Goal: Transaction & Acquisition: Purchase product/service

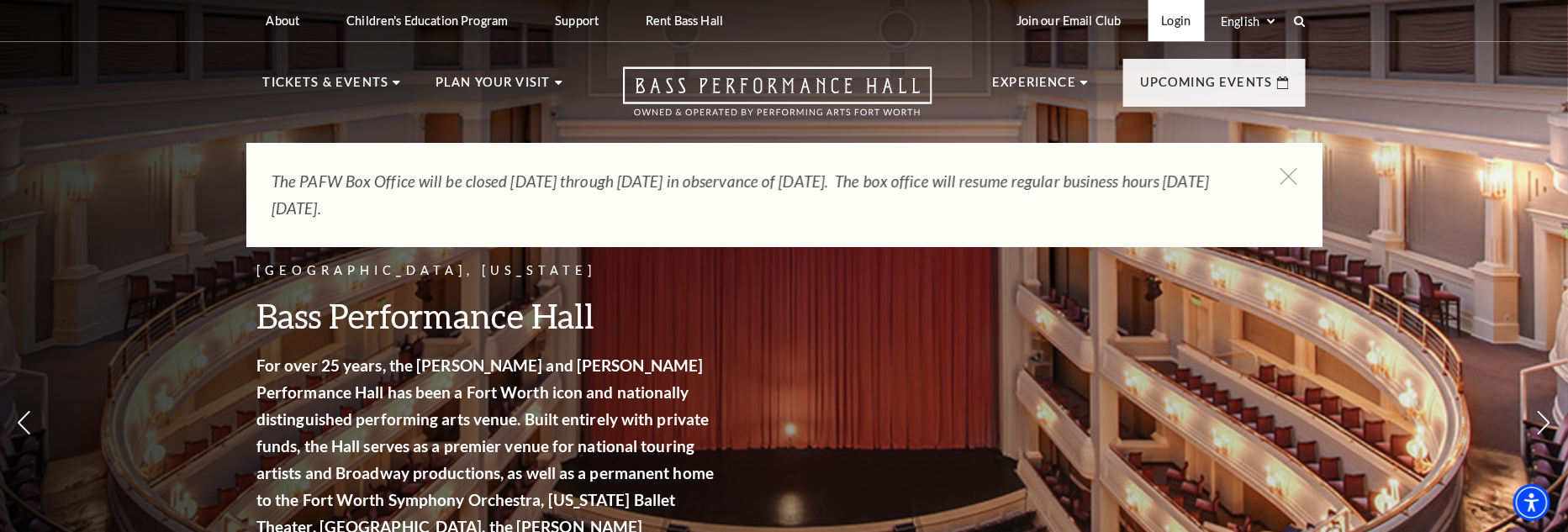
click at [1185, 27] on link "Login" at bounding box center [1176, 20] width 56 height 41
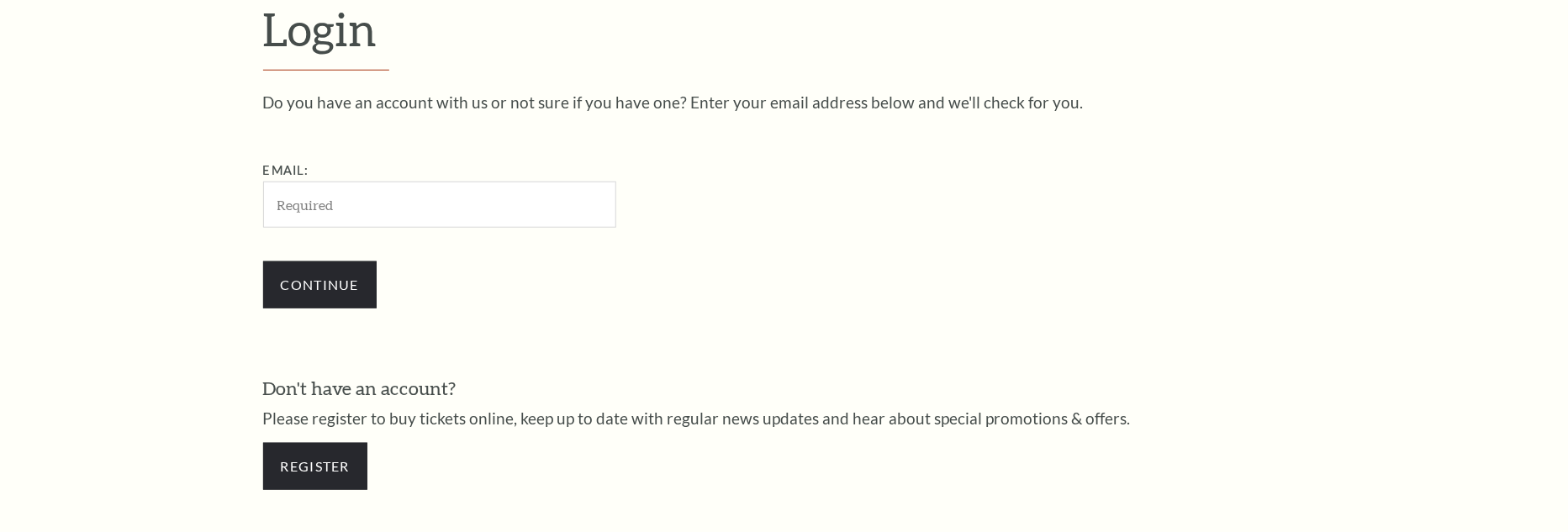
scroll to position [555, 0]
click at [348, 203] on input "Email:" at bounding box center [439, 203] width 353 height 47
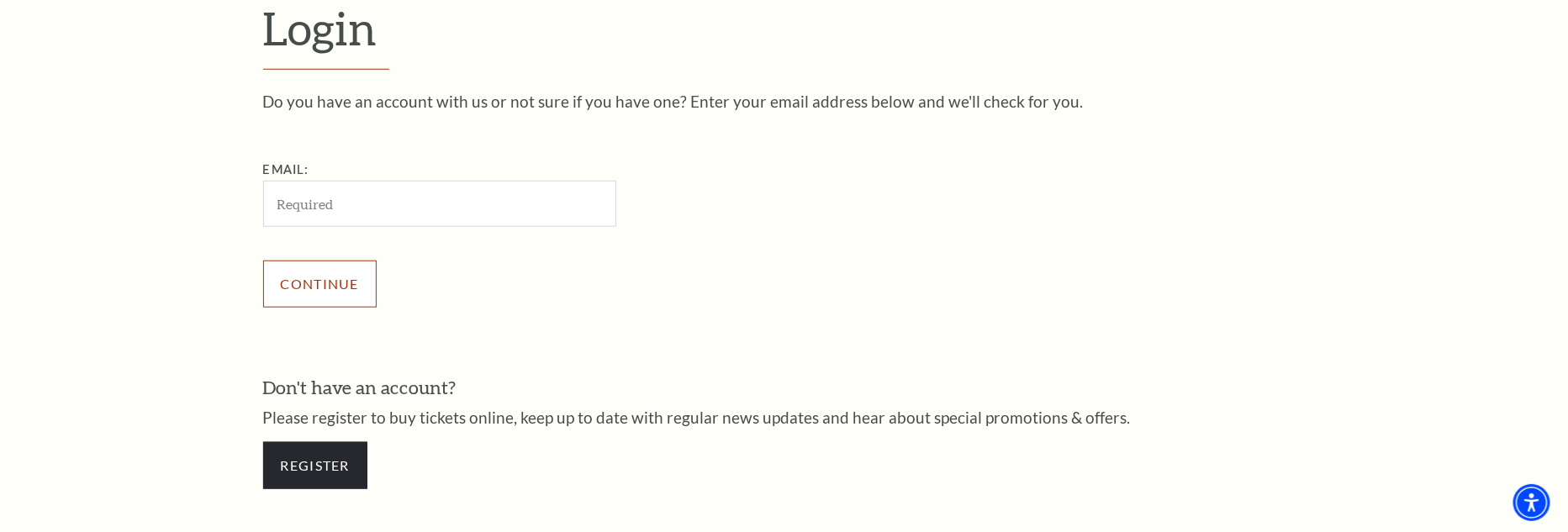
click at [326, 287] on input "Continue" at bounding box center [319, 284] width 114 height 47
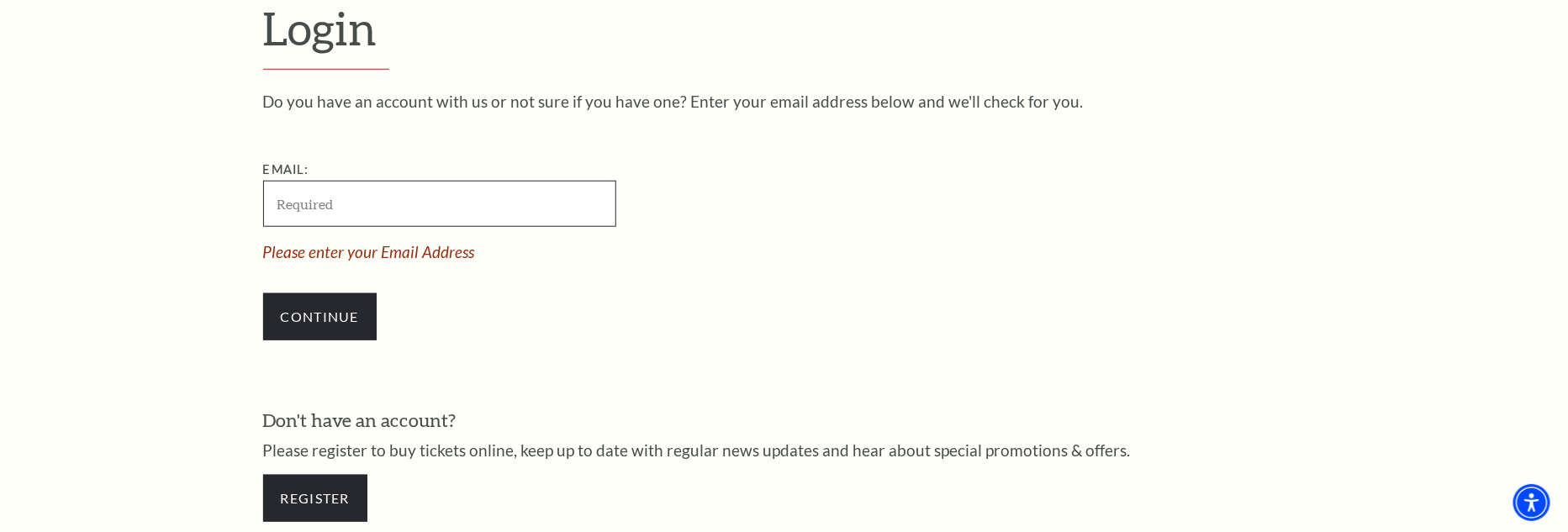
click at [317, 206] on input "Email:" at bounding box center [439, 203] width 353 height 47
type input "[EMAIL_ADDRESS][DOMAIN_NAME]"
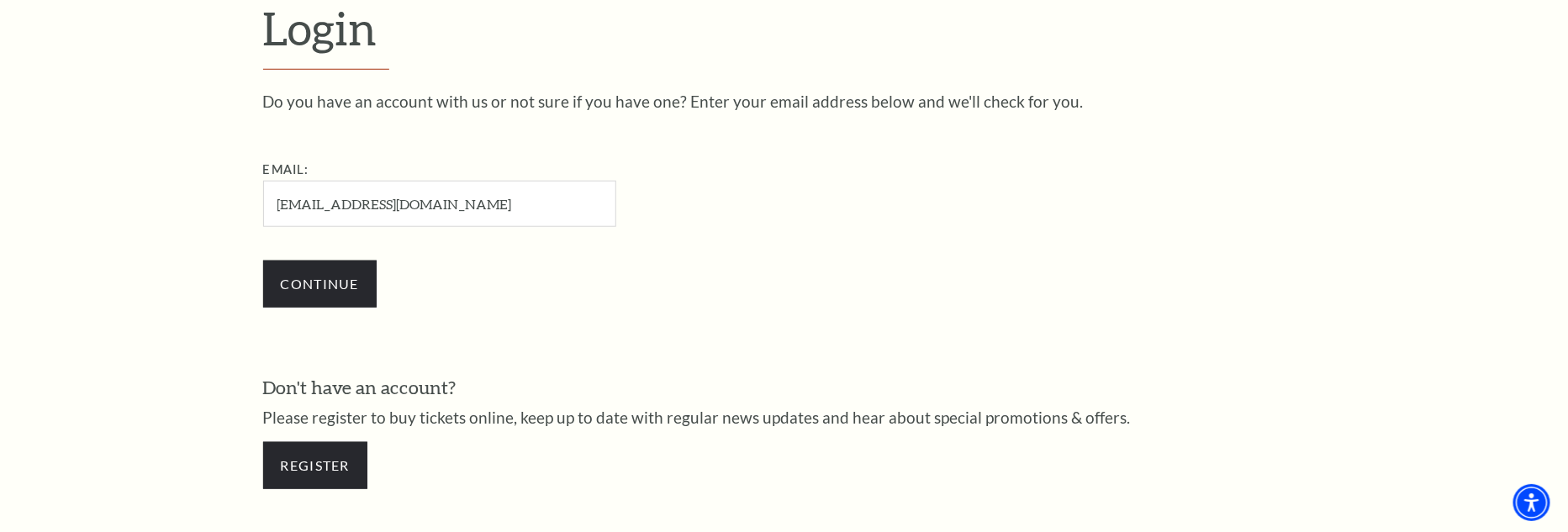
click at [317, 306] on div "Continue" at bounding box center [524, 284] width 521 height 81
click at [314, 288] on input "Continue" at bounding box center [319, 284] width 114 height 47
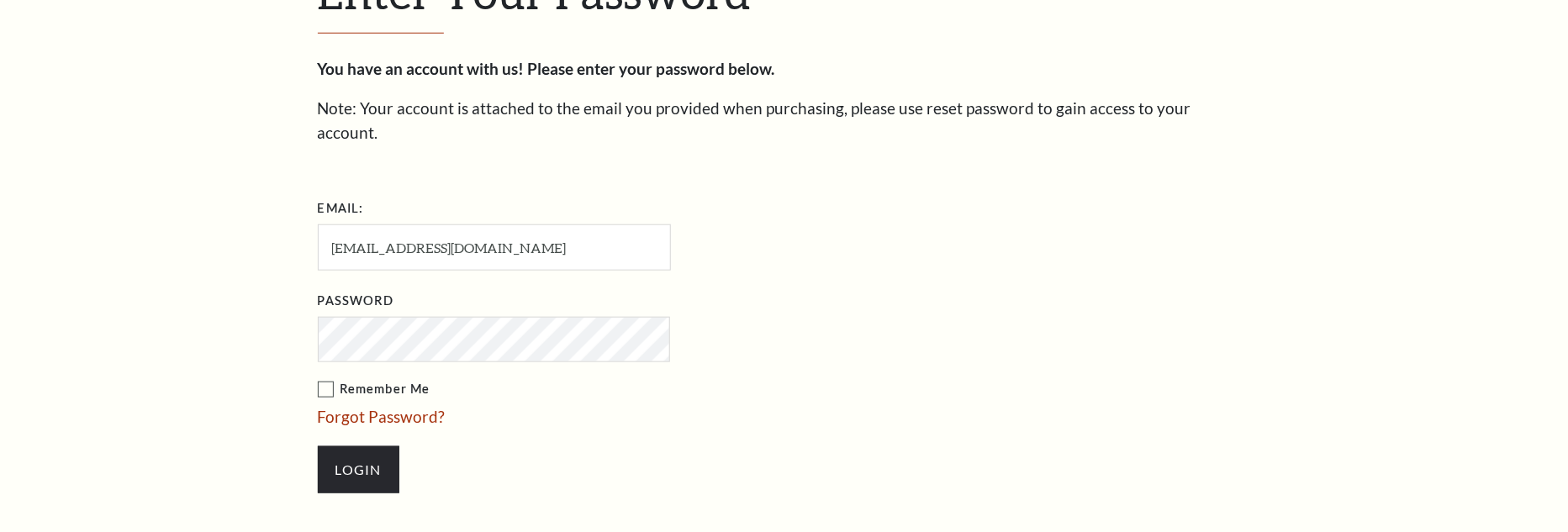
scroll to position [571, 0]
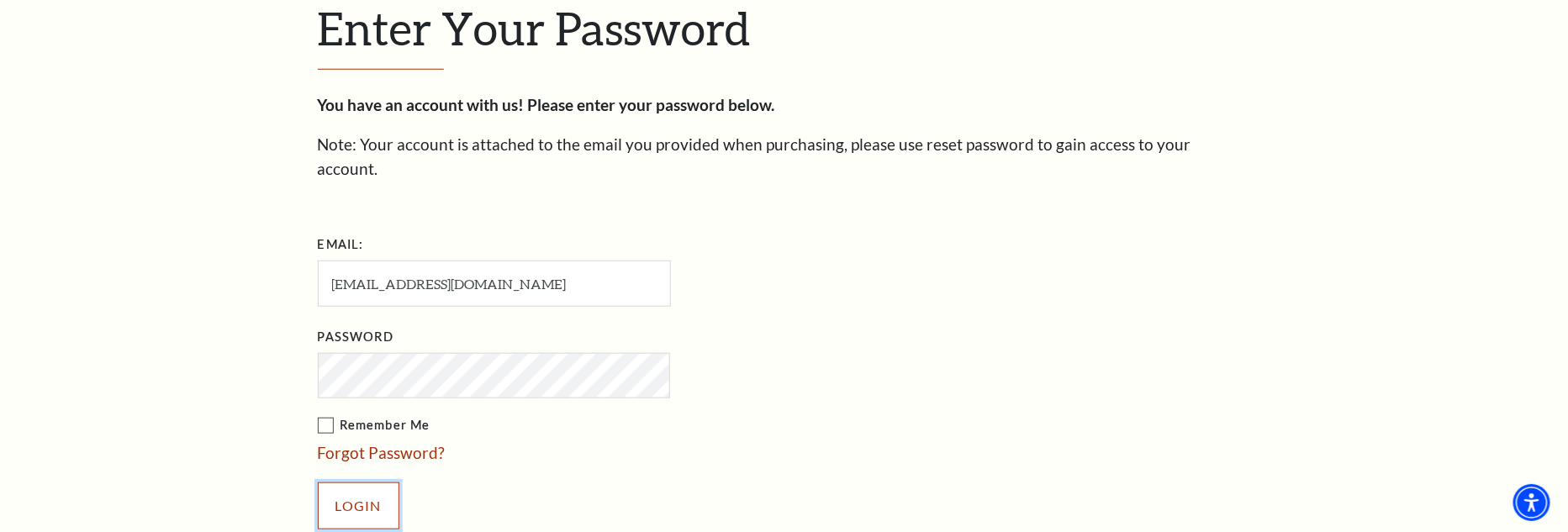
click at [374, 482] on input "Login" at bounding box center [358, 506] width 82 height 47
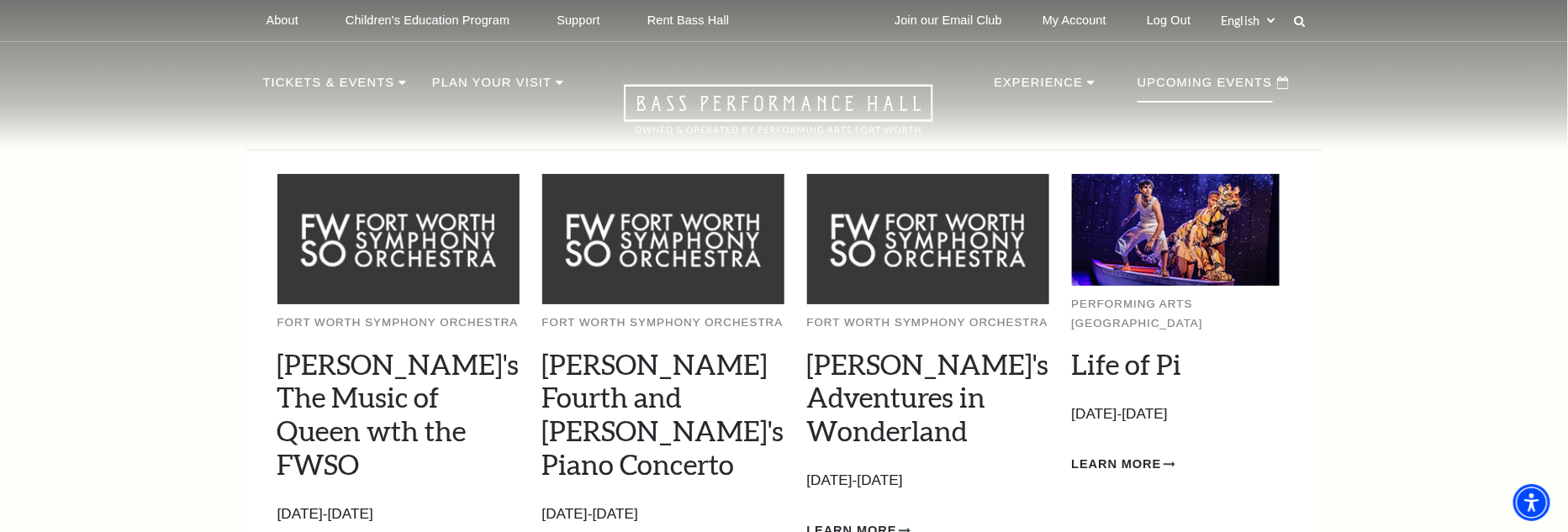
click at [1218, 86] on p "Upcoming Events" at bounding box center [1205, 87] width 136 height 30
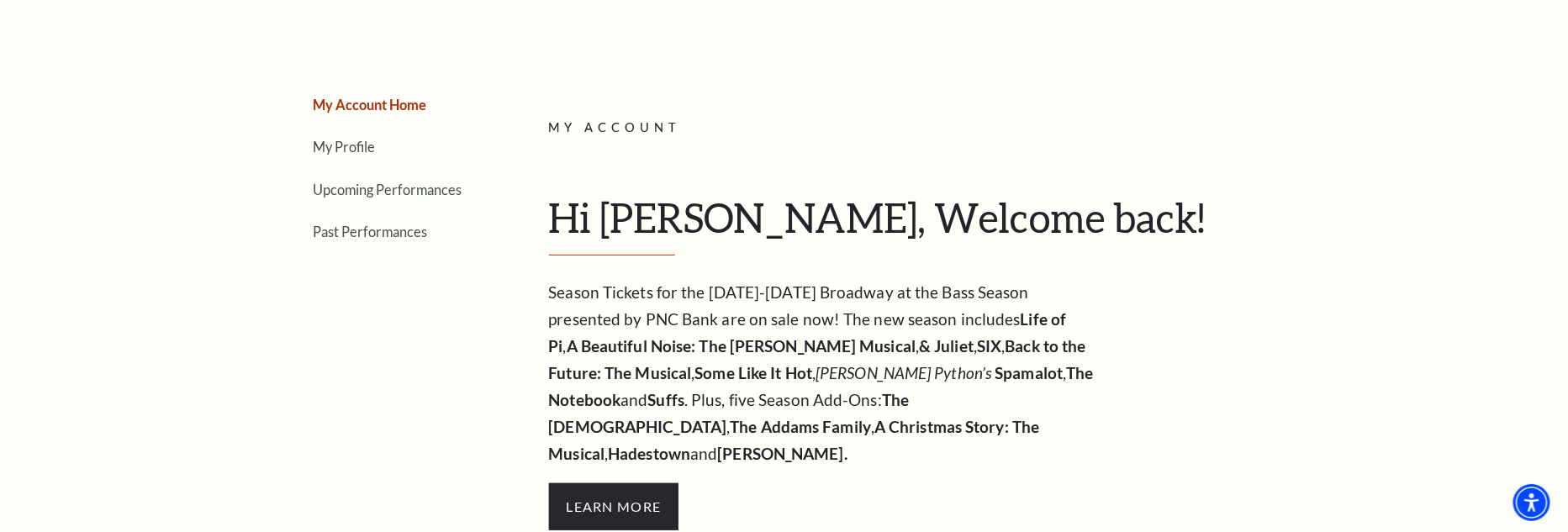
scroll to position [168, 0]
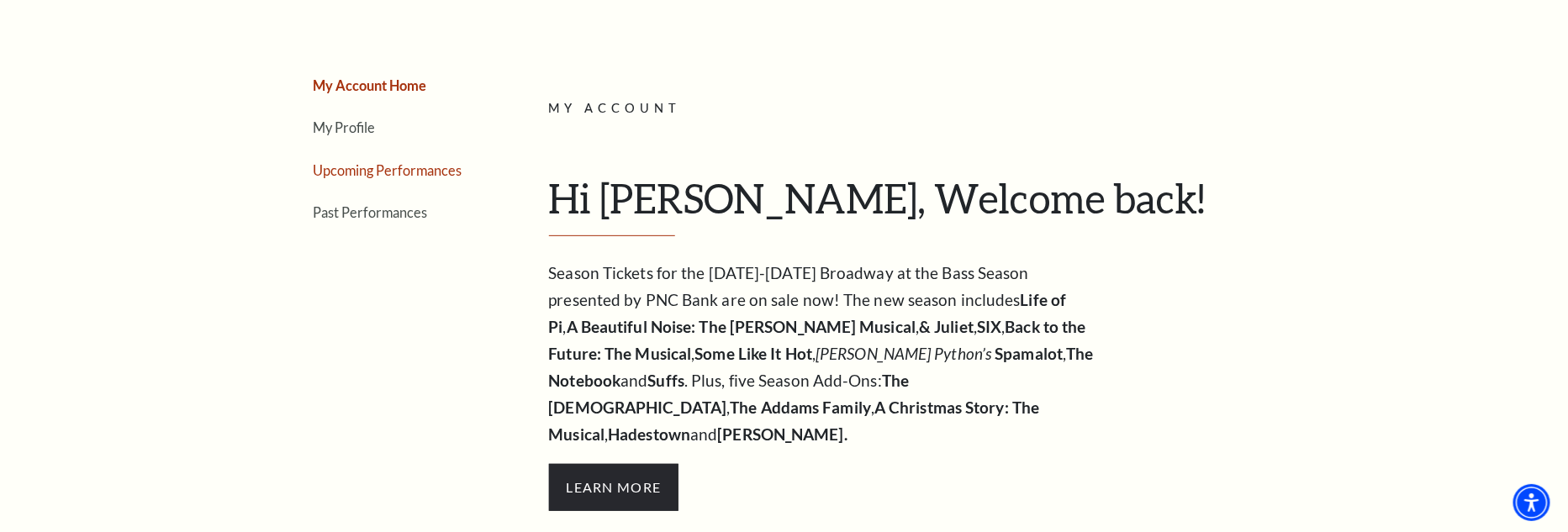
click at [399, 169] on link "Upcoming Performances" at bounding box center [387, 170] width 149 height 16
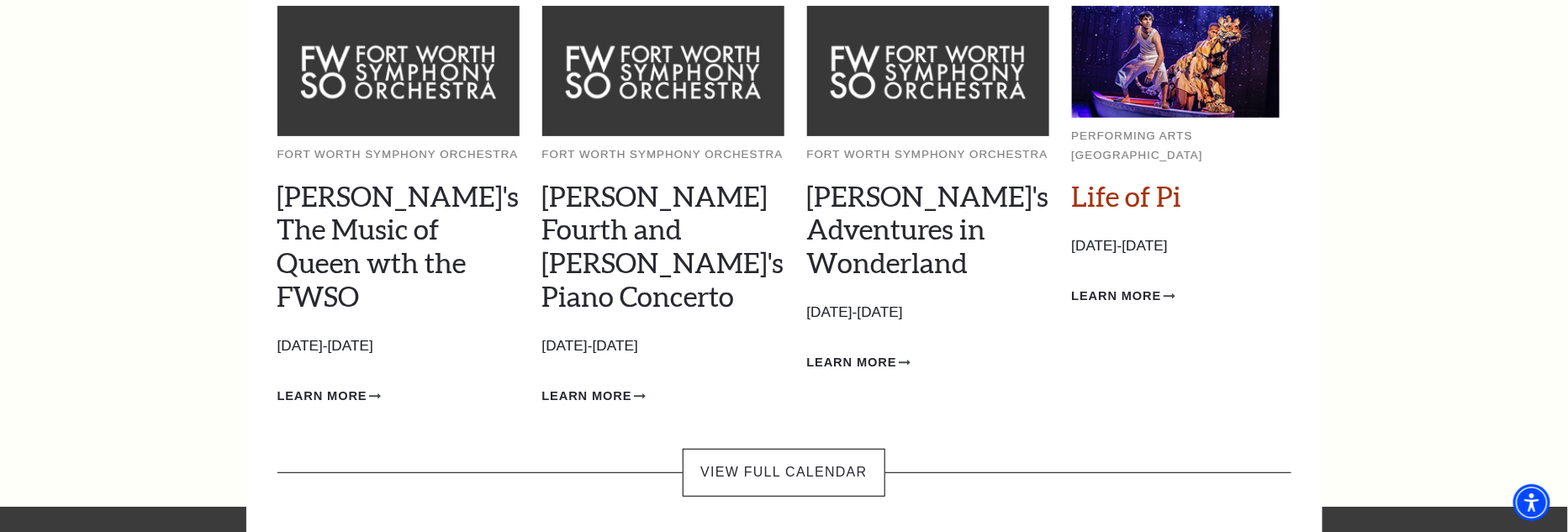
scroll to position [252, 0]
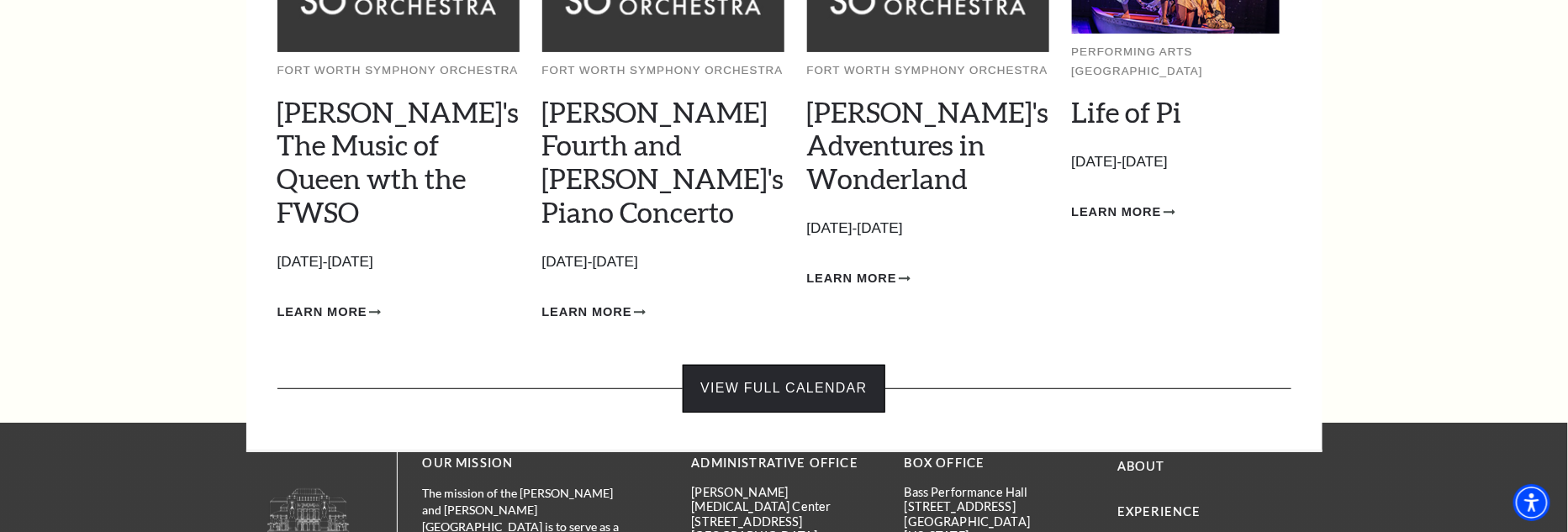
click at [775, 365] on link "View Full Calendar" at bounding box center [783, 389] width 201 height 47
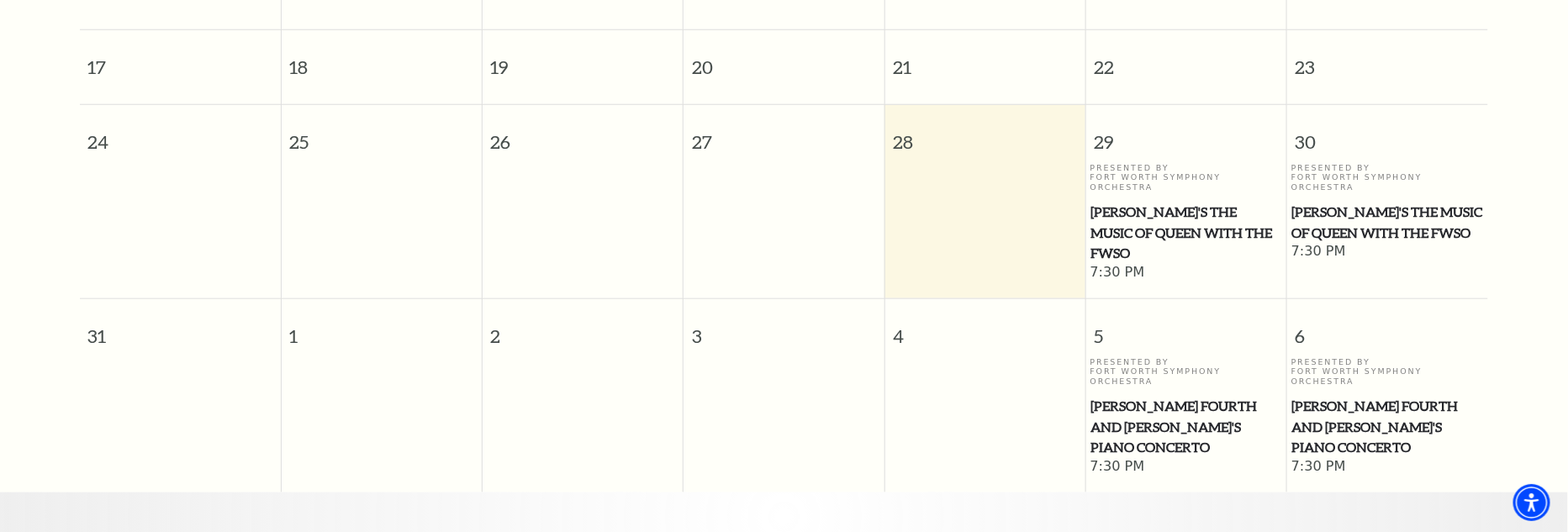
scroll to position [316, 0]
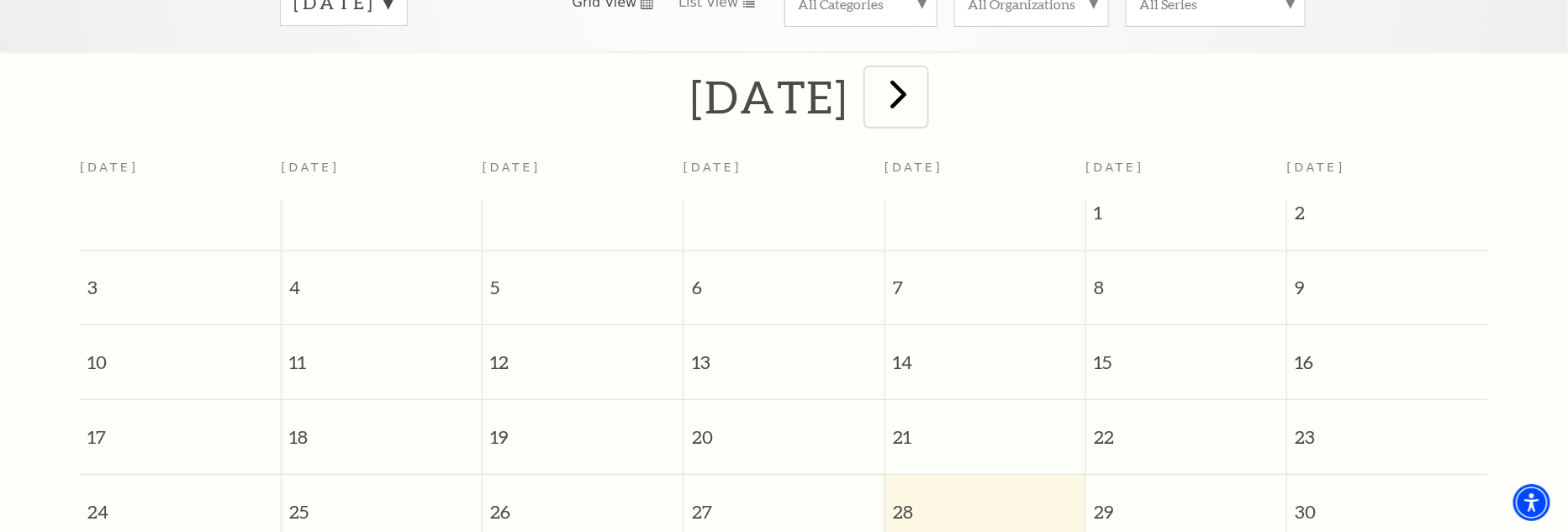
click at [922, 81] on span "next" at bounding box center [898, 93] width 48 height 47
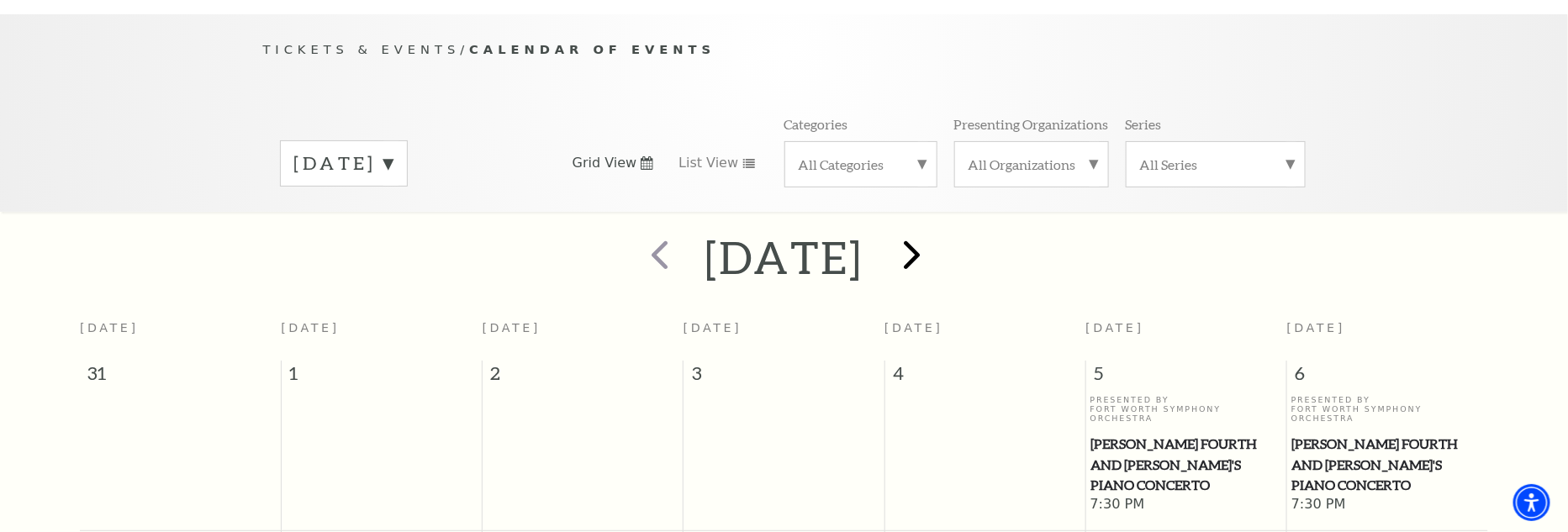
scroll to position [148, 0]
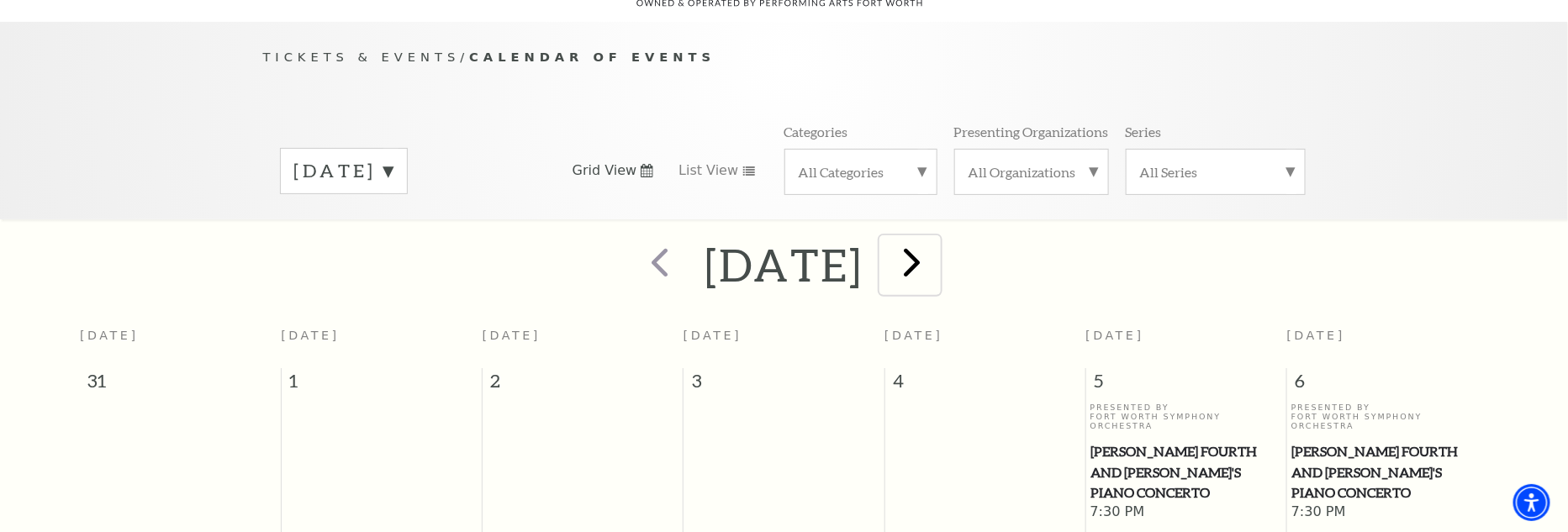
click at [936, 244] on span "next" at bounding box center [912, 261] width 48 height 47
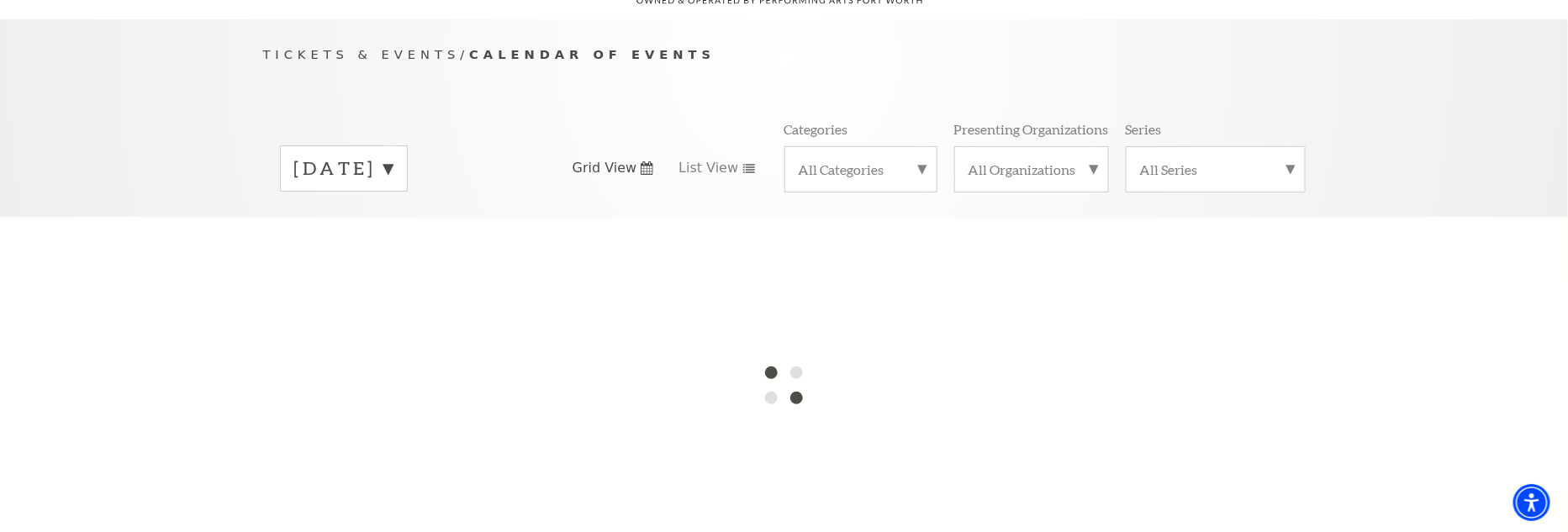
scroll to position [64, 0]
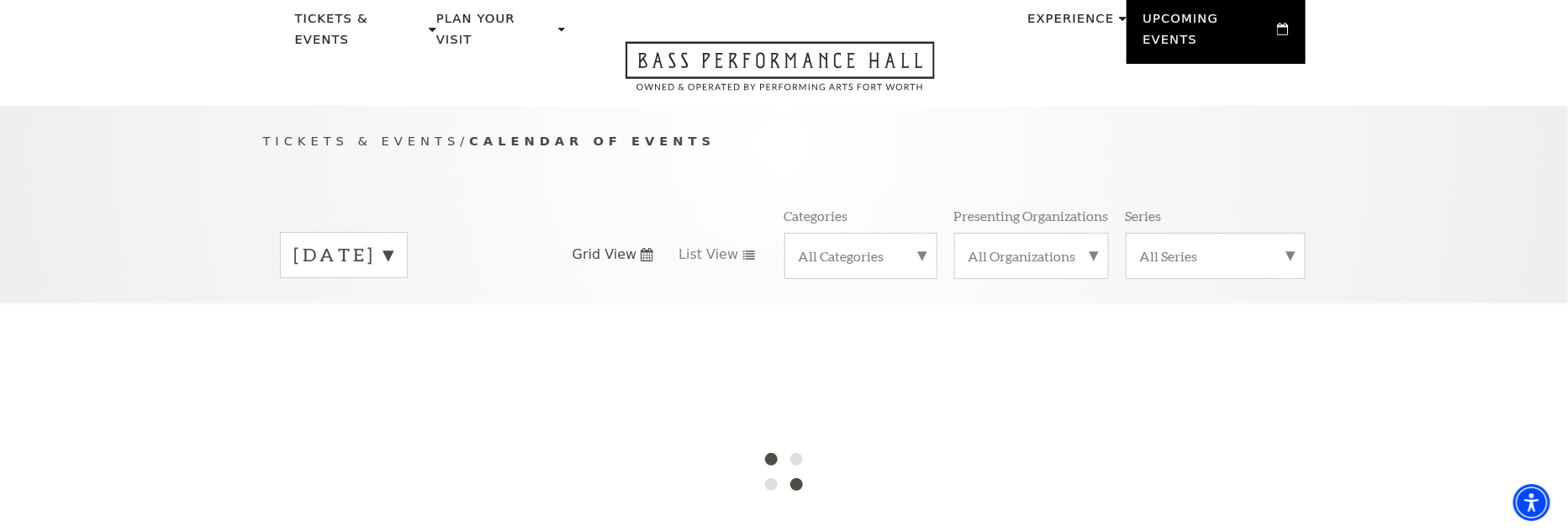
click at [393, 242] on label "[DATE]" at bounding box center [343, 255] width 99 height 26
click at [382, 303] on div at bounding box center [784, 471] width 1568 height 336
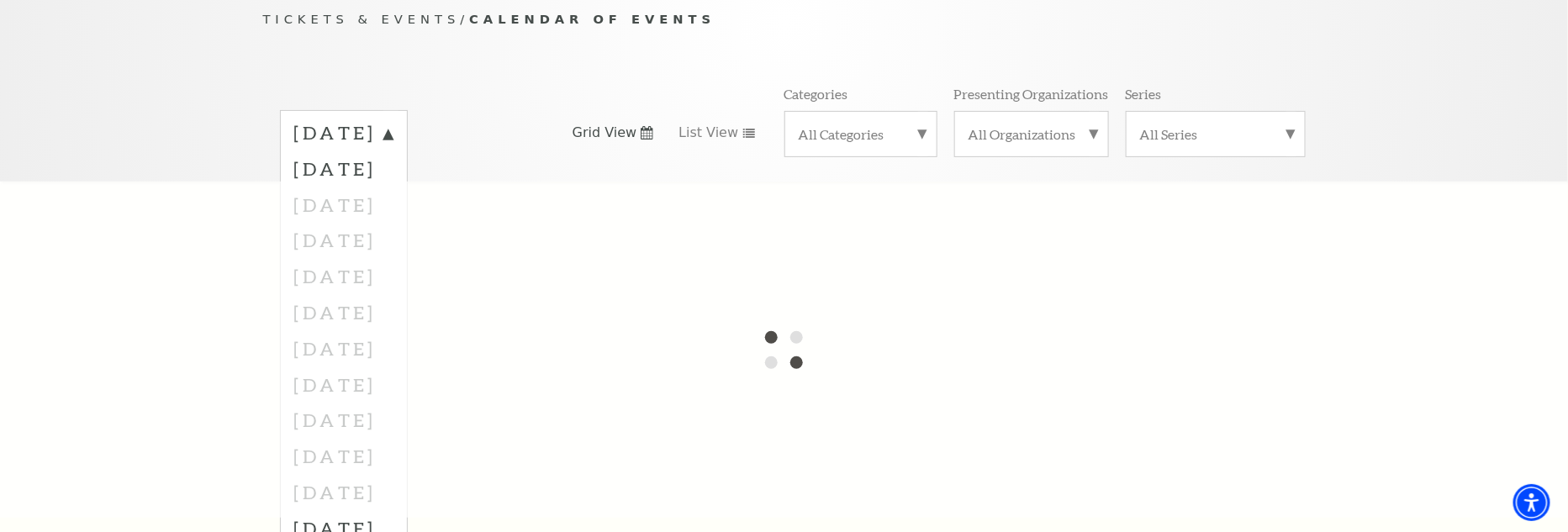
scroll to position [168, 0]
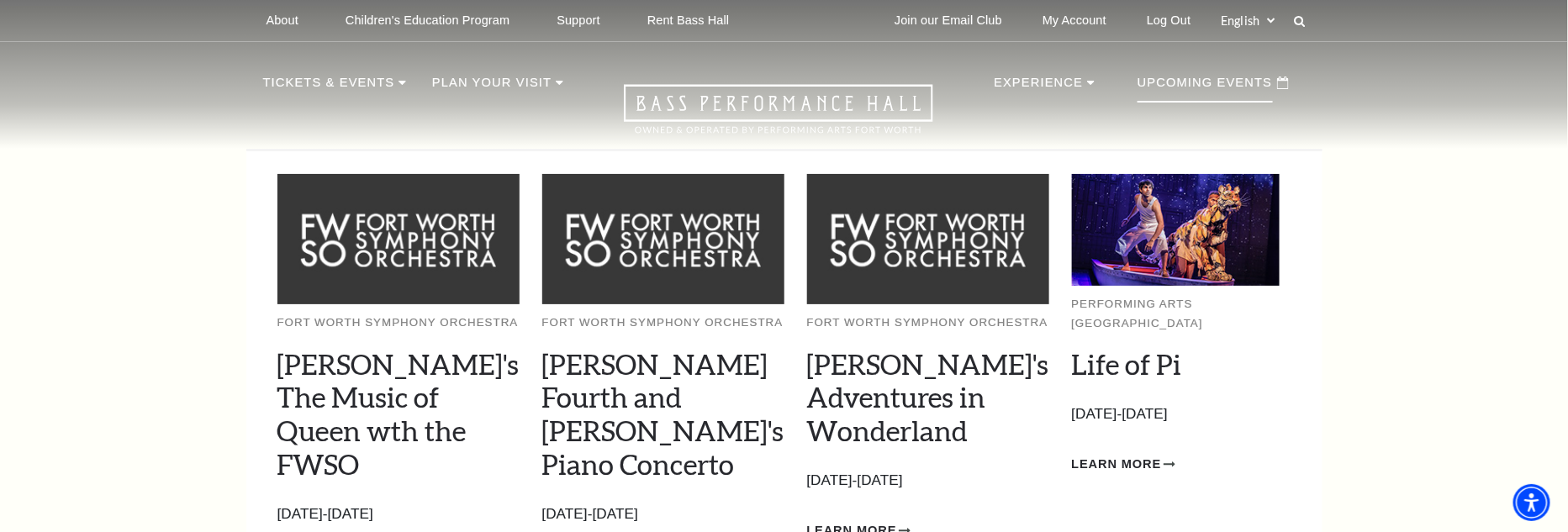
click at [1182, 81] on p "Upcoming Events" at bounding box center [1205, 87] width 136 height 30
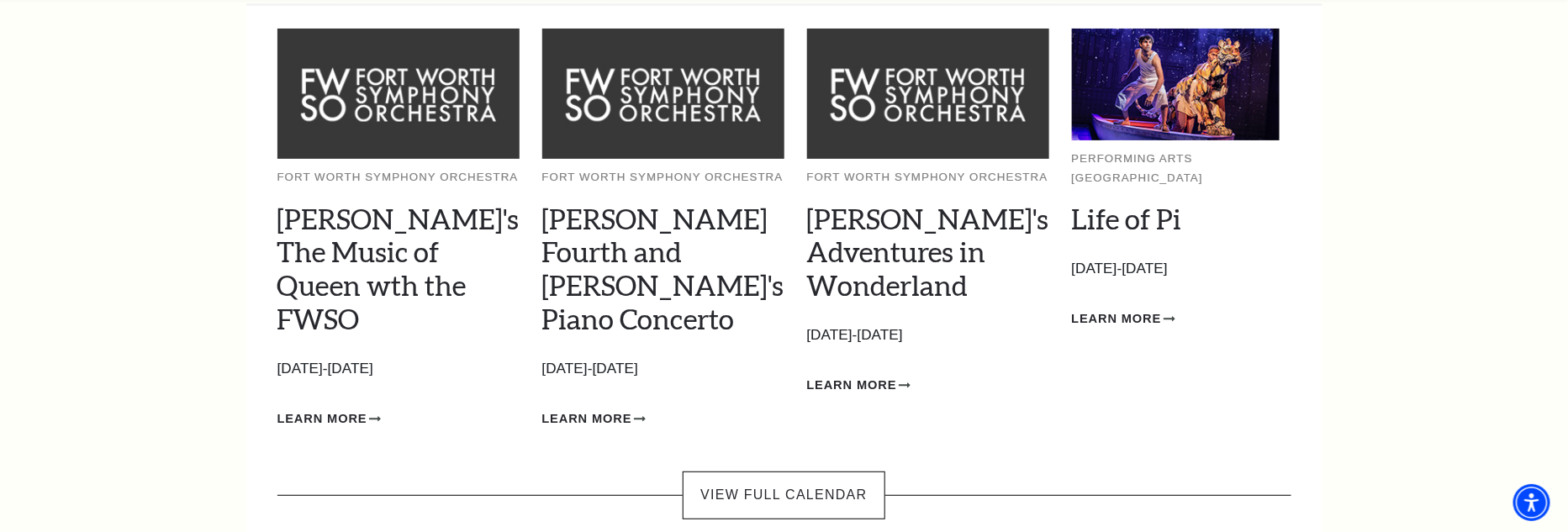
scroll to position [168, 0]
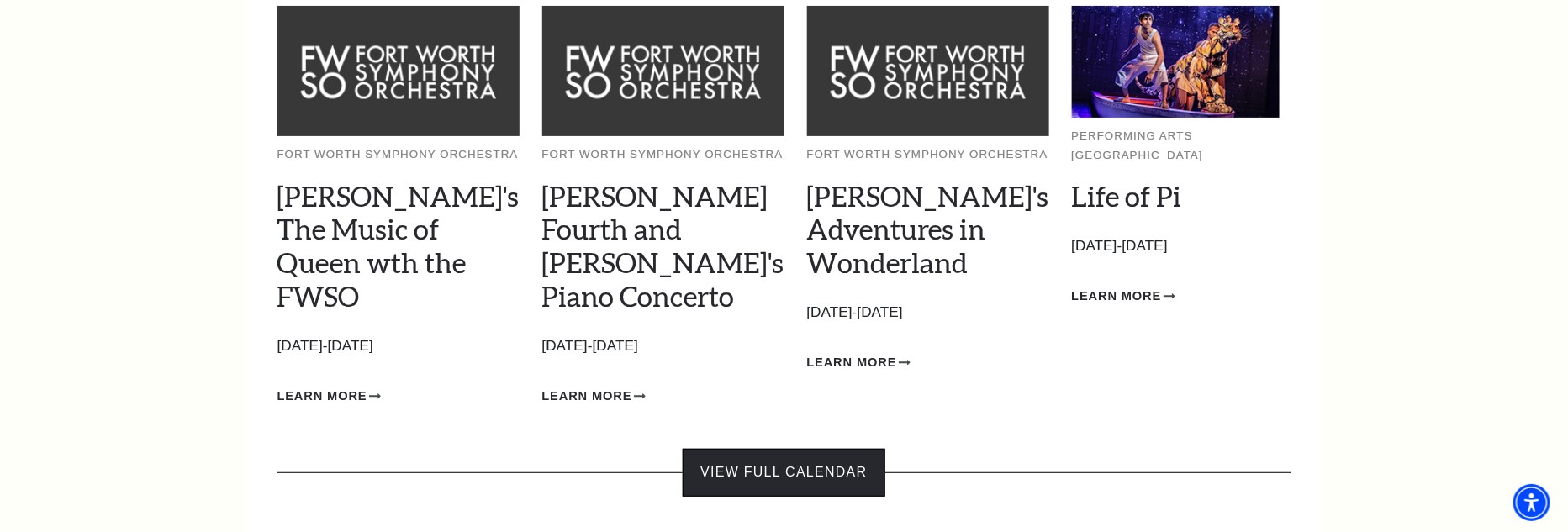
click at [763, 448] on link "View Full Calendar" at bounding box center [783, 472] width 201 height 47
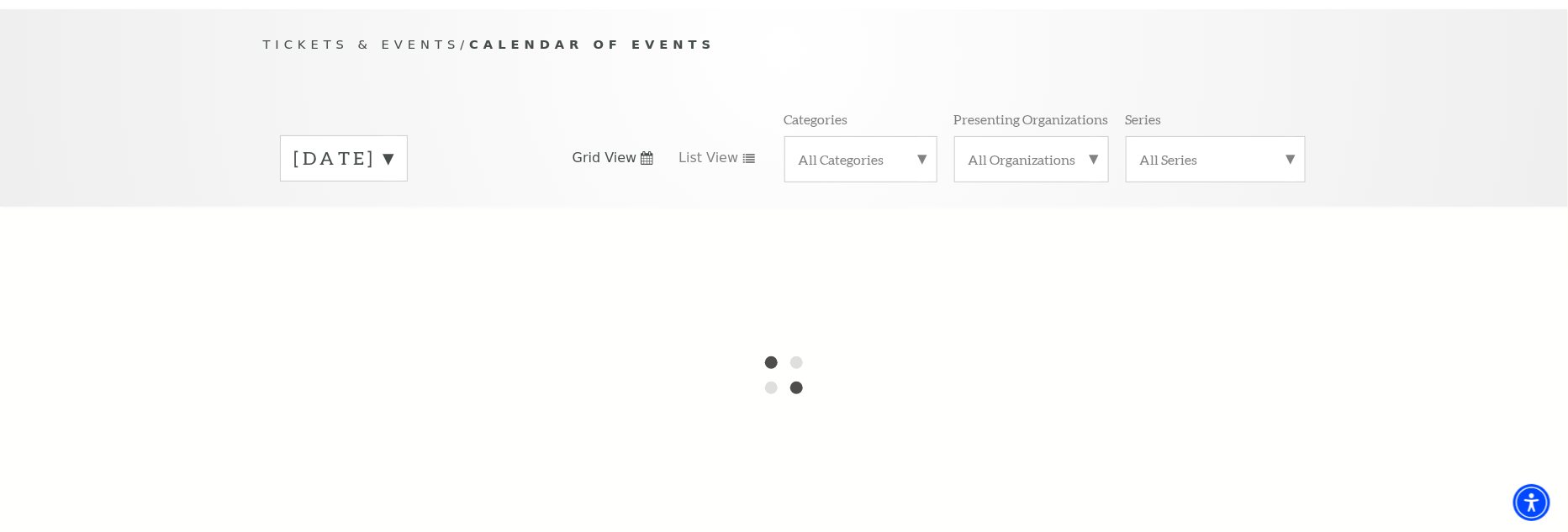
scroll to position [168, 0]
click at [393, 138] on label "[DATE]" at bounding box center [343, 151] width 99 height 26
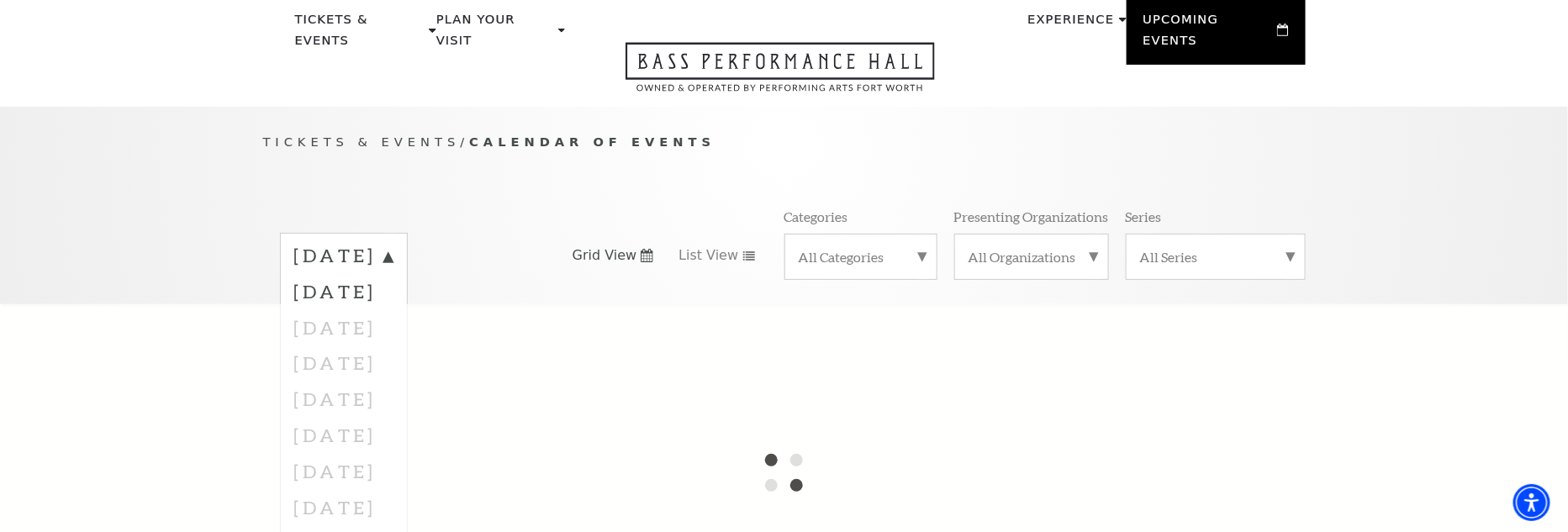
scroll to position [0, 0]
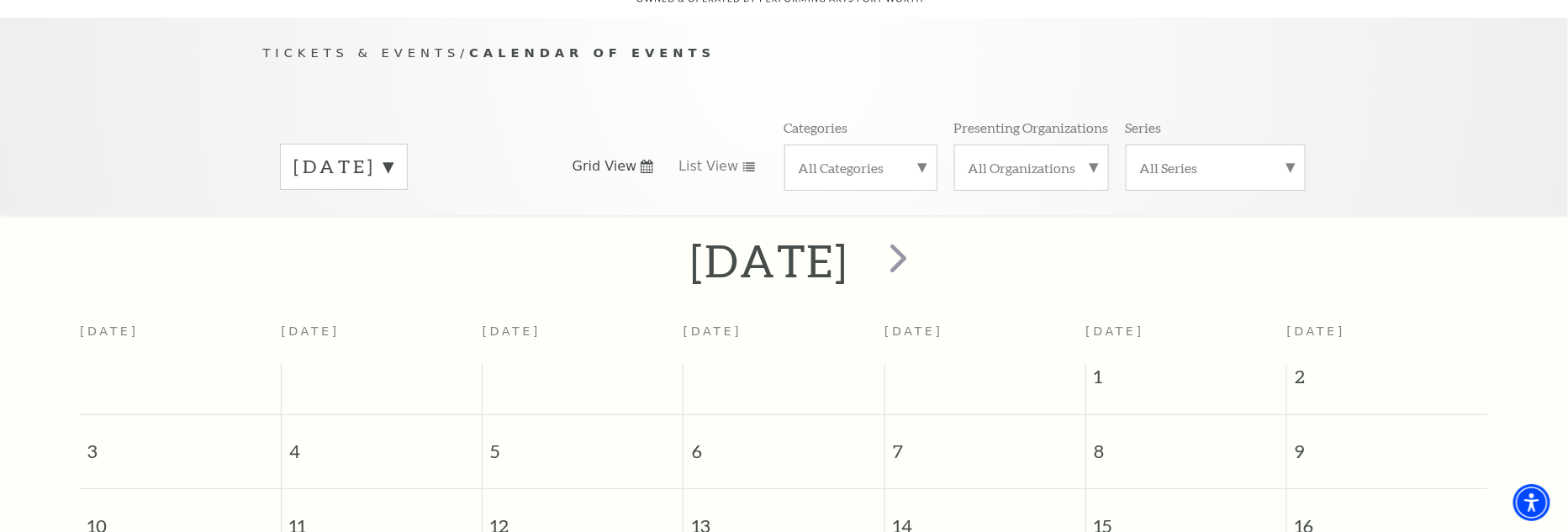
scroll to position [148, 0]
click at [393, 158] on label "August 2025" at bounding box center [343, 171] width 99 height 26
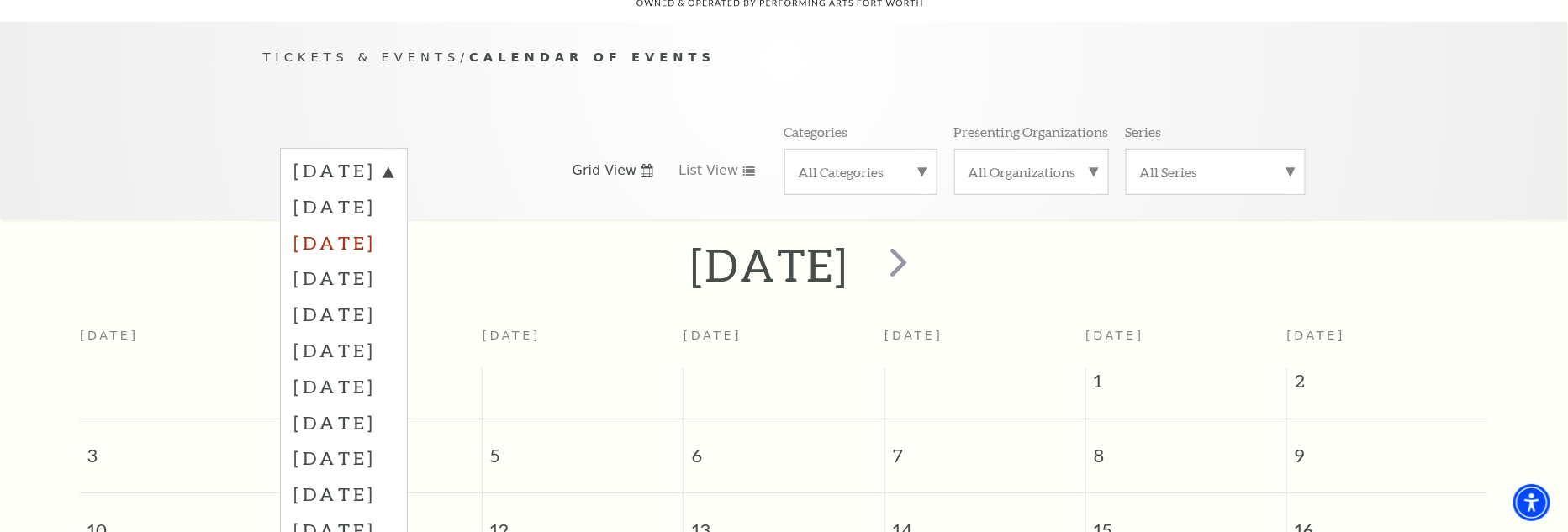
click at [374, 224] on label "October 2025" at bounding box center [343, 242] width 99 height 36
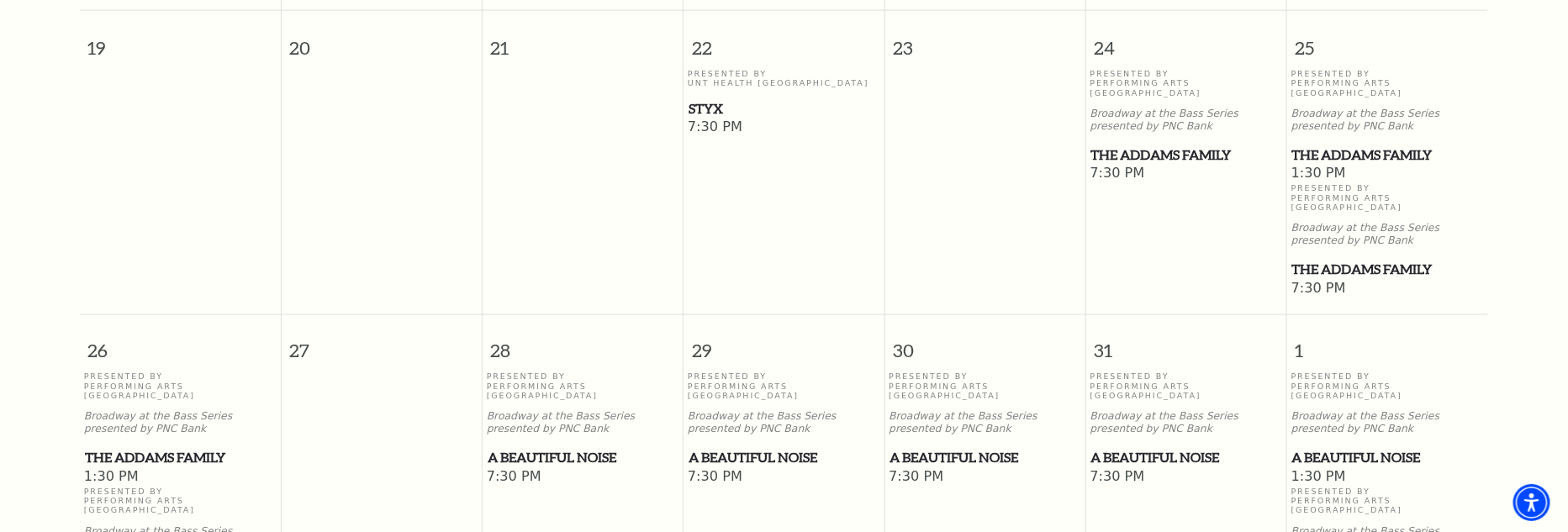
scroll to position [1072, 0]
click at [545, 445] on span "A Beautiful Noise" at bounding box center [583, 455] width 191 height 21
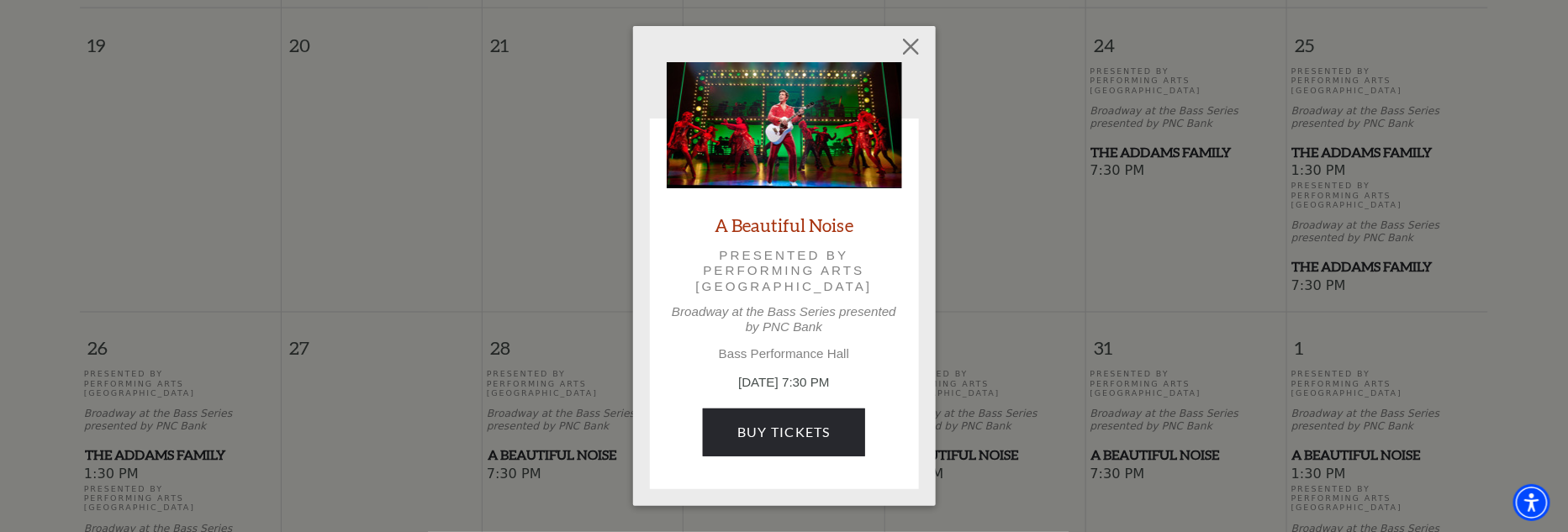
click at [585, 443] on div "Empty heading A Beautiful Noise Presented by Performing Arts Fort Worth Broadwa…" at bounding box center [784, 266] width 1568 height 532
click at [912, 49] on button "Close" at bounding box center [911, 47] width 32 height 32
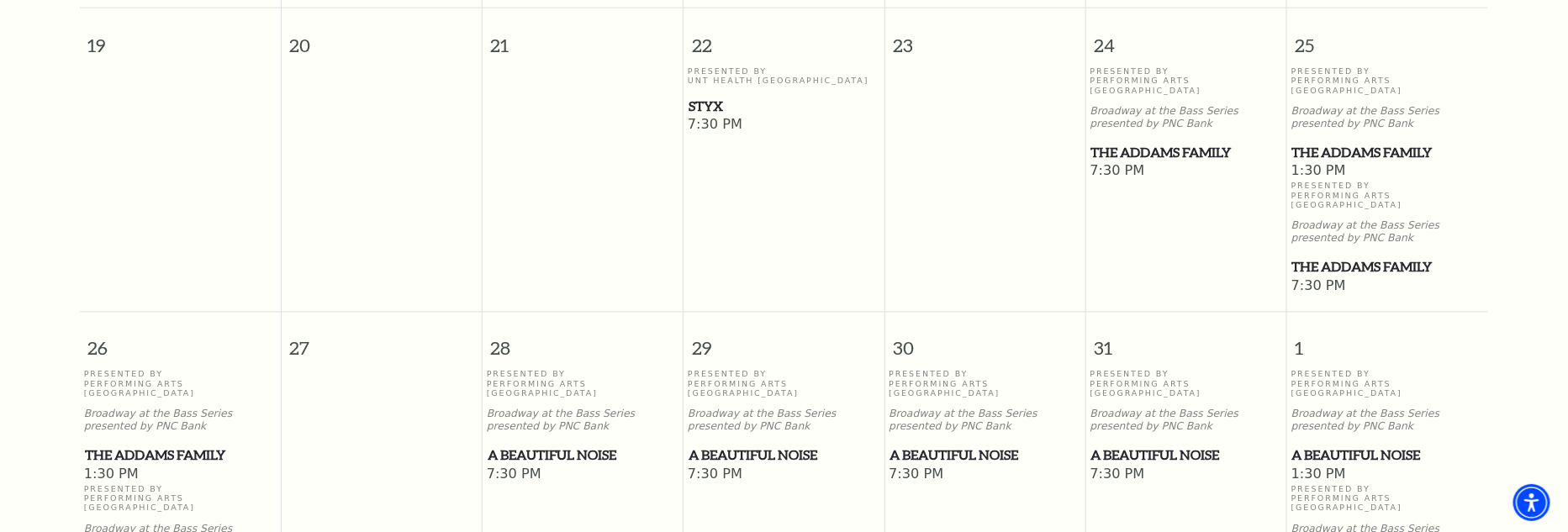
click at [759, 445] on span "A Beautiful Noise" at bounding box center [783, 455] width 191 height 21
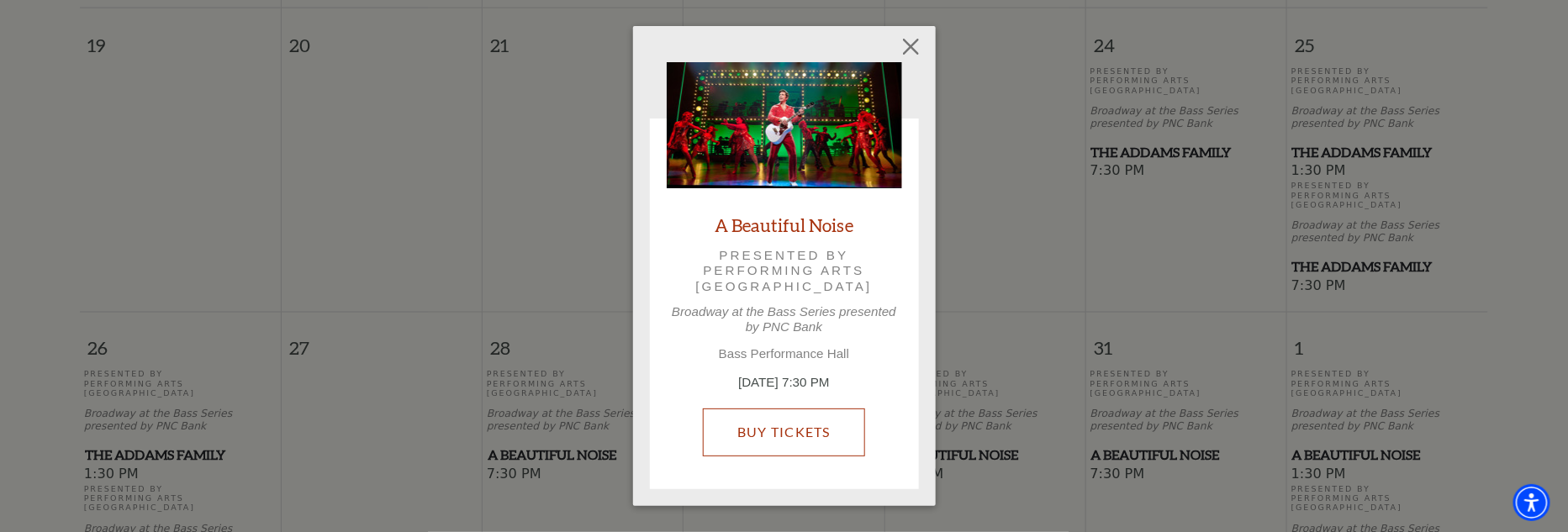
click at [763, 423] on link "Buy Tickets" at bounding box center [784, 432] width 162 height 47
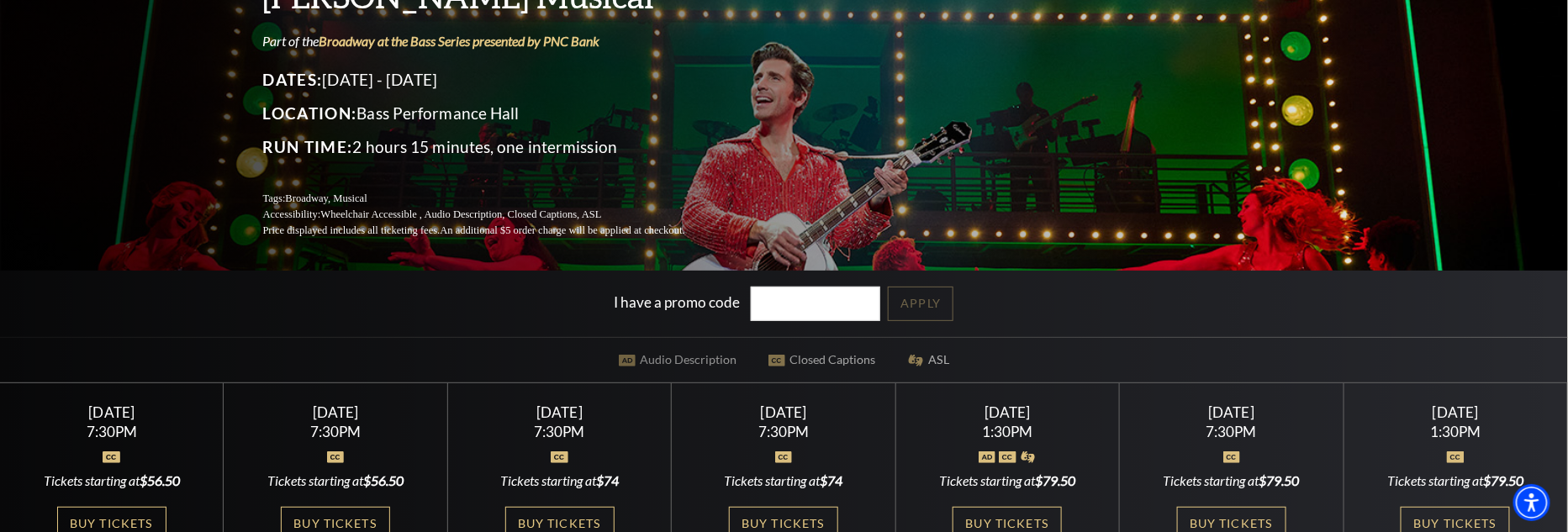
scroll to position [168, 0]
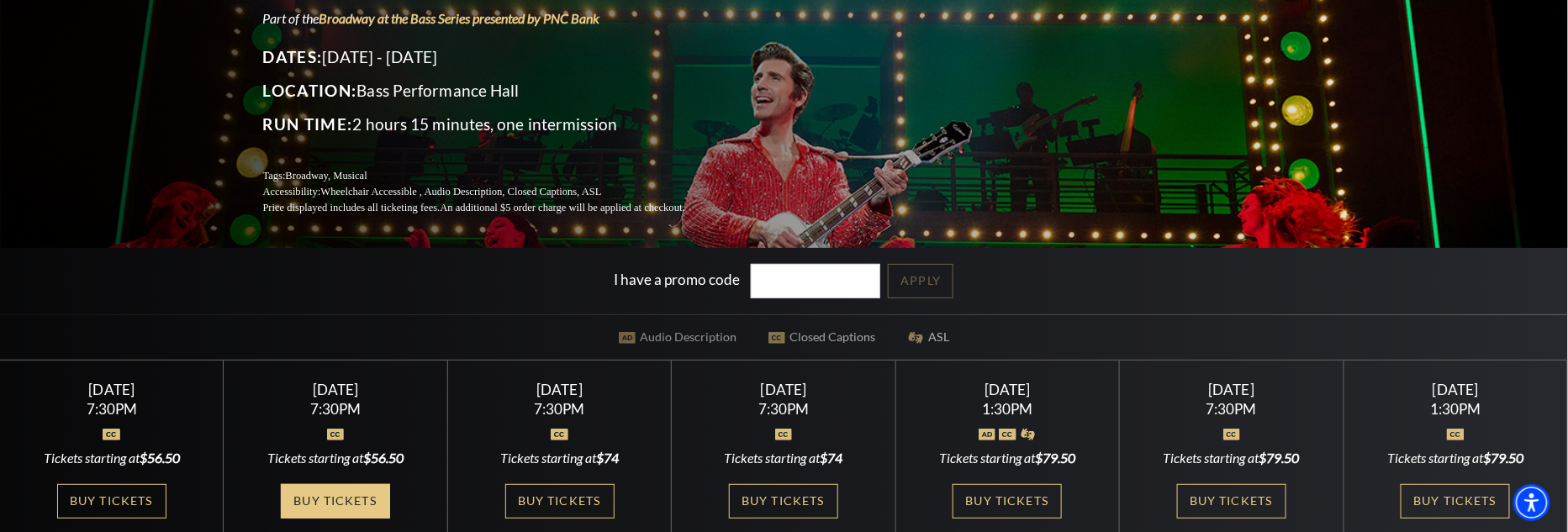
click at [339, 504] on link "Buy Tickets" at bounding box center [335, 500] width 109 height 34
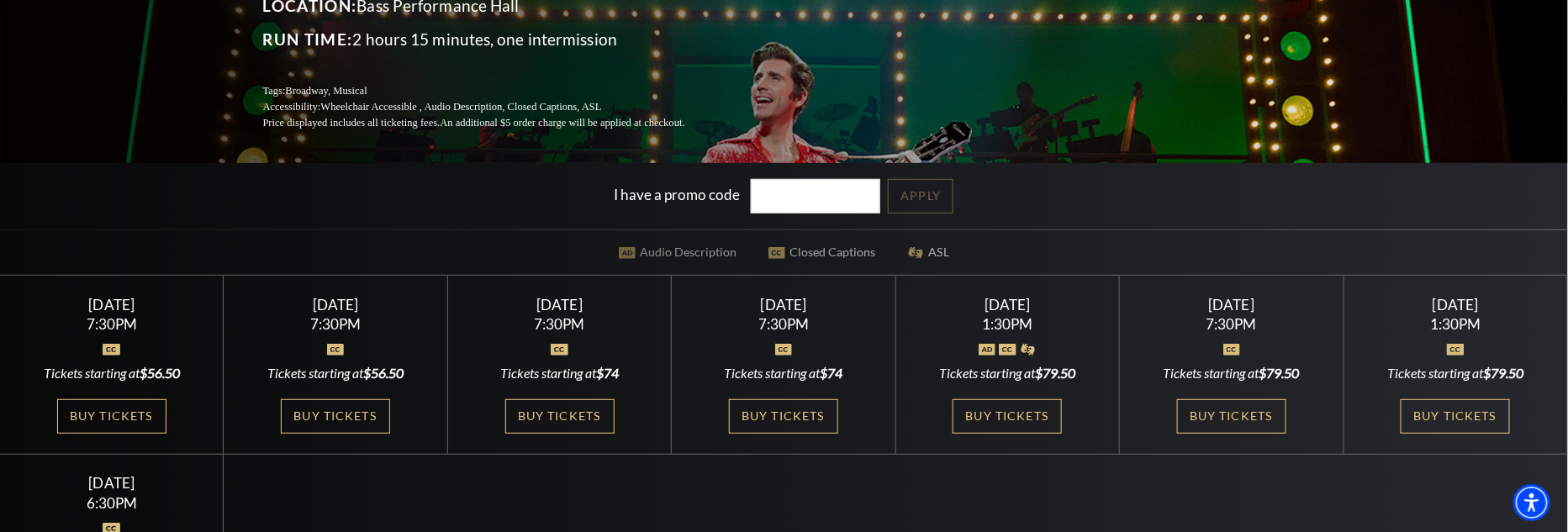
scroll to position [336, 0]
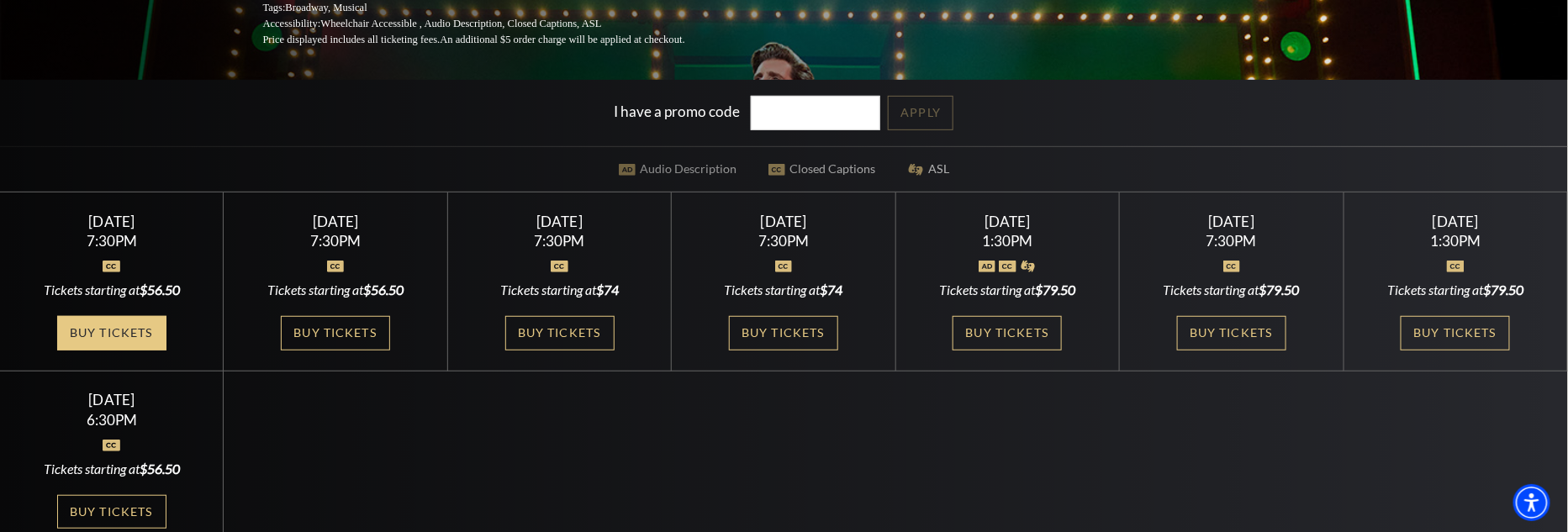
click at [124, 332] on link "Buy Tickets" at bounding box center [112, 332] width 109 height 34
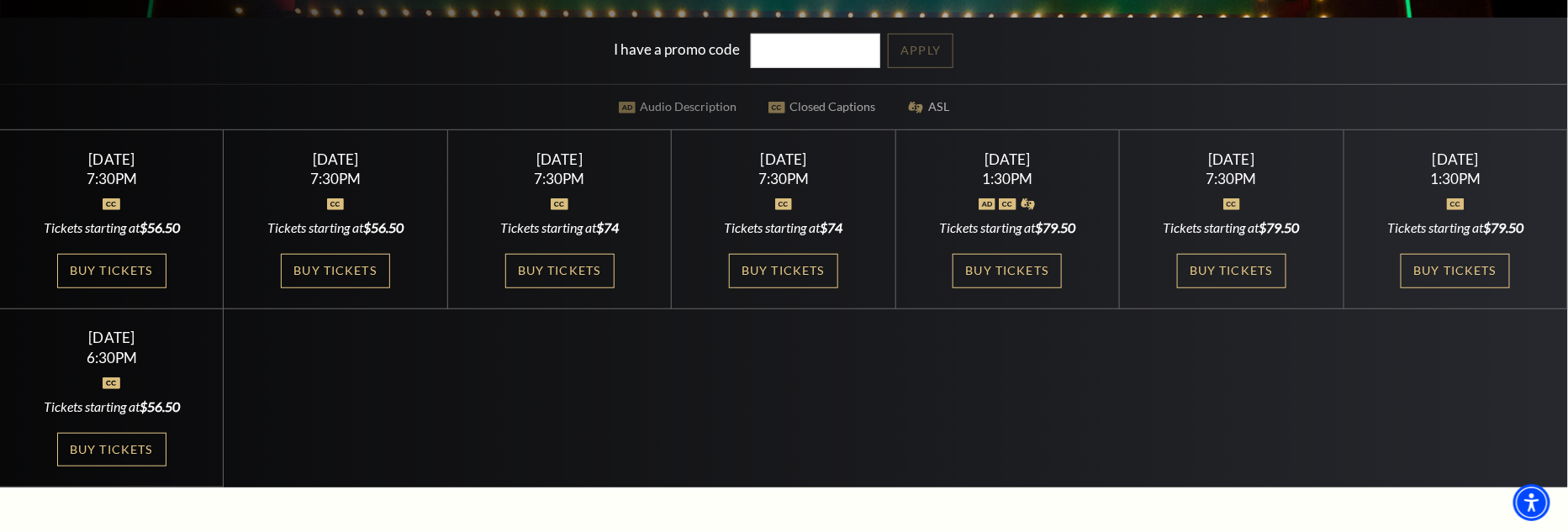
scroll to position [420, 0]
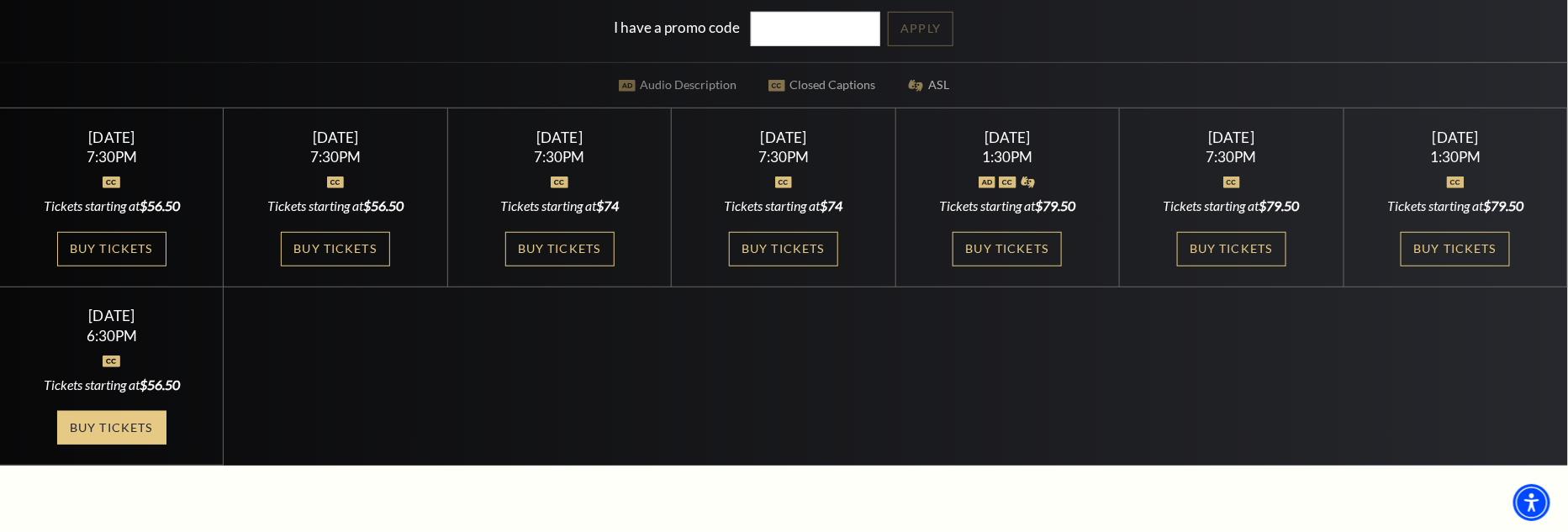
click at [107, 419] on link "Buy Tickets" at bounding box center [112, 427] width 109 height 34
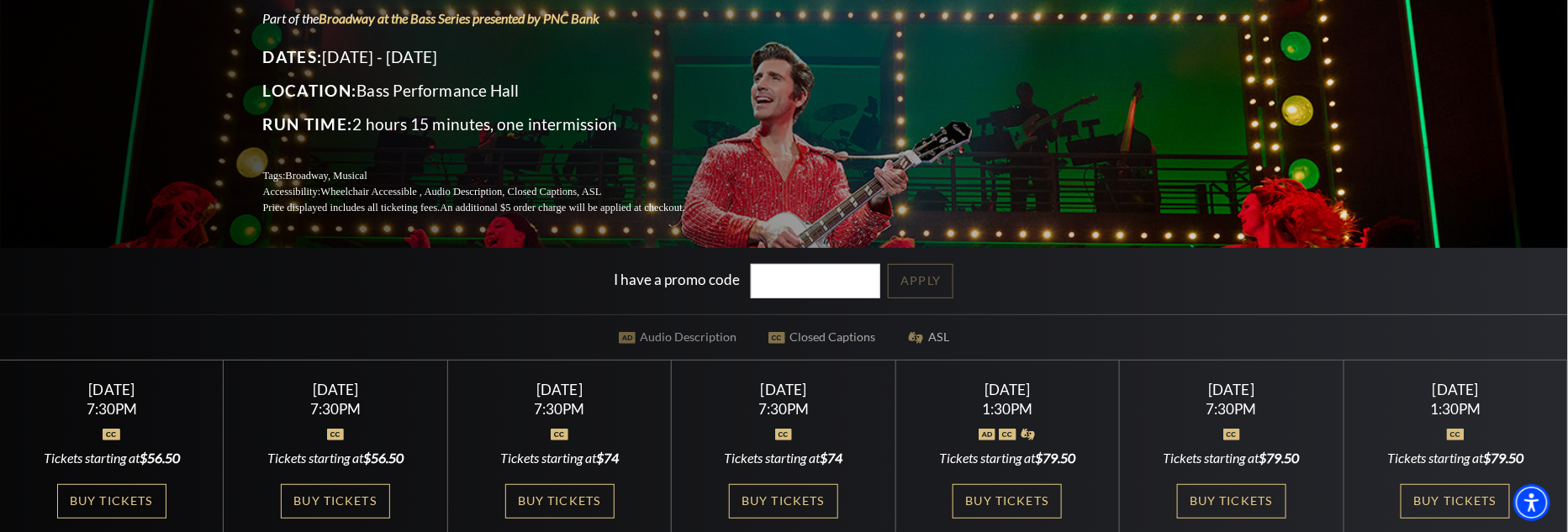
scroll to position [0, 0]
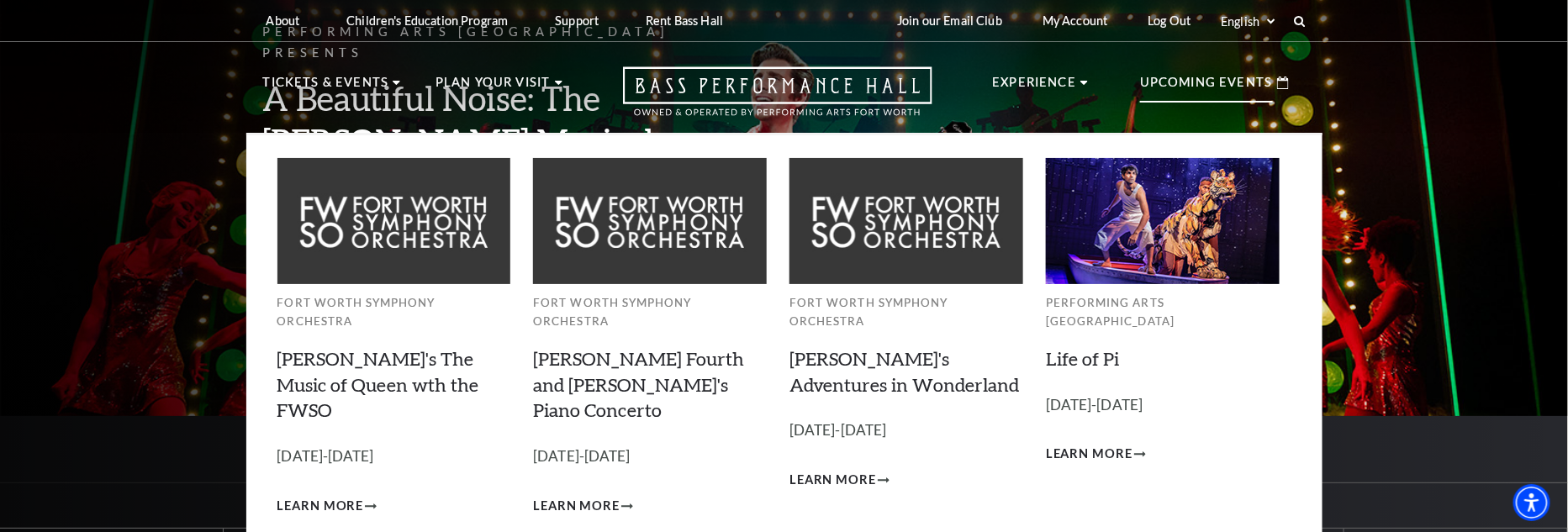
click at [1197, 84] on p "Upcoming Events" at bounding box center [1206, 87] width 133 height 30
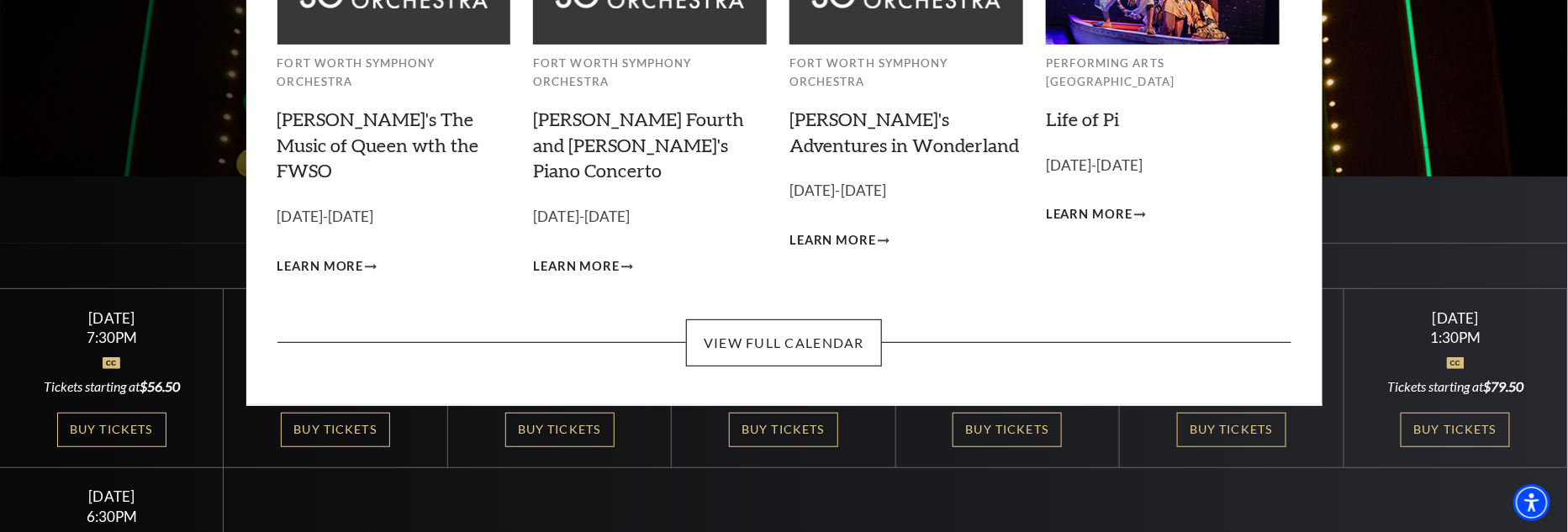
scroll to position [252, 0]
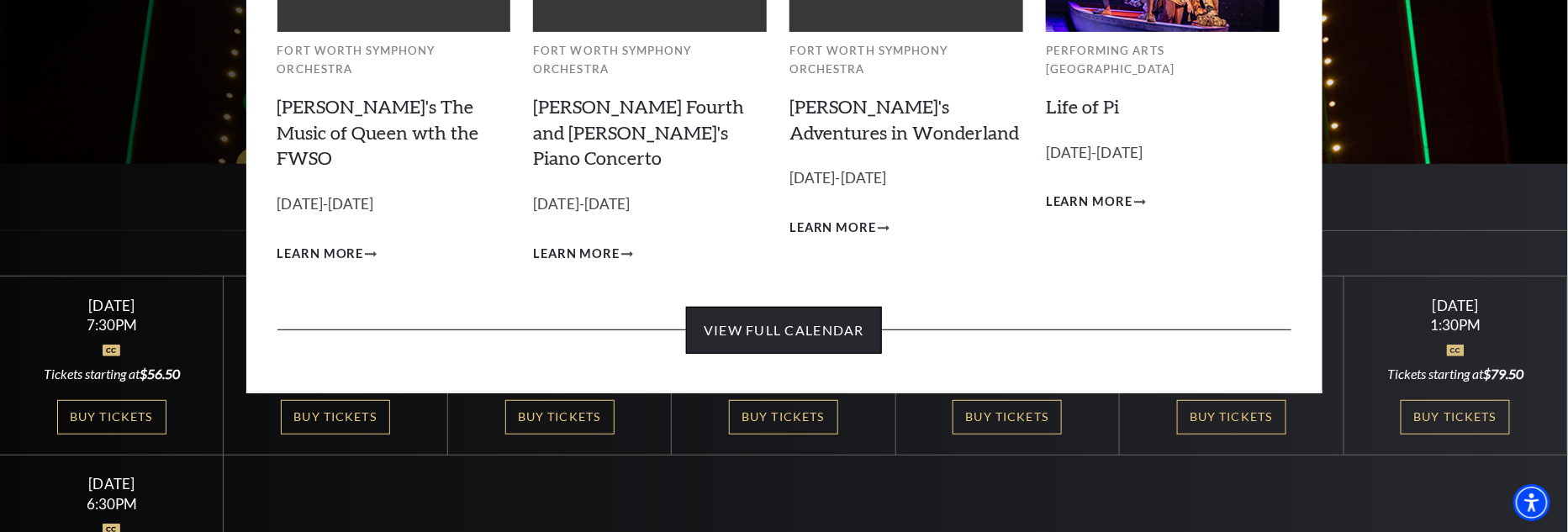
click at [769, 307] on link "View Full Calendar" at bounding box center [784, 331] width 196 height 47
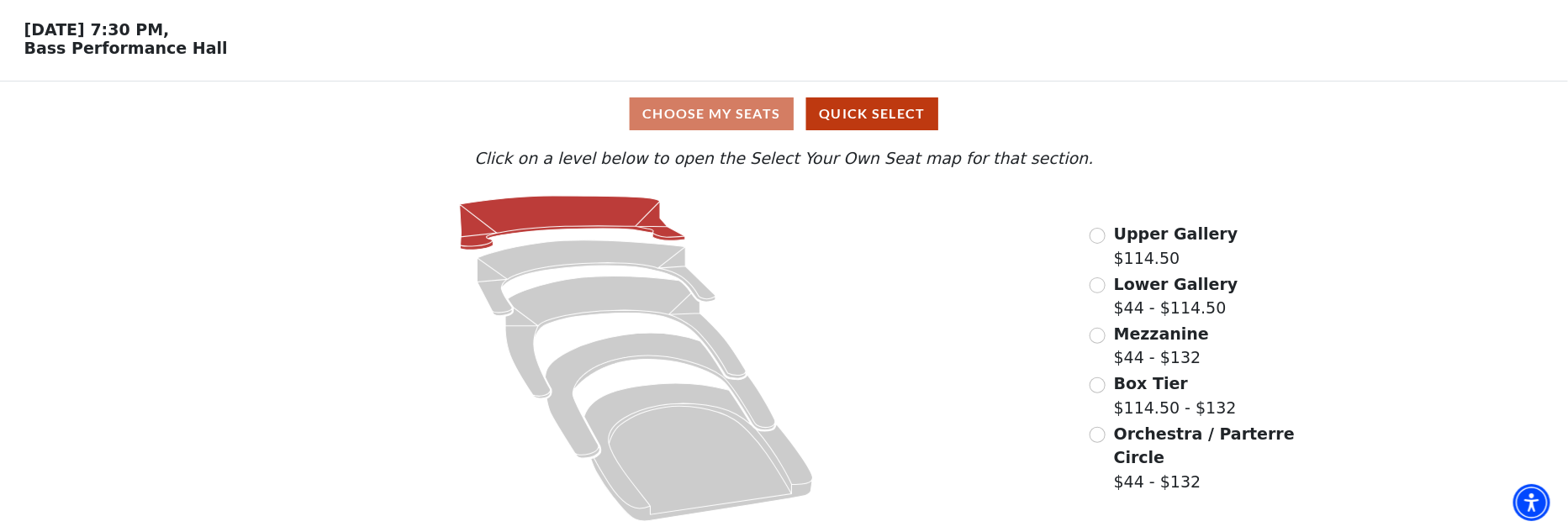
scroll to position [62, 0]
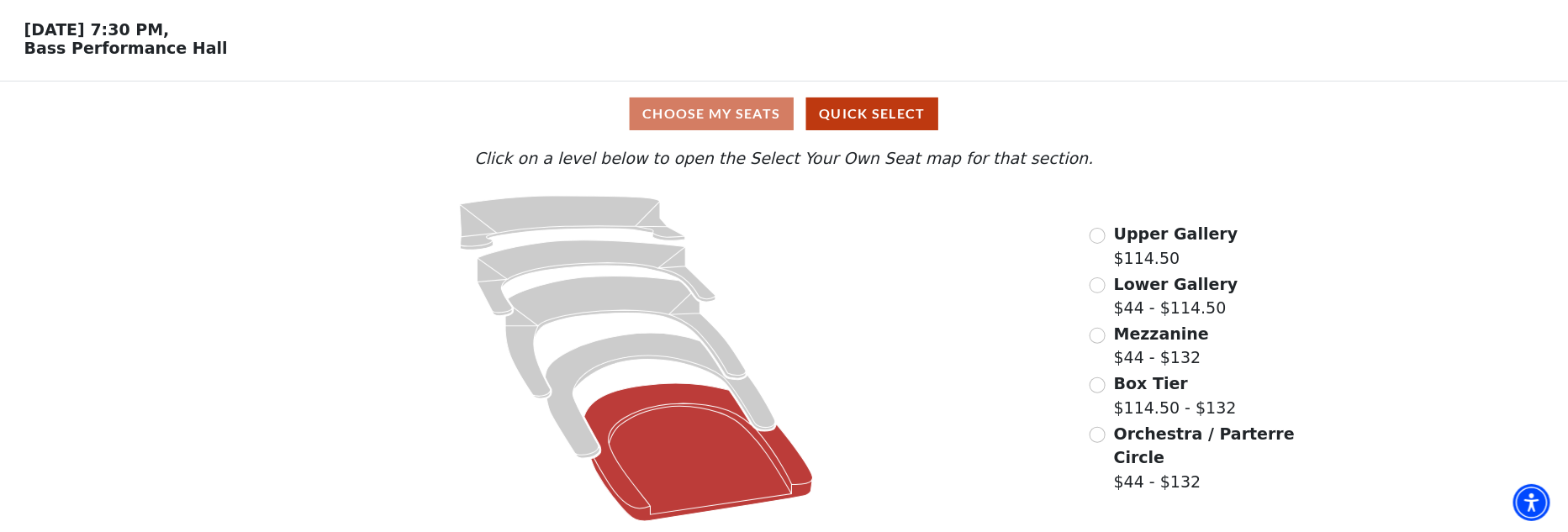
click at [656, 460] on icon at bounding box center [700, 452] width 229 height 138
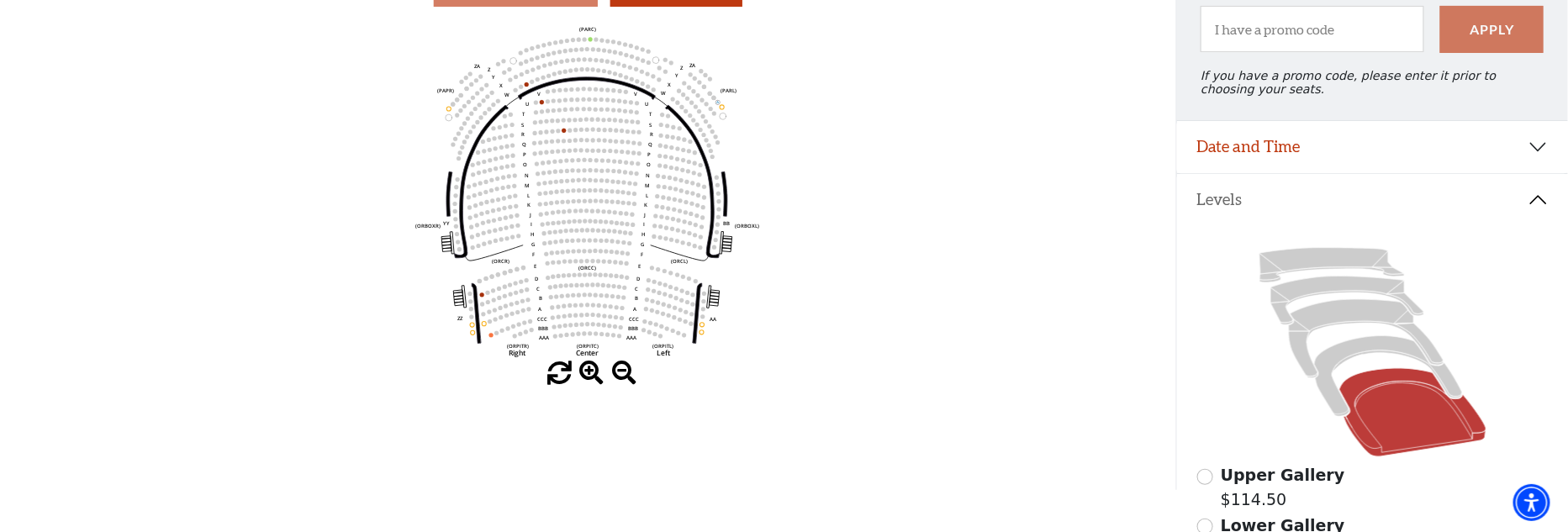
scroll to position [161, 0]
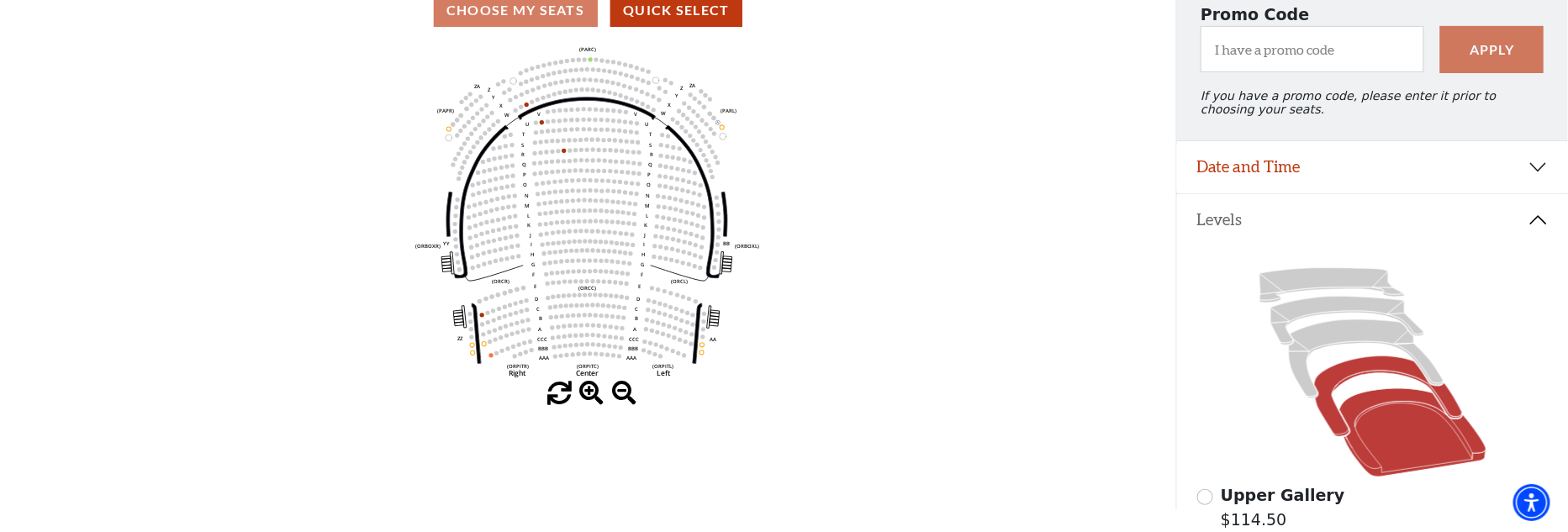
click at [1332, 386] on icon at bounding box center [1388, 397] width 148 height 81
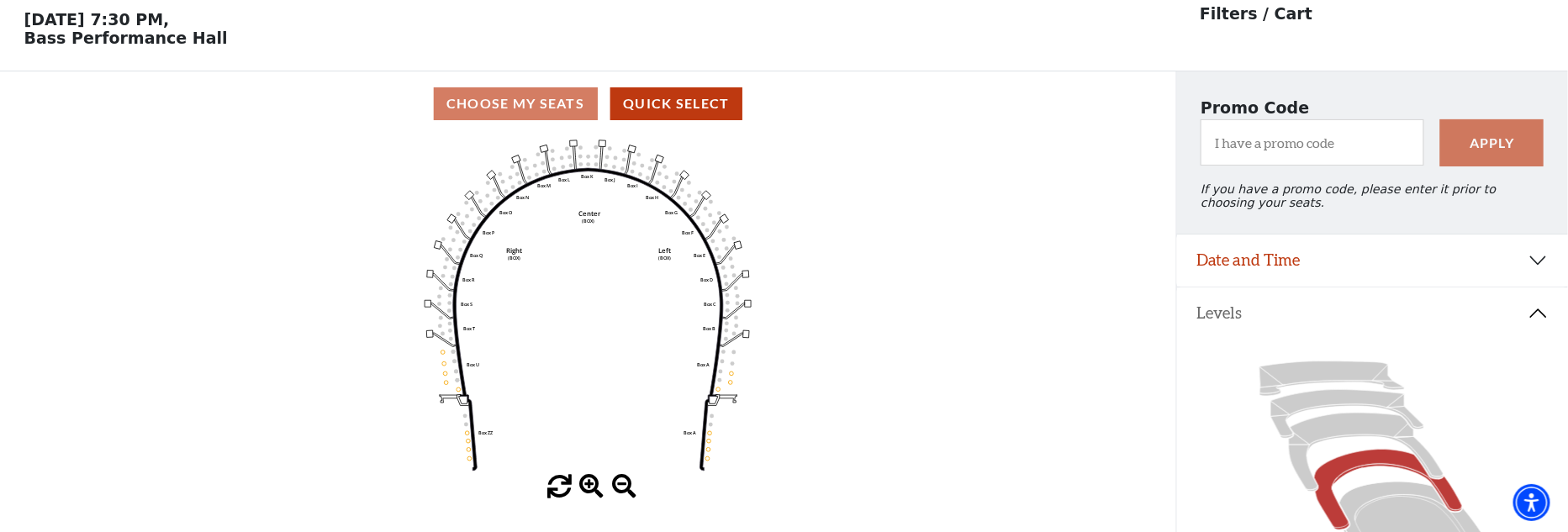
scroll to position [77, 0]
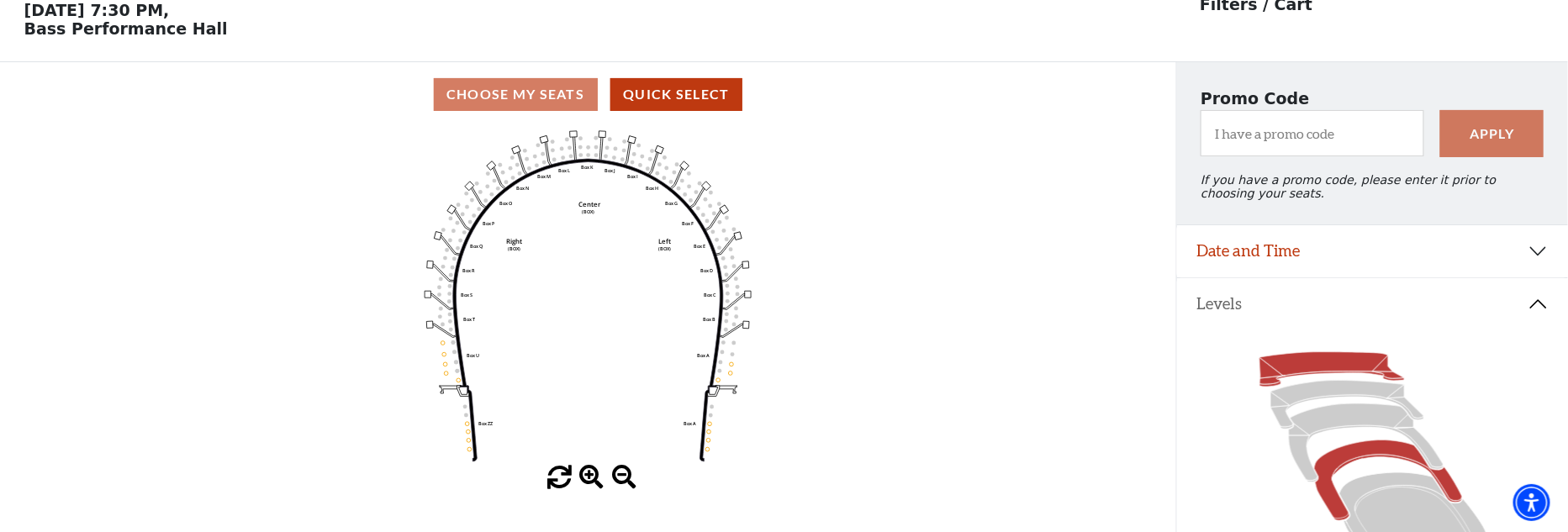
click at [1318, 378] on icon at bounding box center [1331, 368] width 144 height 34
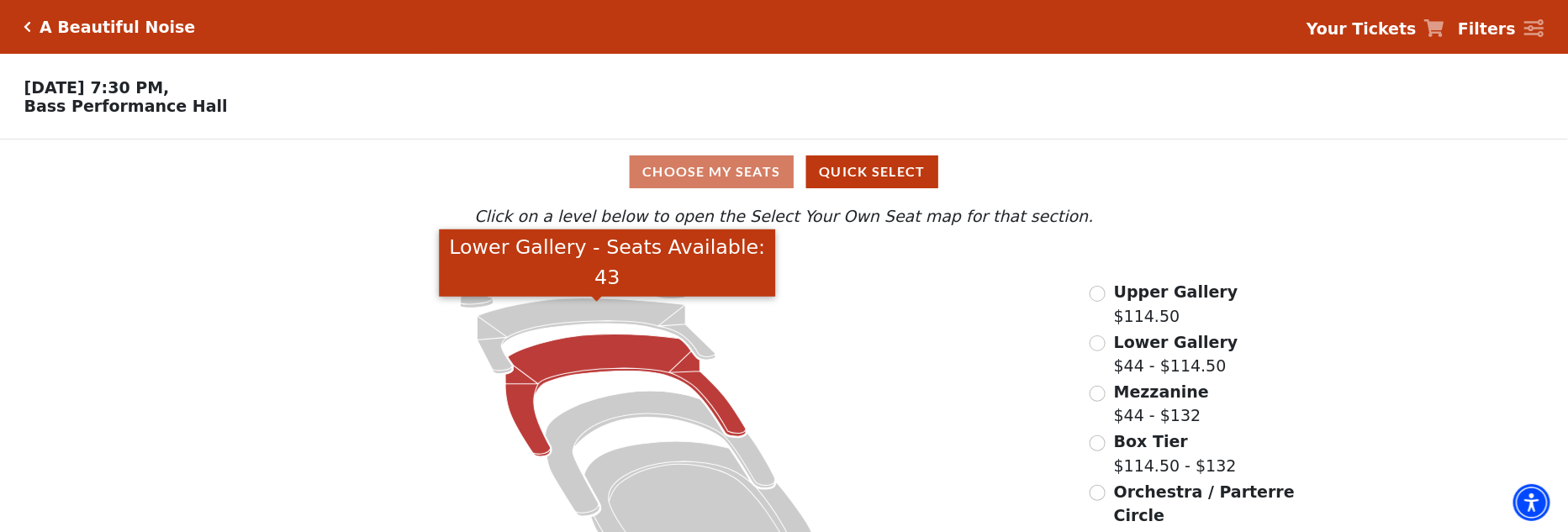
scroll to position [62, 0]
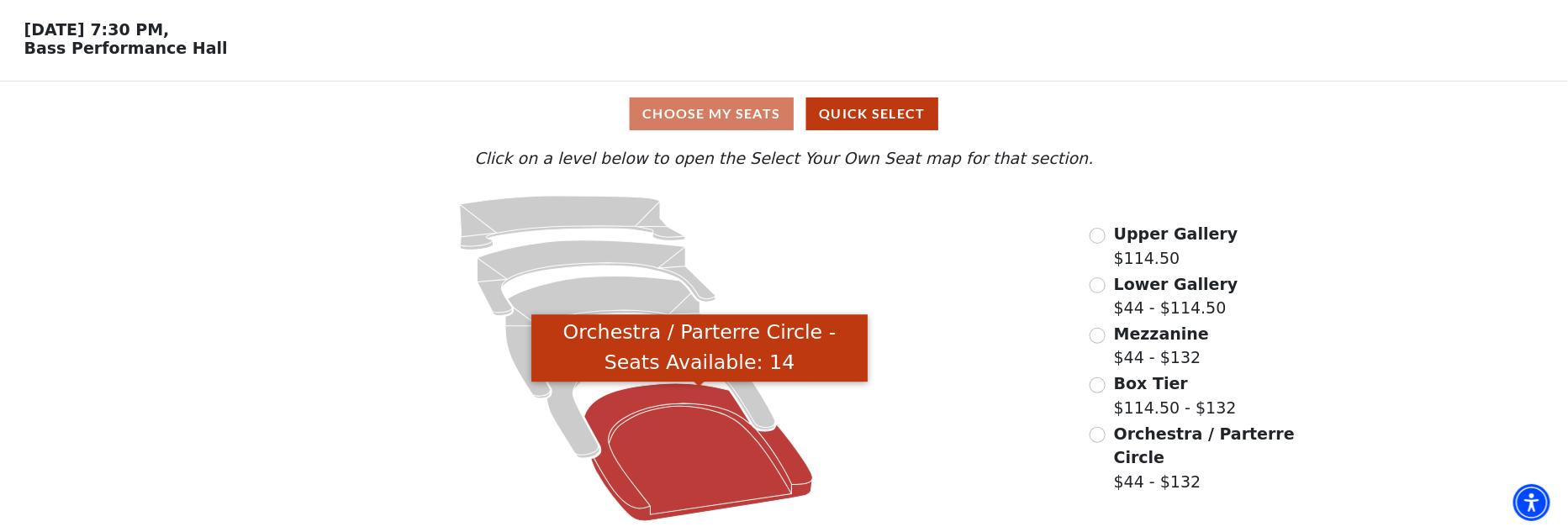
click at [715, 448] on icon "Orchestra / Parterre Circle - Seats Available: 14" at bounding box center [700, 452] width 229 height 138
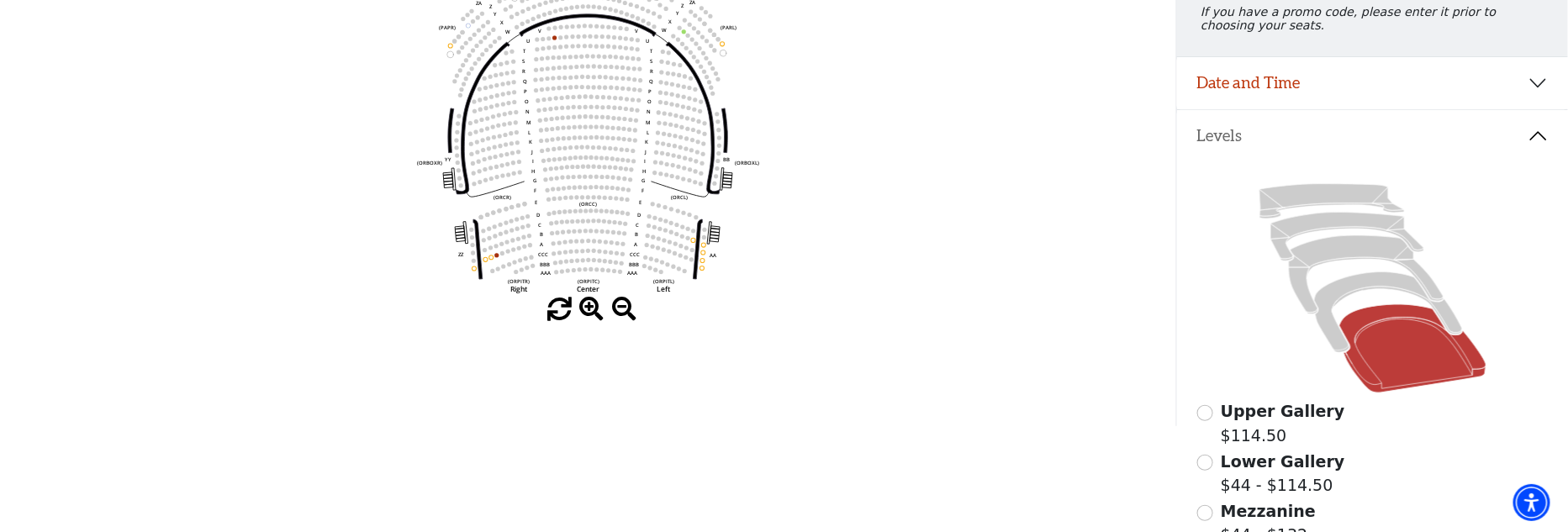
scroll to position [161, 0]
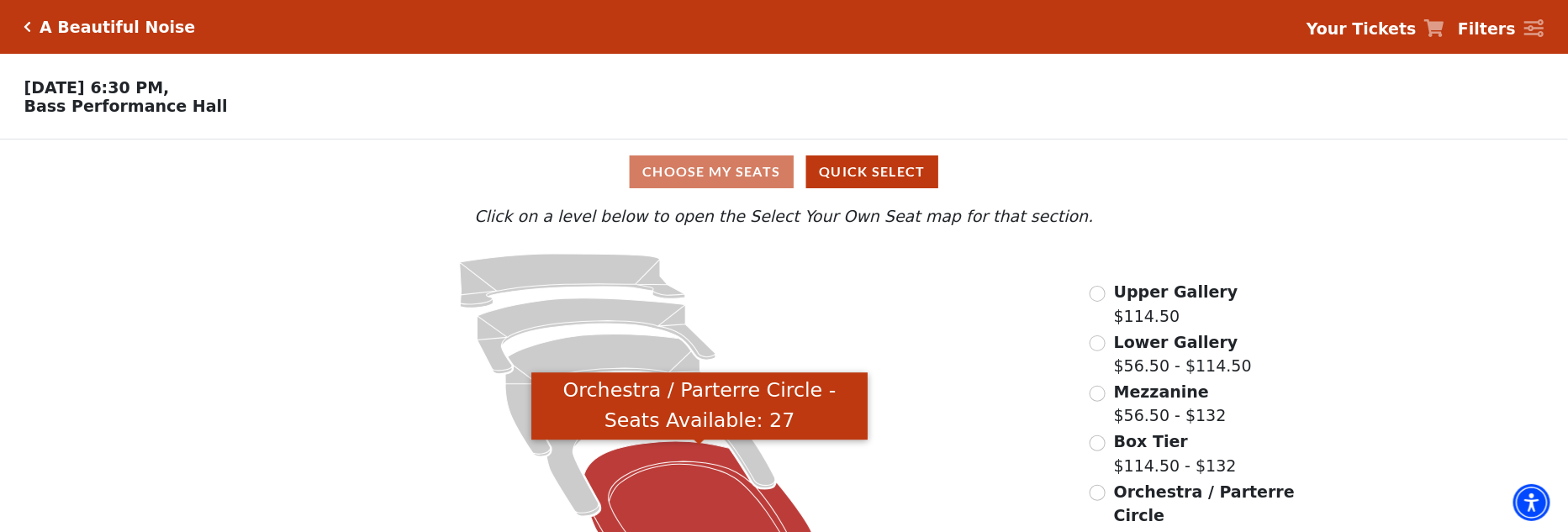
click at [654, 489] on icon "Orchestra / Parterre Circle - Seats Available: 27" at bounding box center [700, 510] width 229 height 138
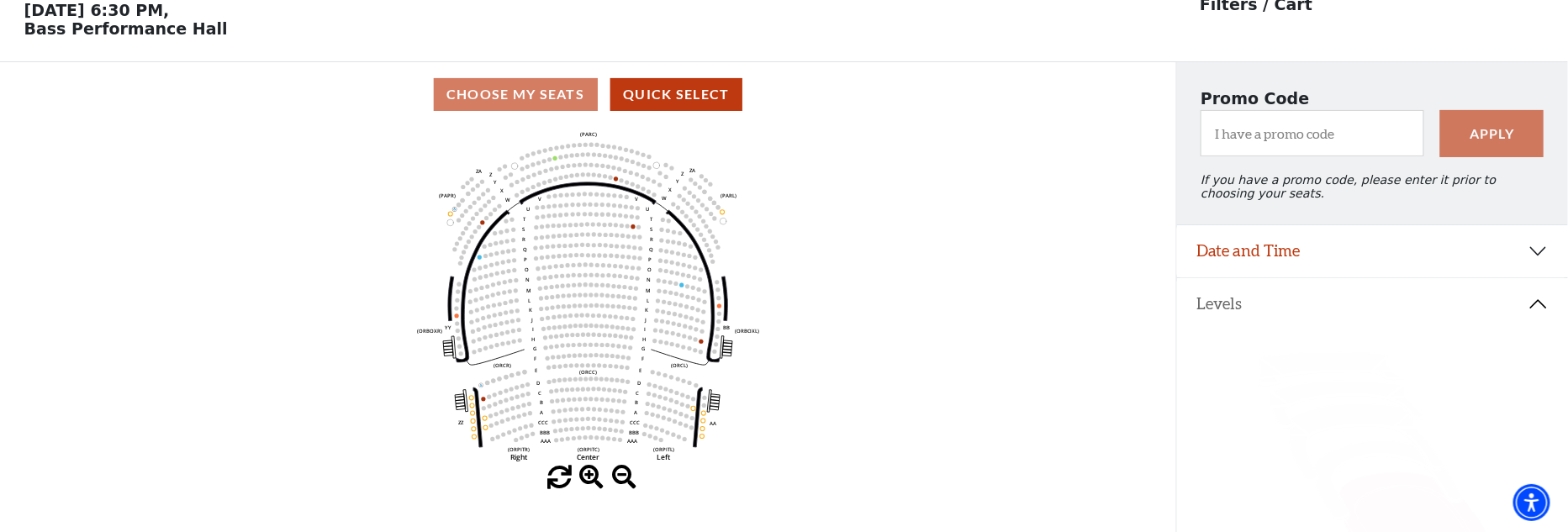
scroll to position [161, 0]
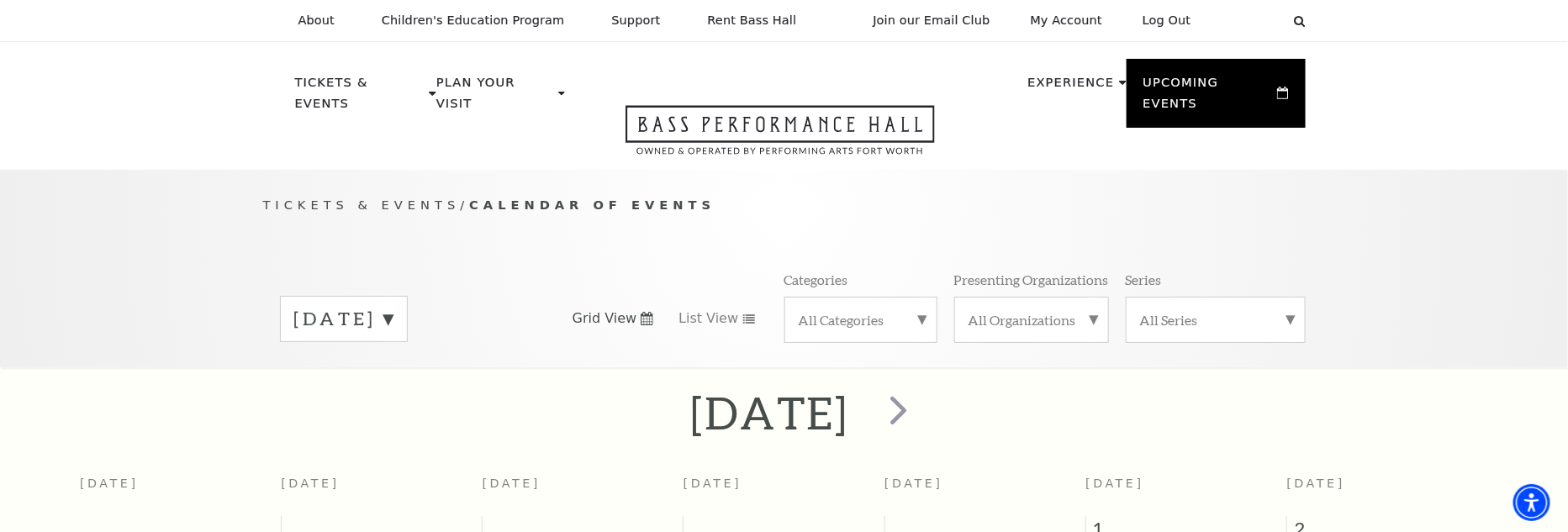
click at [393, 306] on label "August 2025" at bounding box center [343, 319] width 99 height 26
click at [341, 443] on label "December 2025" at bounding box center [343, 461] width 99 height 36
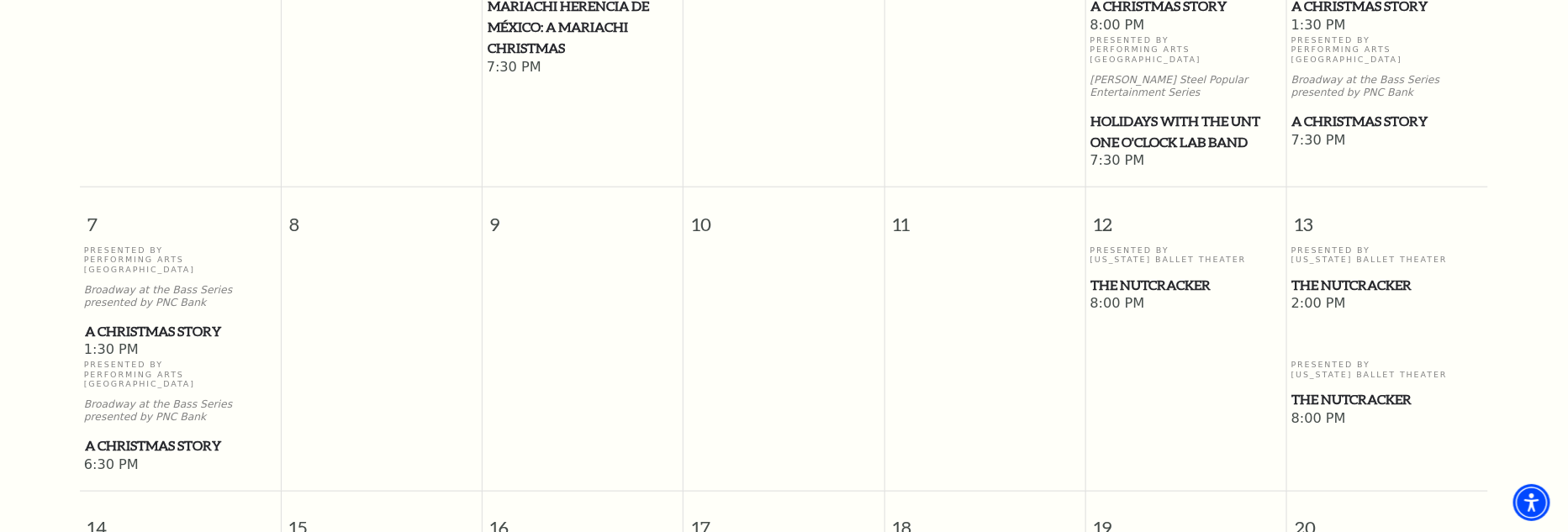
scroll to position [652, 0]
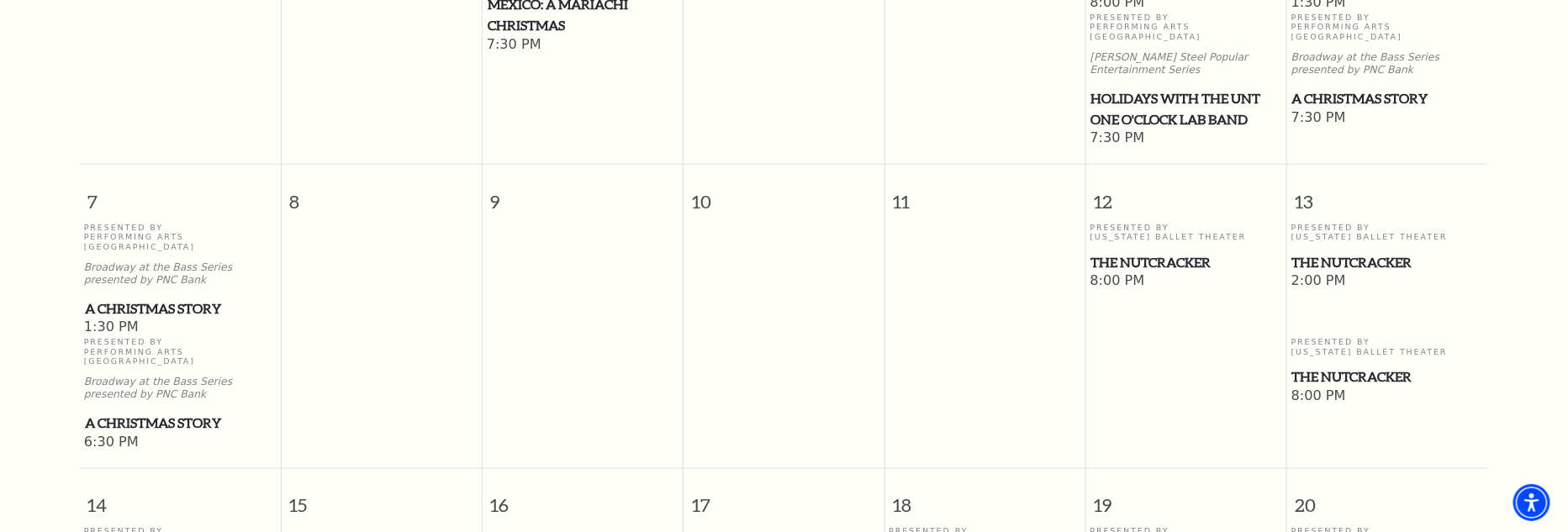
click at [145, 298] on span "A Christmas Story" at bounding box center [180, 309] width 191 height 21
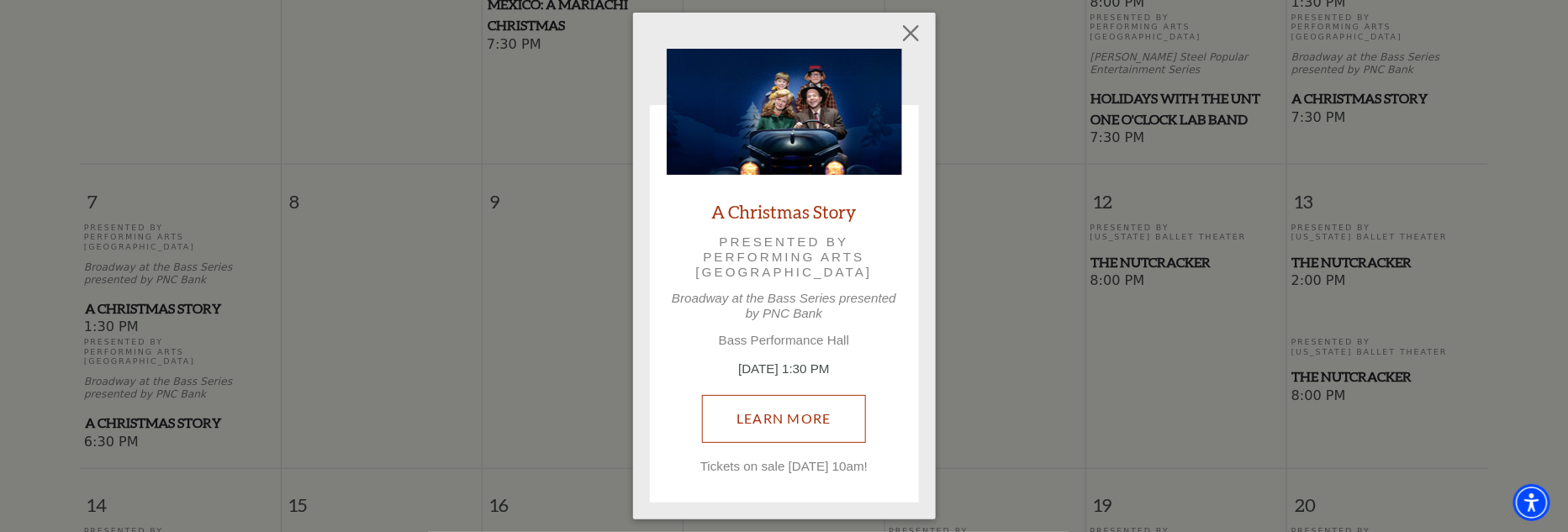
click at [780, 416] on link "Learn More" at bounding box center [784, 419] width 164 height 47
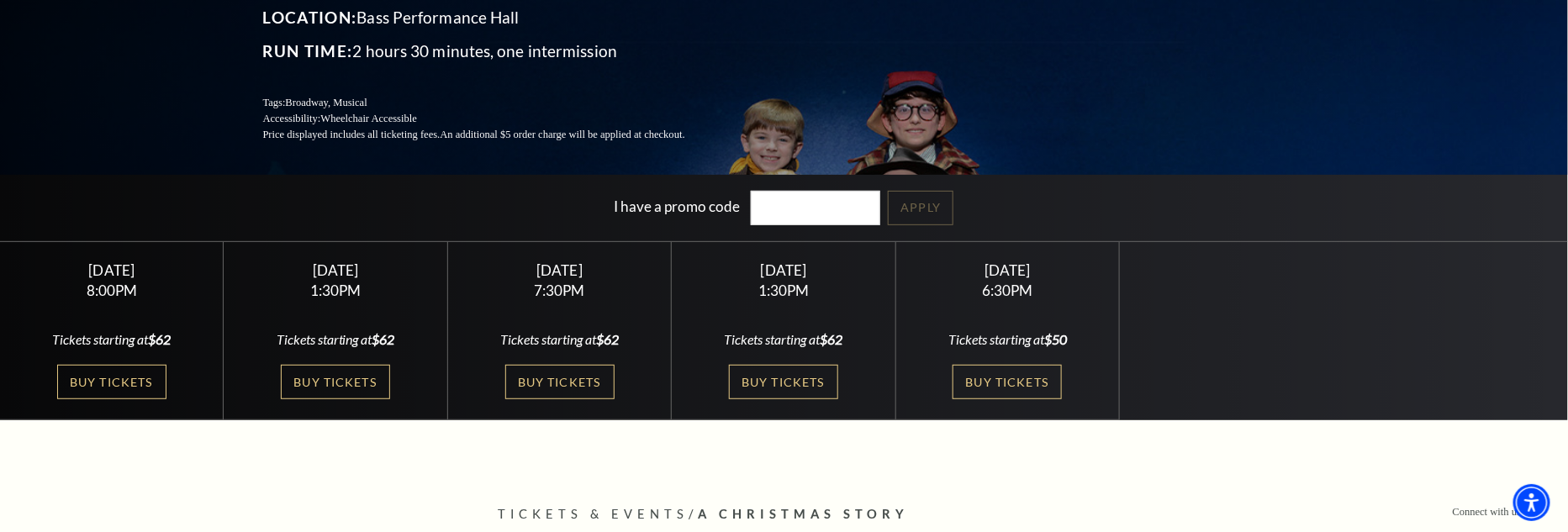
scroll to position [252, 0]
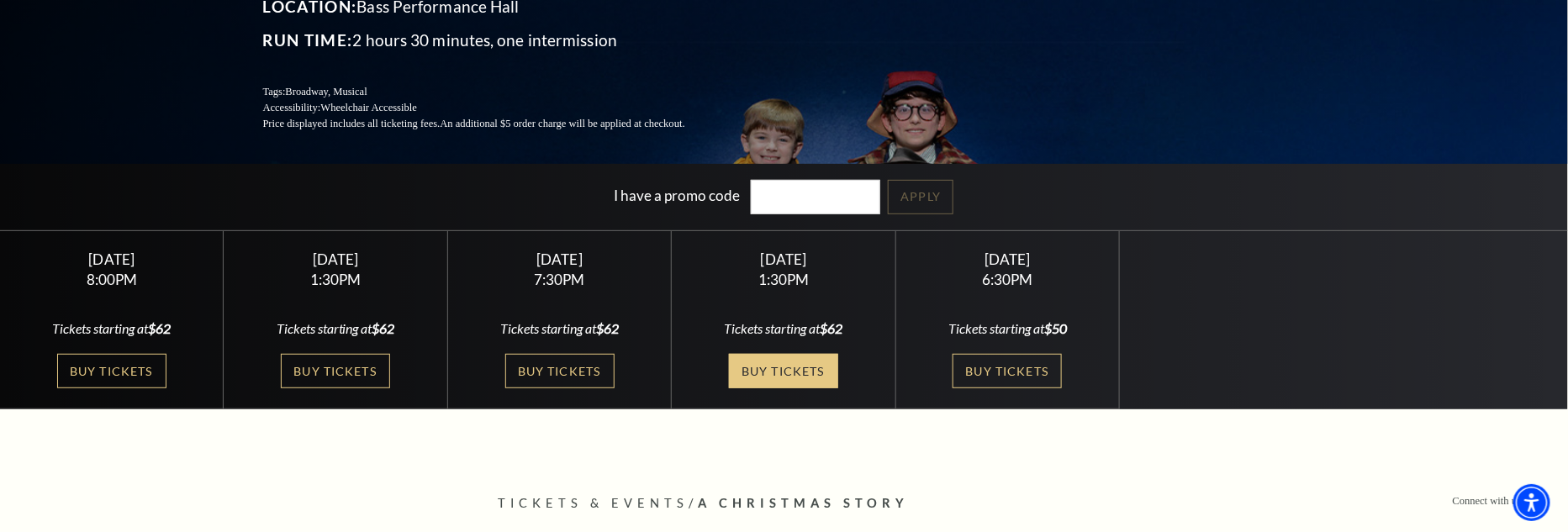
click at [789, 372] on link "Buy Tickets" at bounding box center [783, 370] width 109 height 34
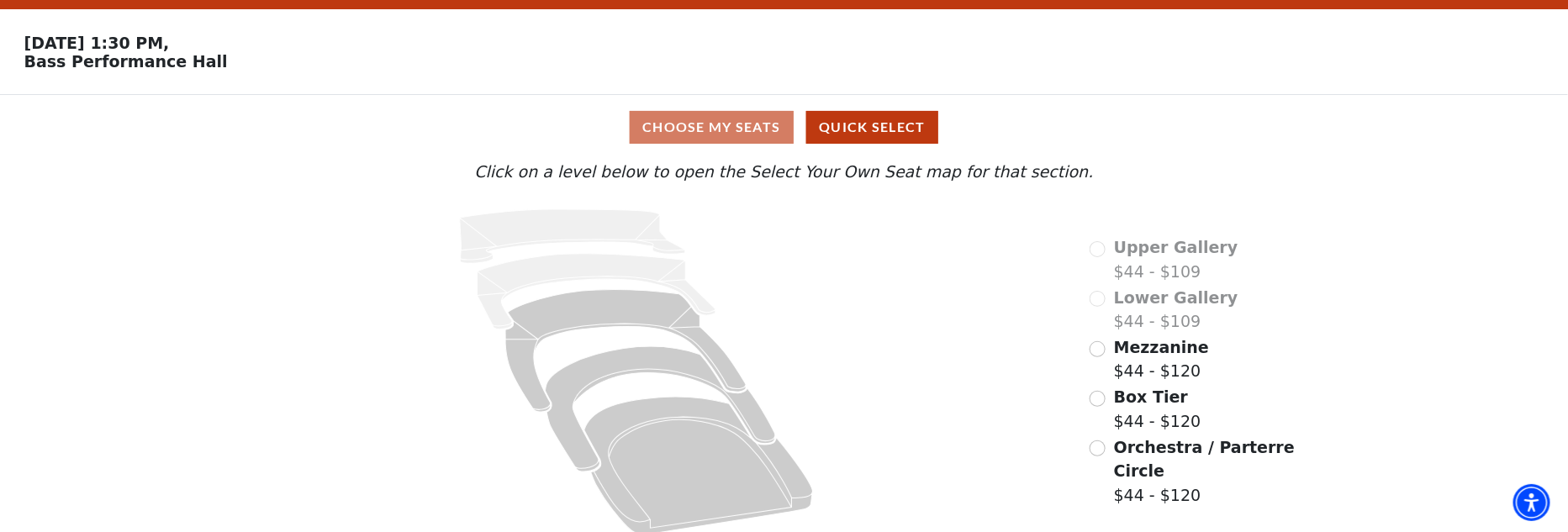
scroll to position [62, 0]
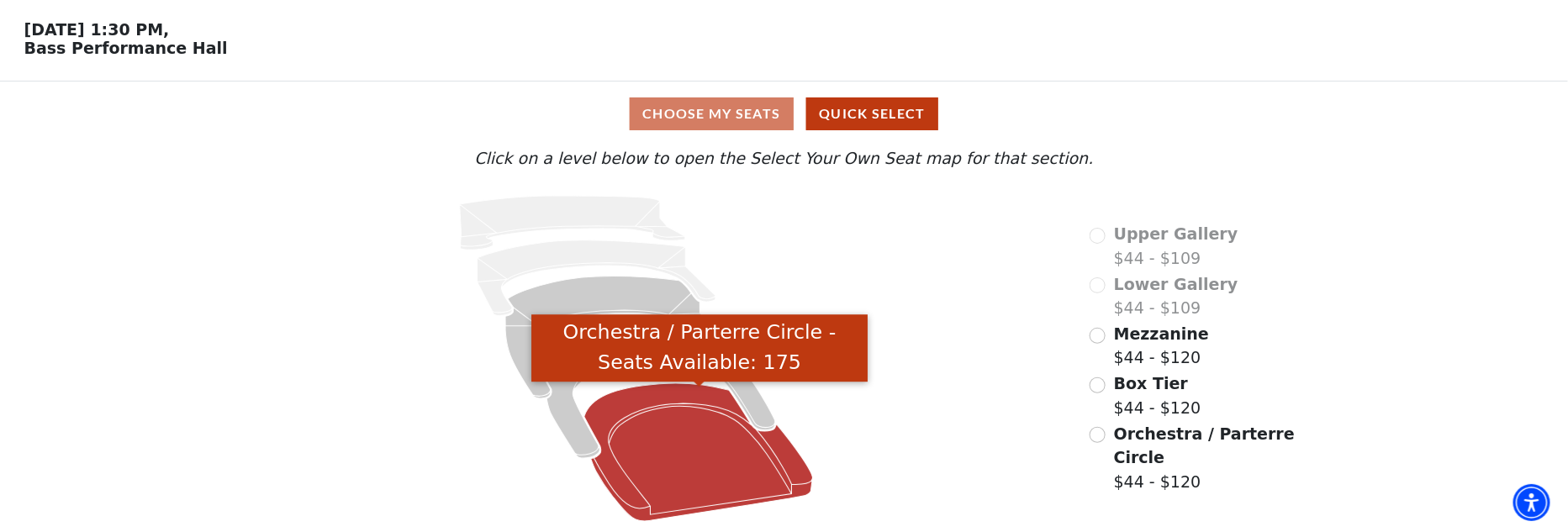
click at [684, 455] on icon "Orchestra / Parterre Circle - Seats Available: 175" at bounding box center [700, 452] width 229 height 138
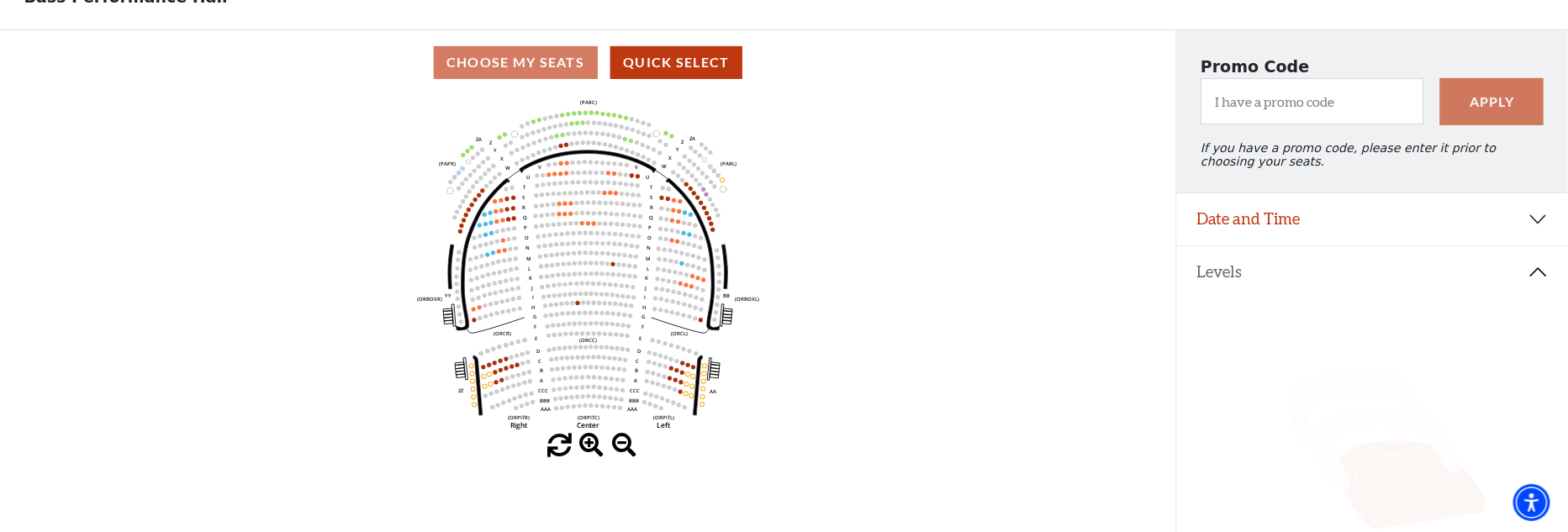
scroll to position [77, 0]
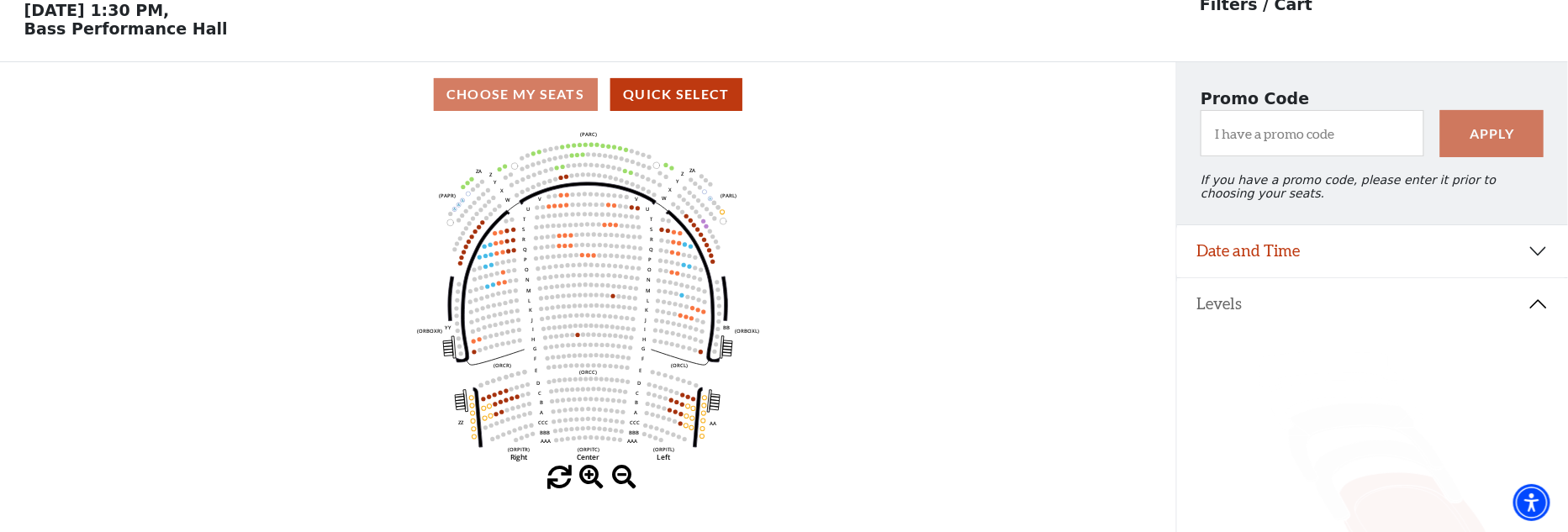
click at [517, 398] on circle at bounding box center [517, 396] width 4 height 4
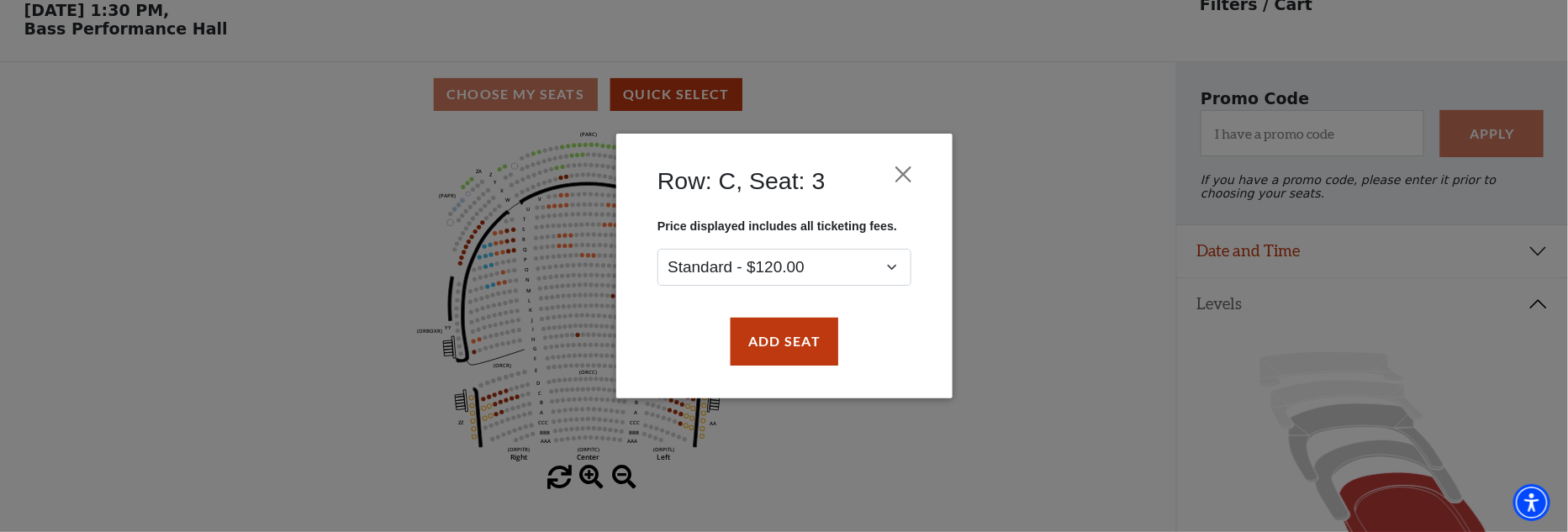
click at [512, 402] on div "Row: C, Seat: 3 Price displayed includes all ticketing fees. Standard - $120.00…" at bounding box center [784, 266] width 1568 height 532
click at [763, 346] on button "Add Seat" at bounding box center [783, 342] width 107 height 47
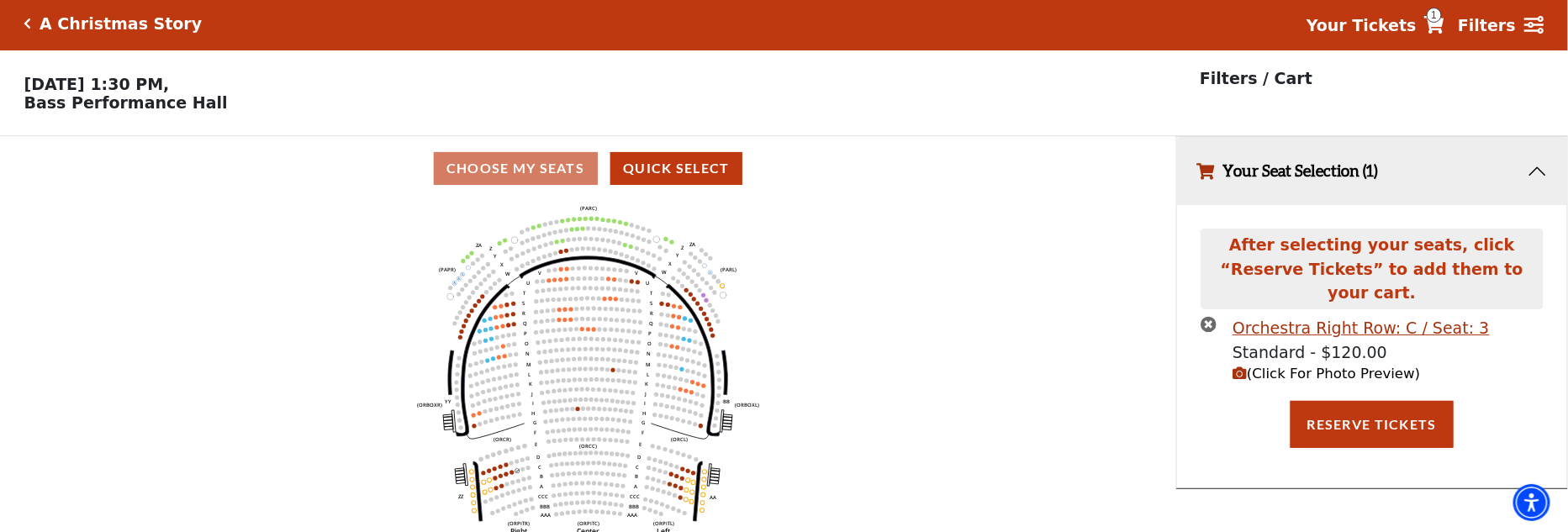
scroll to position [0, 0]
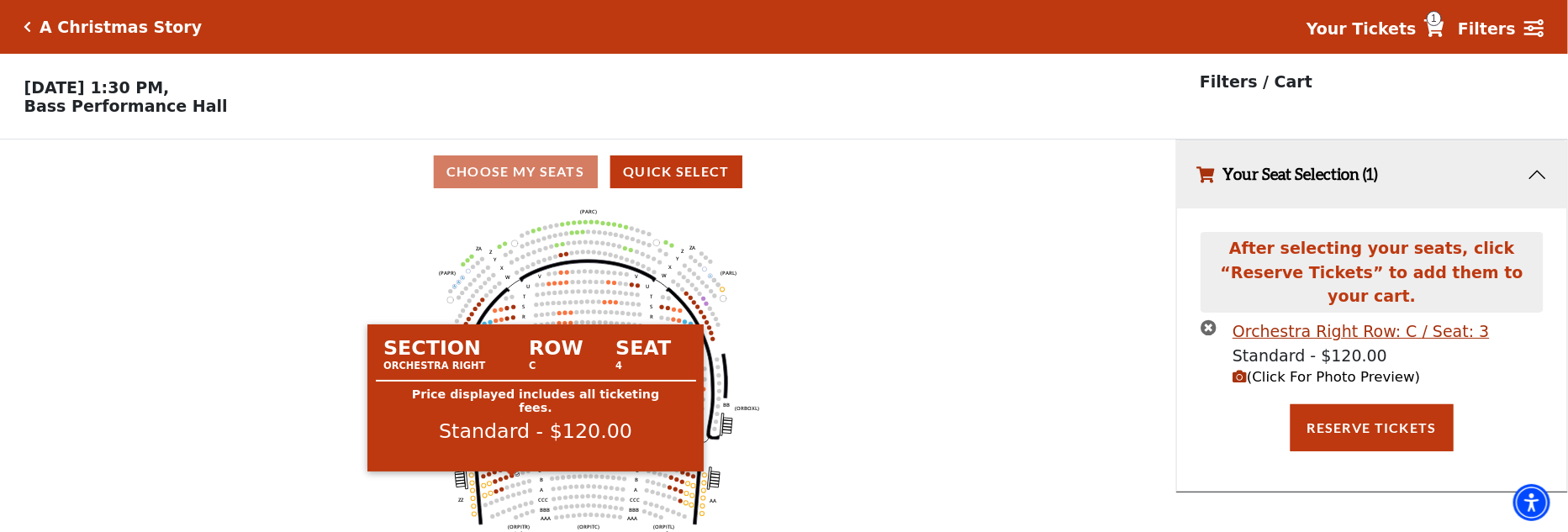
click at [511, 477] on circle at bounding box center [511, 475] width 4 height 4
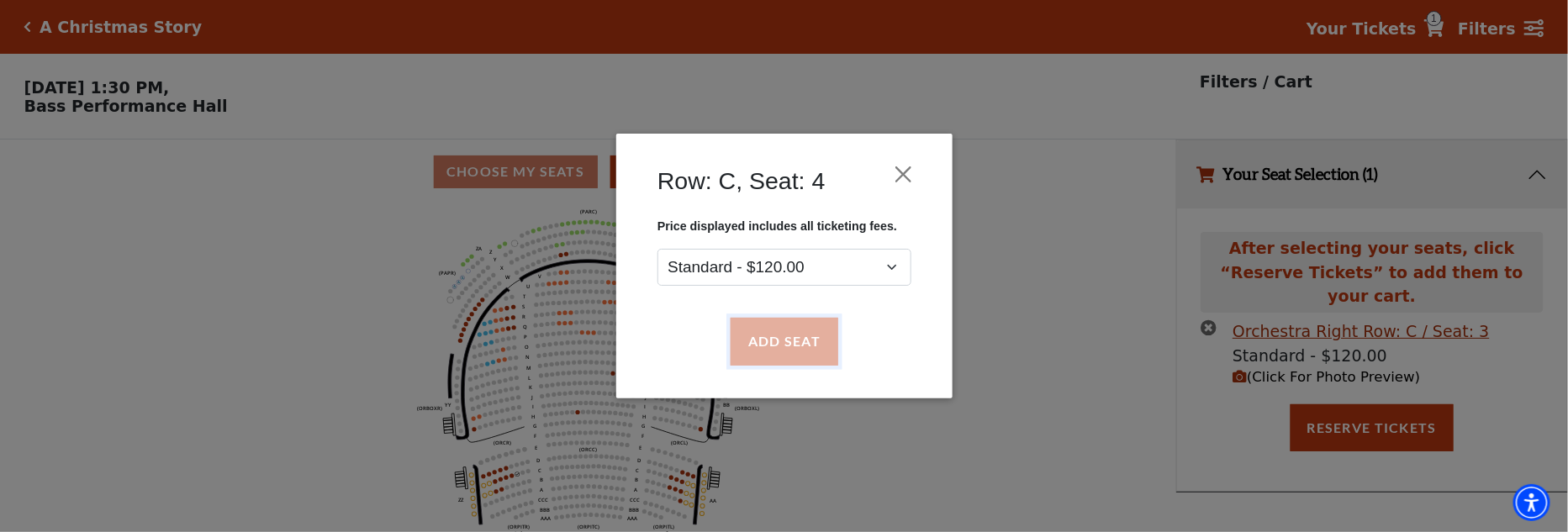
click at [753, 347] on button "Add Seat" at bounding box center [783, 342] width 107 height 47
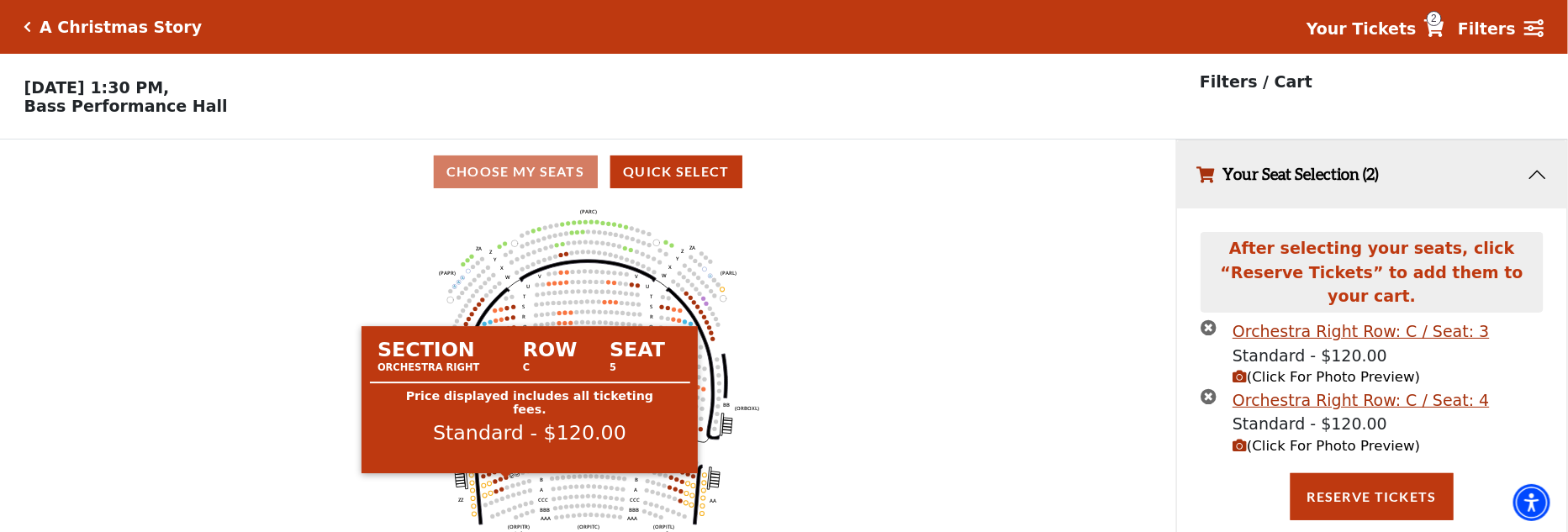
click at [505, 479] on circle at bounding box center [506, 477] width 4 height 4
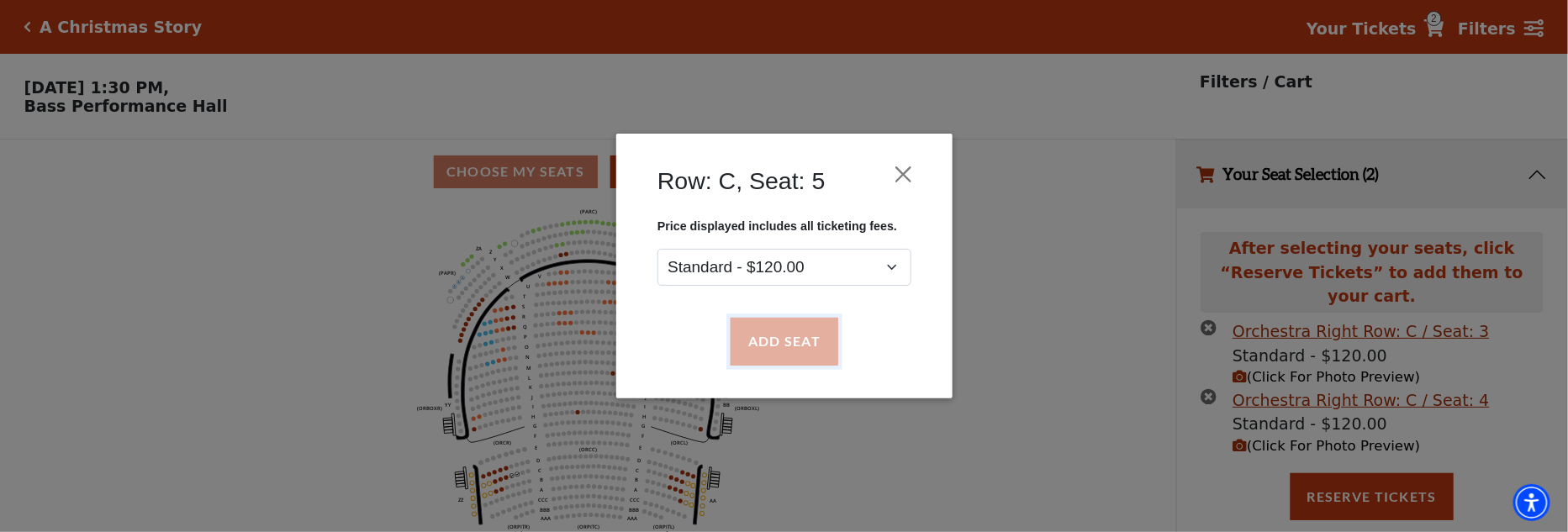
click at [762, 348] on button "Add Seat" at bounding box center [783, 342] width 107 height 47
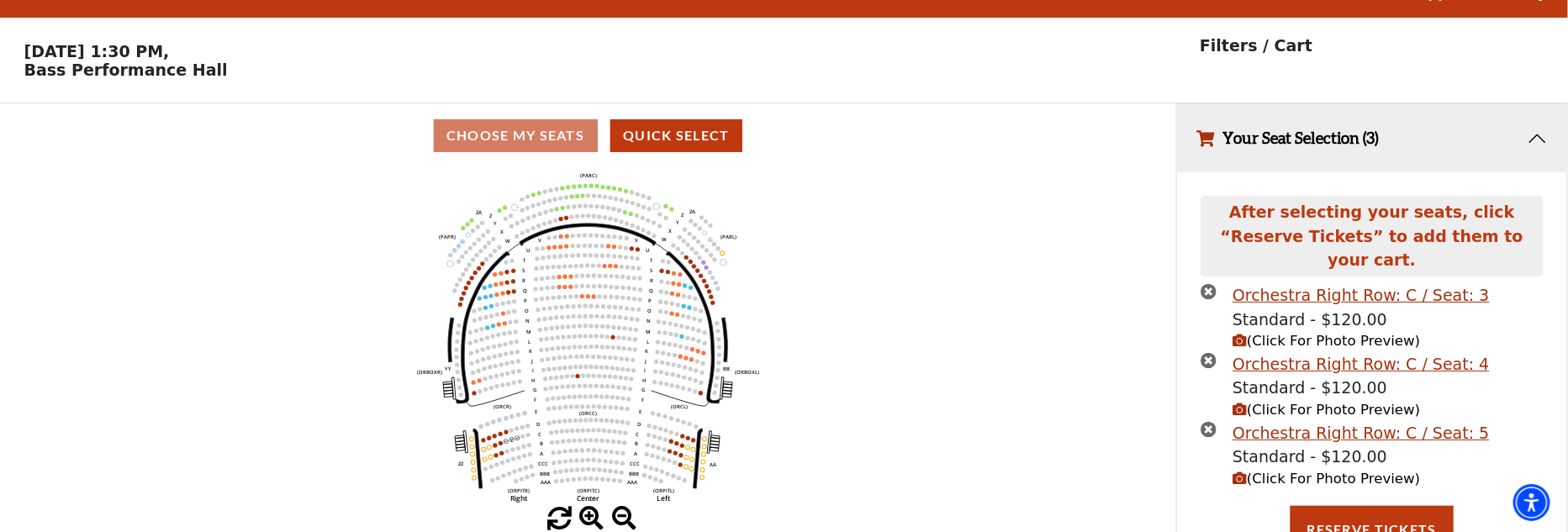
scroll to position [36, 0]
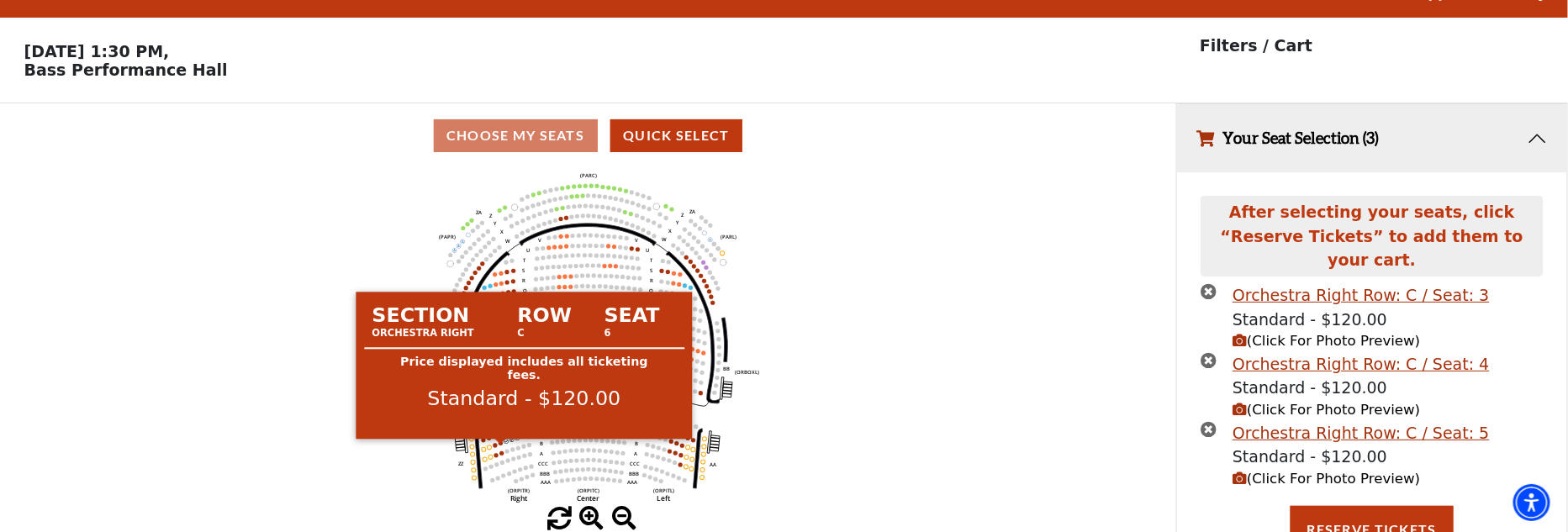
click at [500, 445] on circle at bounding box center [501, 443] width 4 height 4
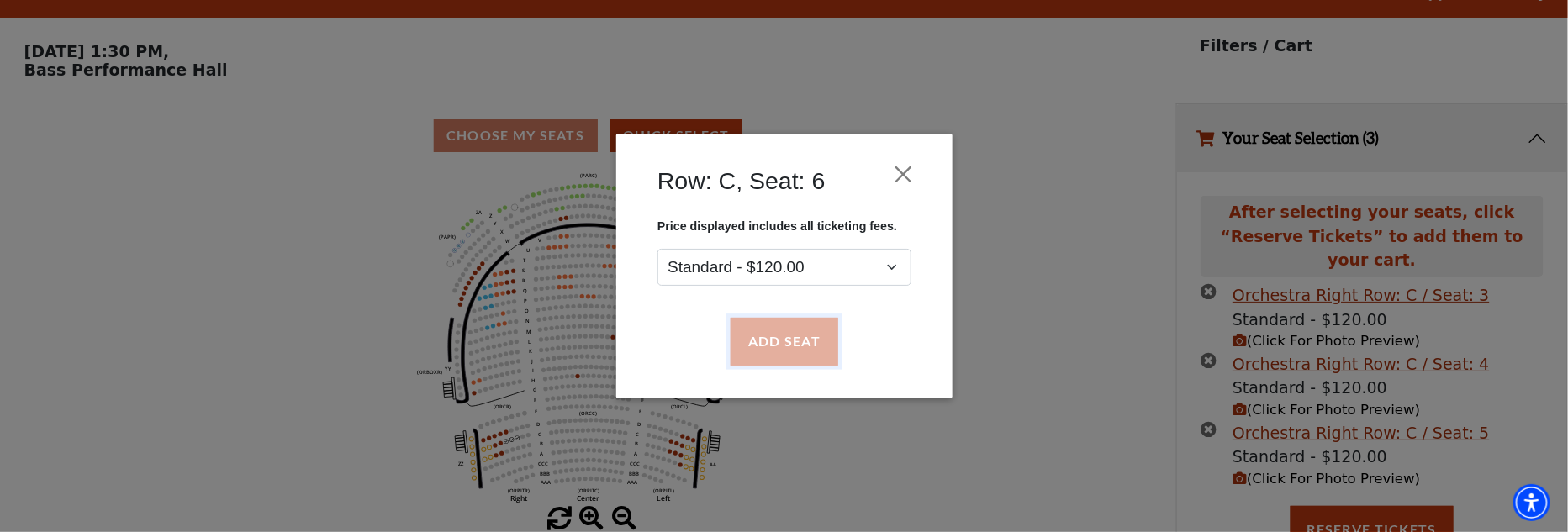
click at [774, 348] on button "Add Seat" at bounding box center [783, 342] width 107 height 47
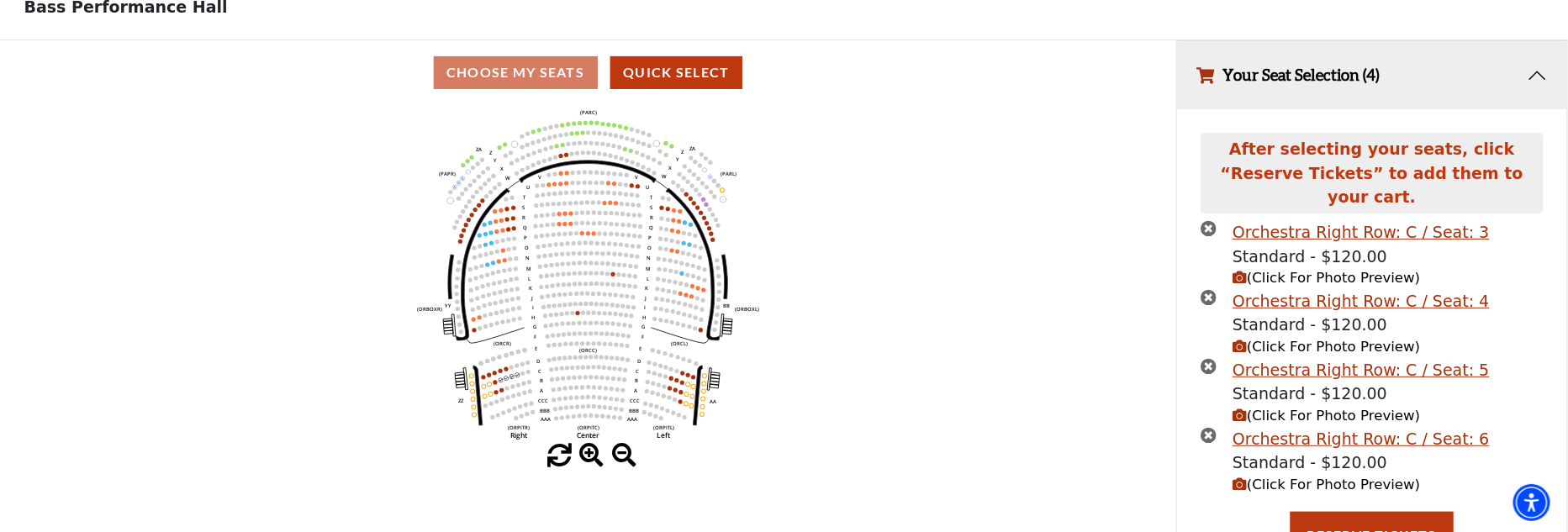
scroll to position [105, 0]
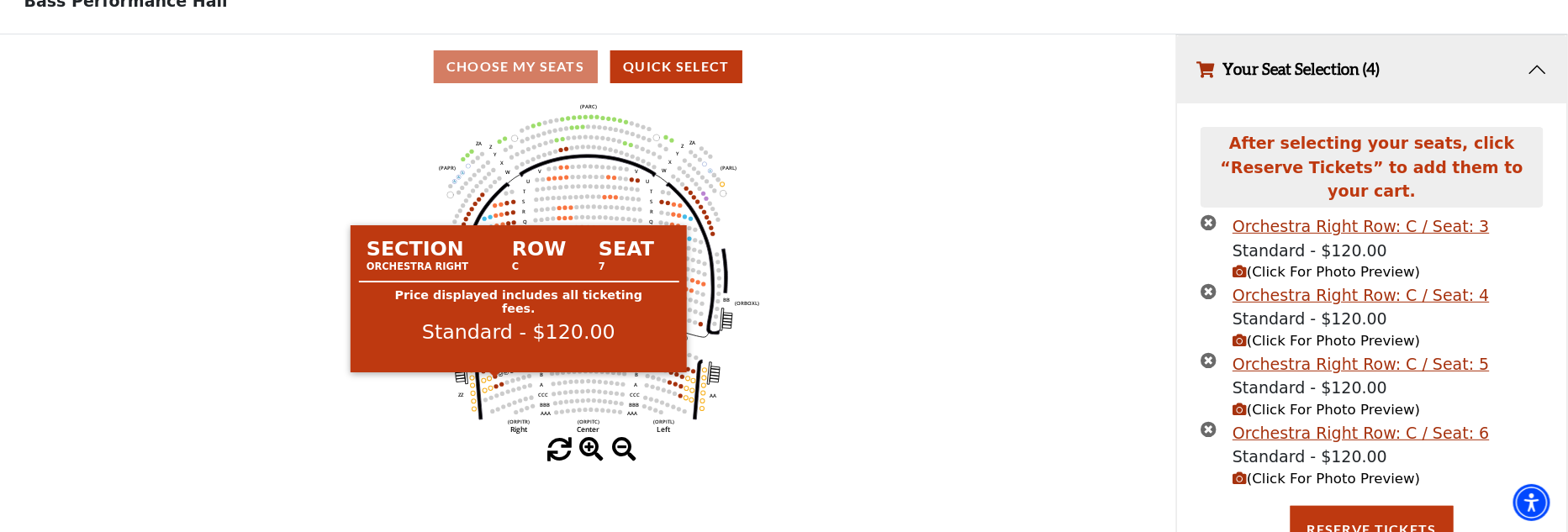
click at [495, 378] on circle at bounding box center [495, 375] width 4 height 4
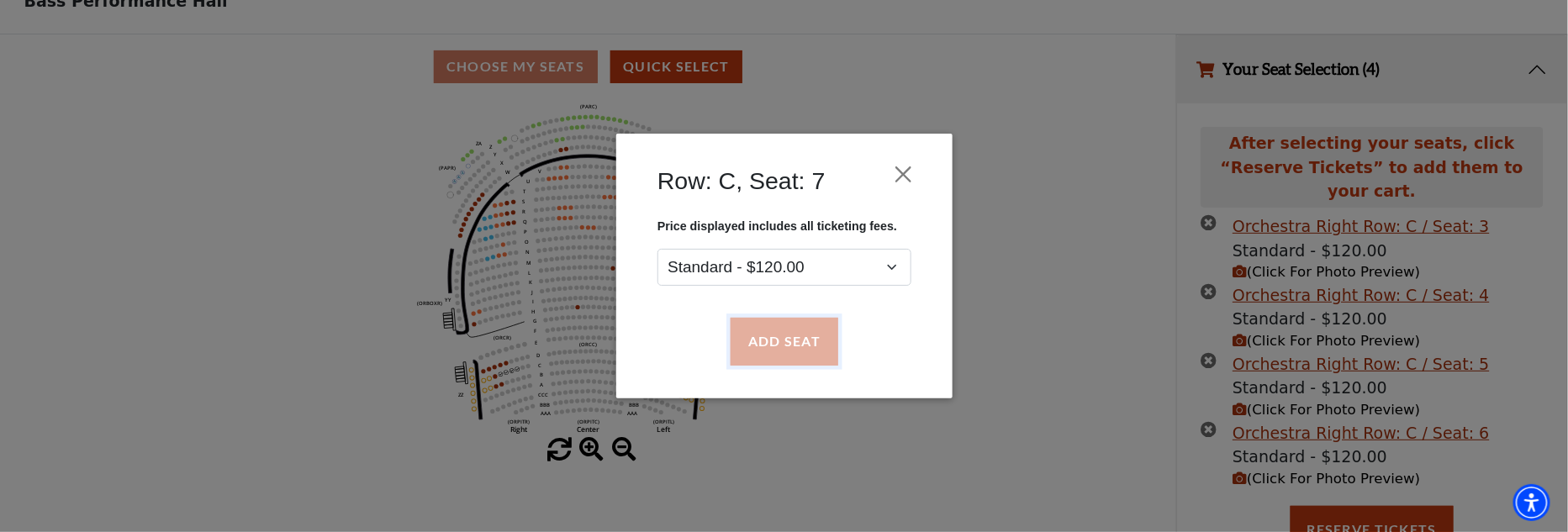
click at [779, 341] on button "Add Seat" at bounding box center [783, 342] width 107 height 47
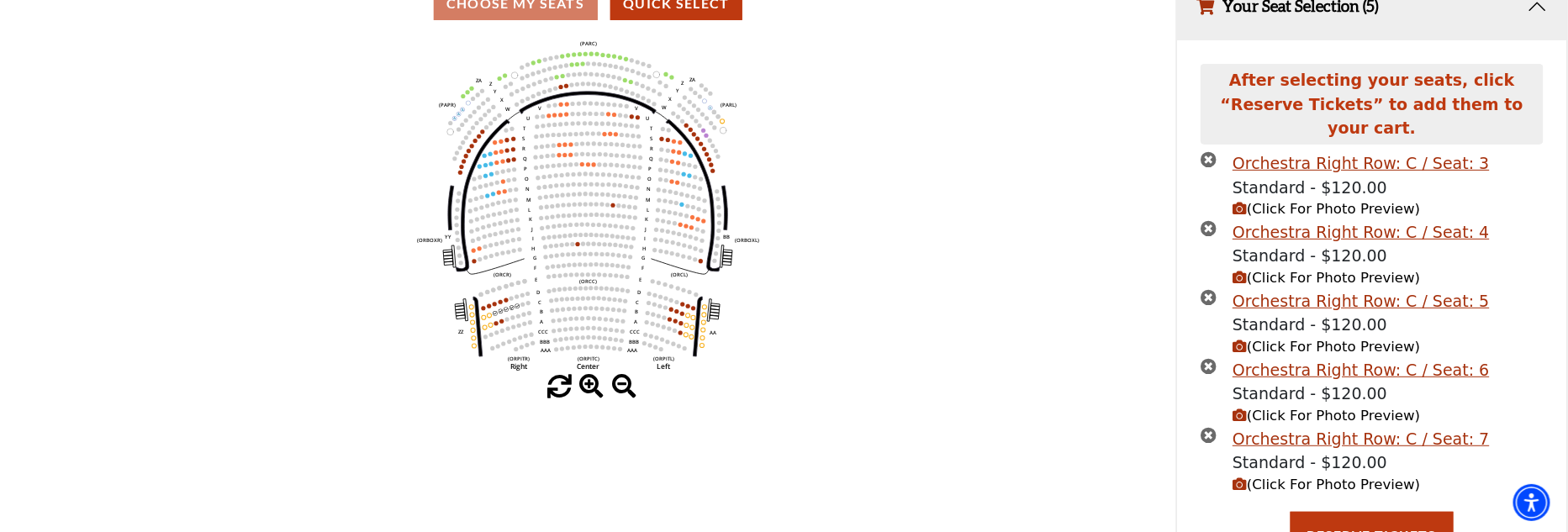
scroll to position [174, 0]
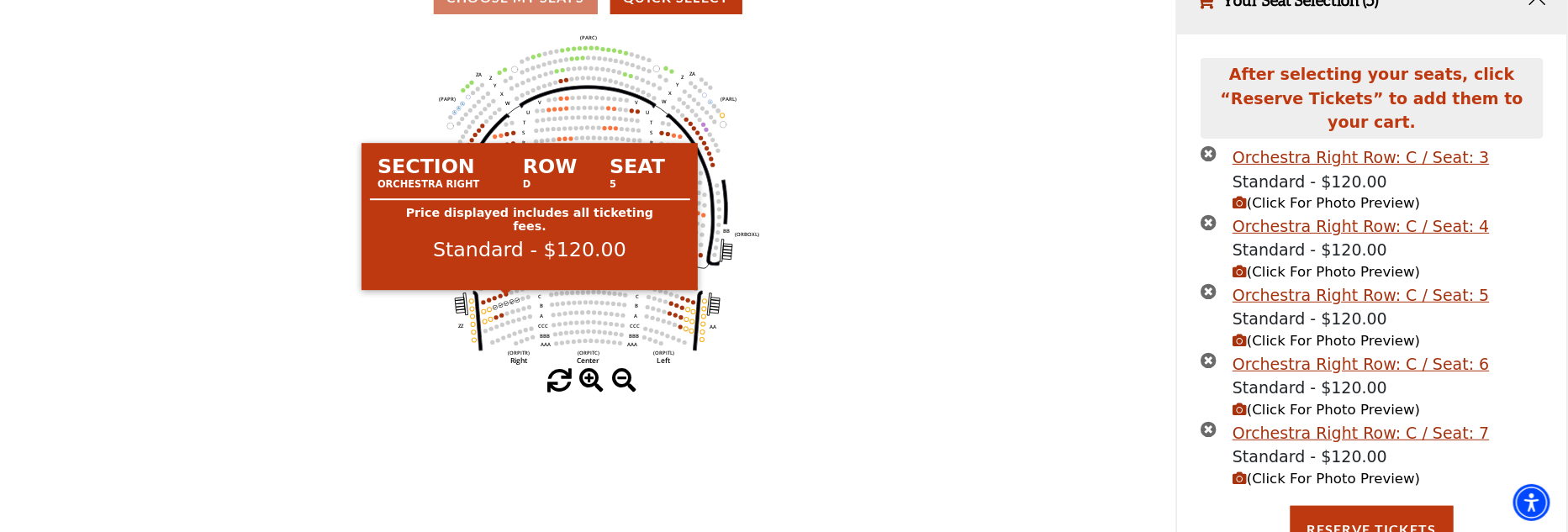
click at [505, 295] on circle at bounding box center [506, 294] width 4 height 4
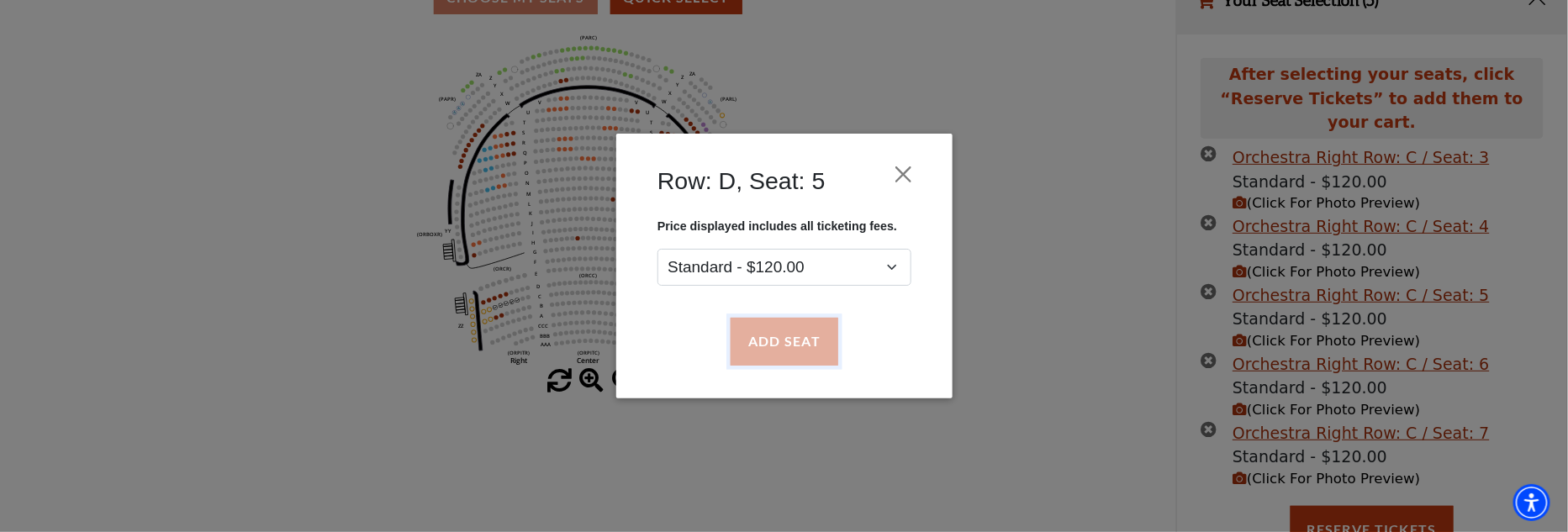
click at [762, 339] on button "Add Seat" at bounding box center [783, 342] width 107 height 47
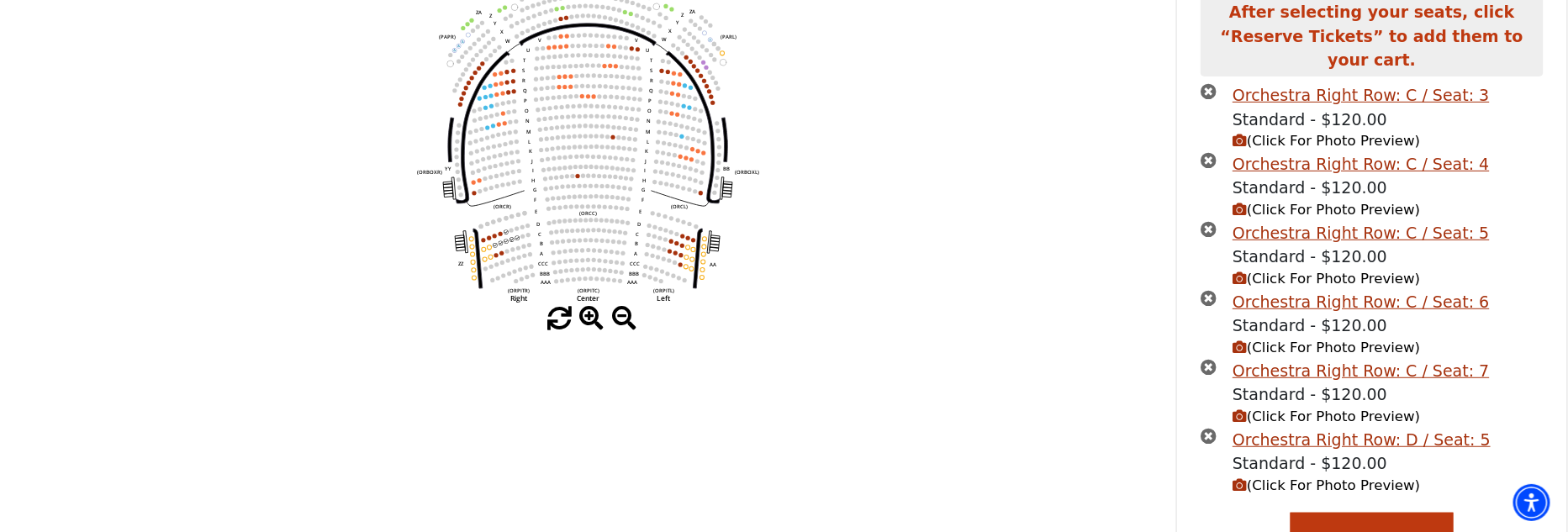
scroll to position [243, 0]
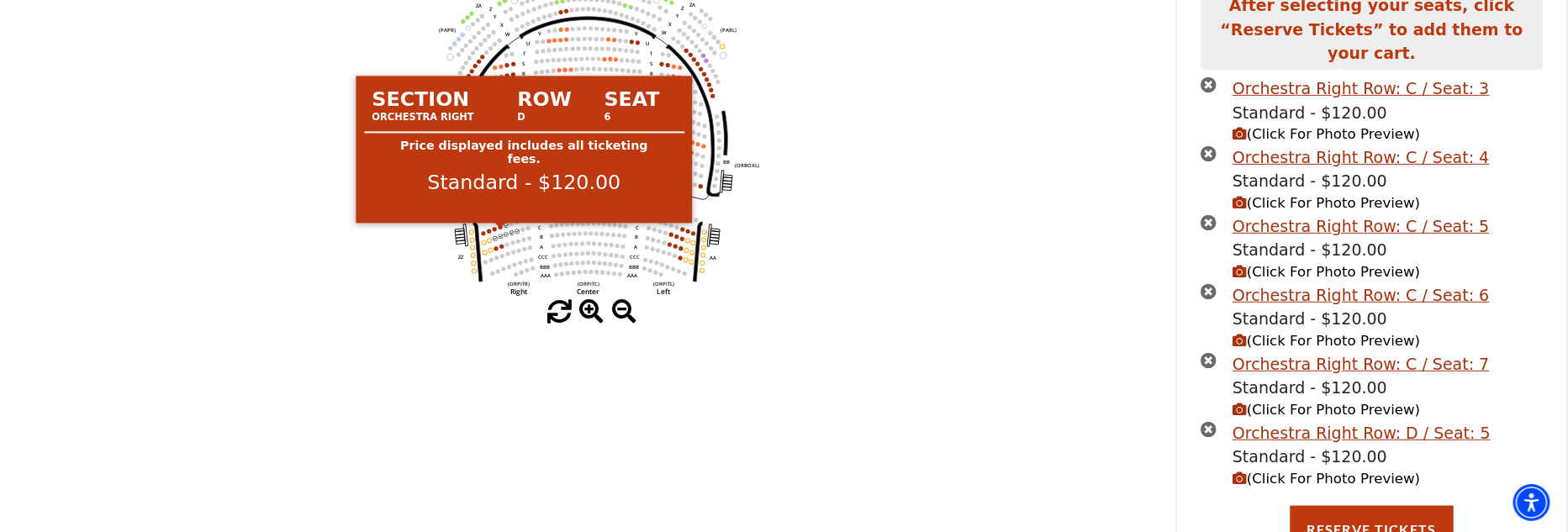
click at [500, 230] on circle at bounding box center [501, 227] width 4 height 4
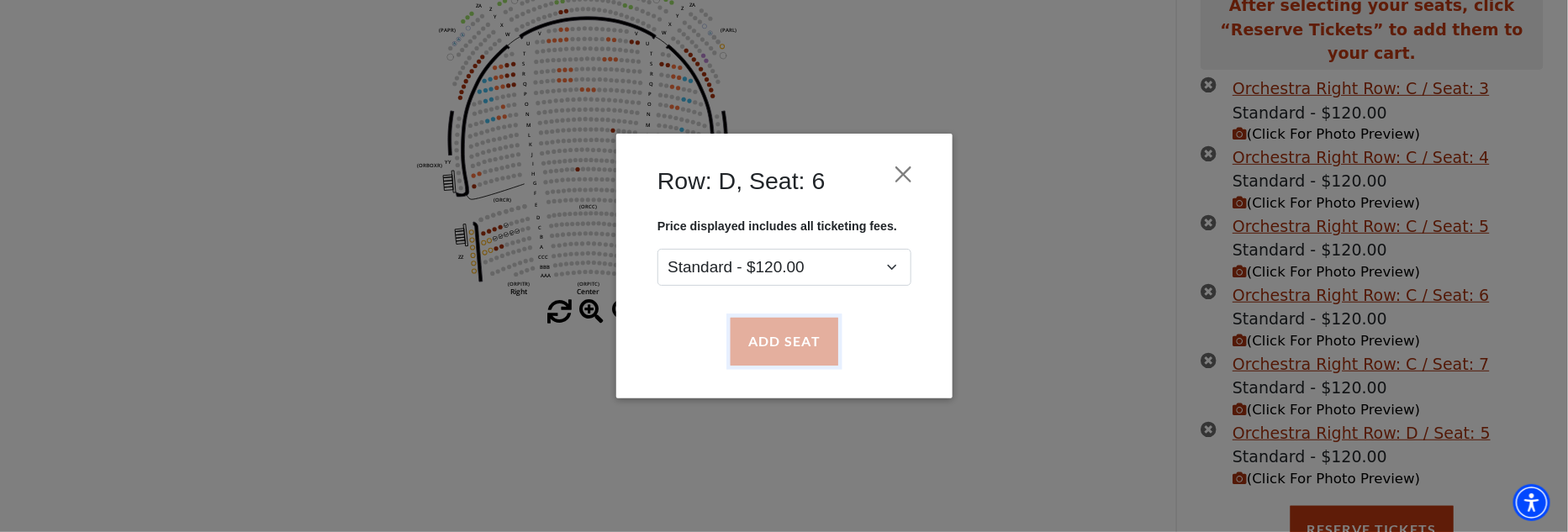
click at [758, 332] on button "Add Seat" at bounding box center [783, 342] width 107 height 47
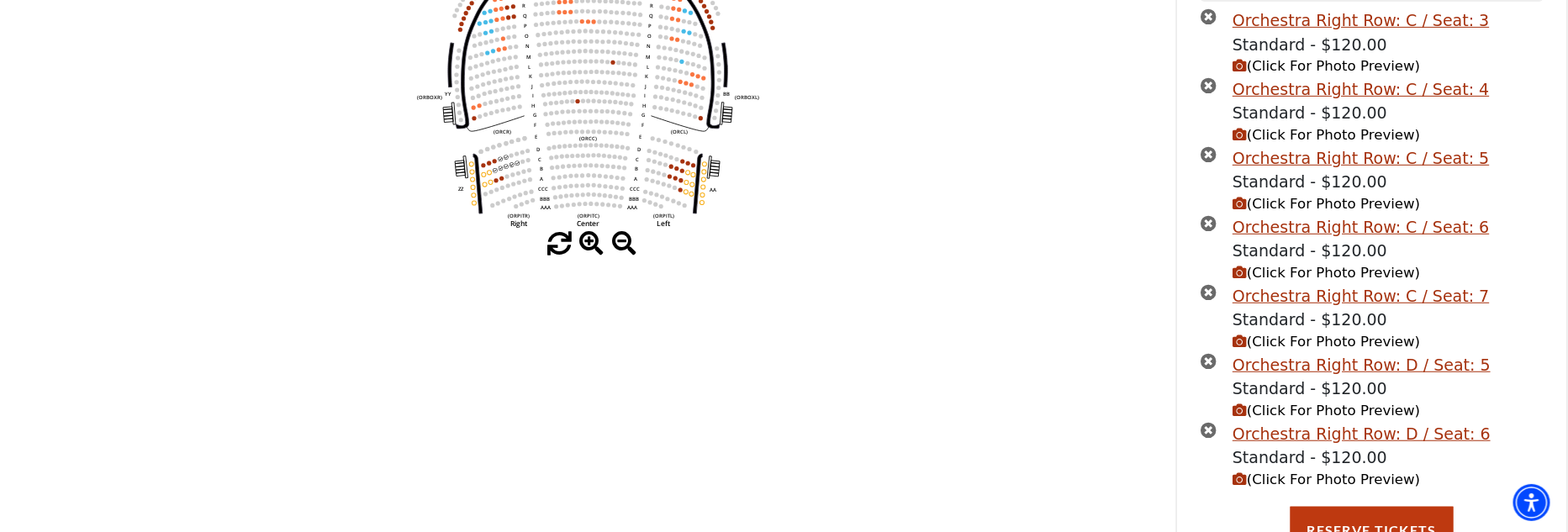
scroll to position [311, 0]
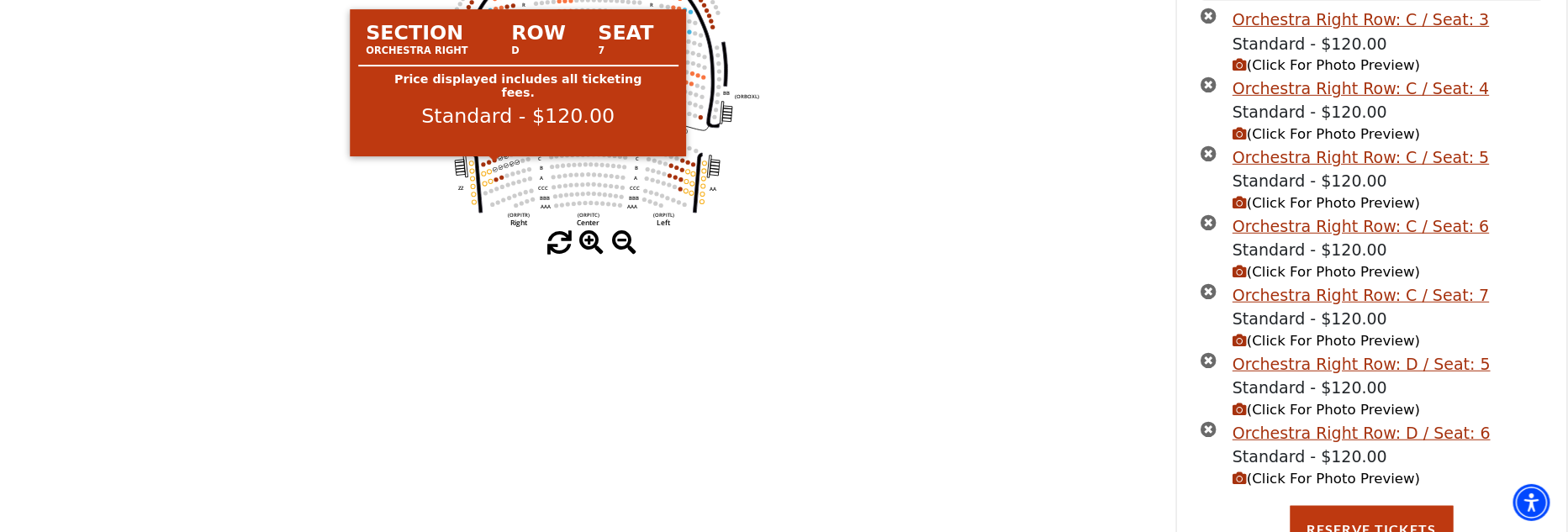
click at [495, 162] on circle at bounding box center [495, 160] width 4 height 4
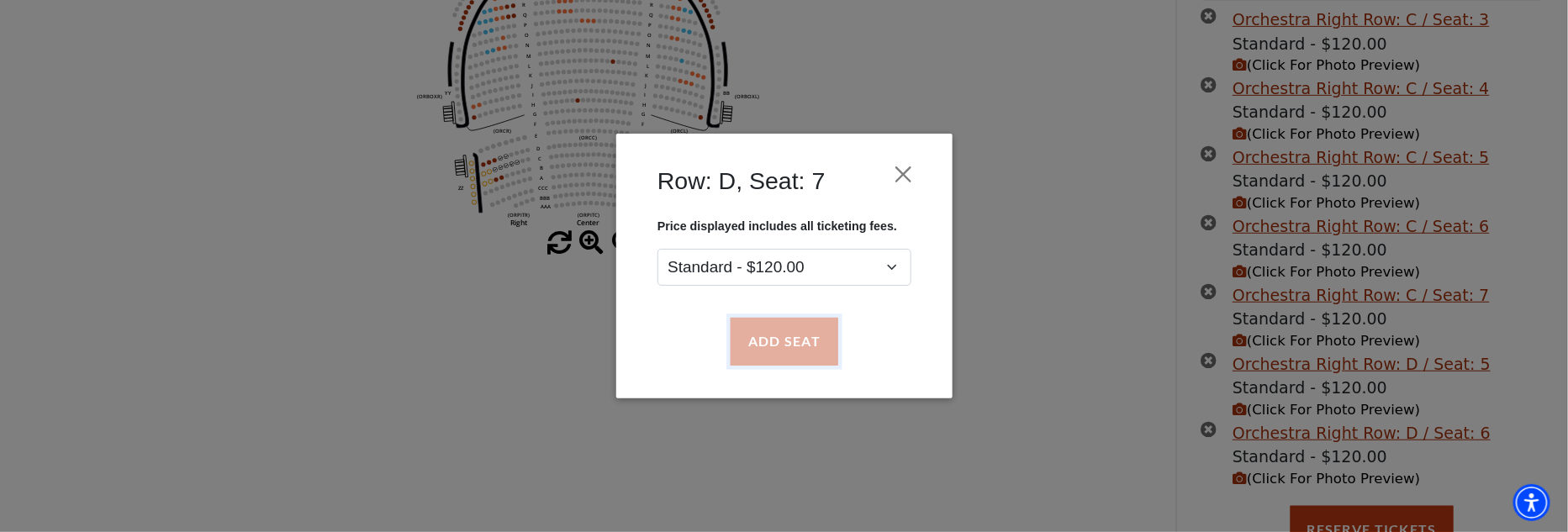
click at [780, 333] on button "Add Seat" at bounding box center [783, 342] width 107 height 47
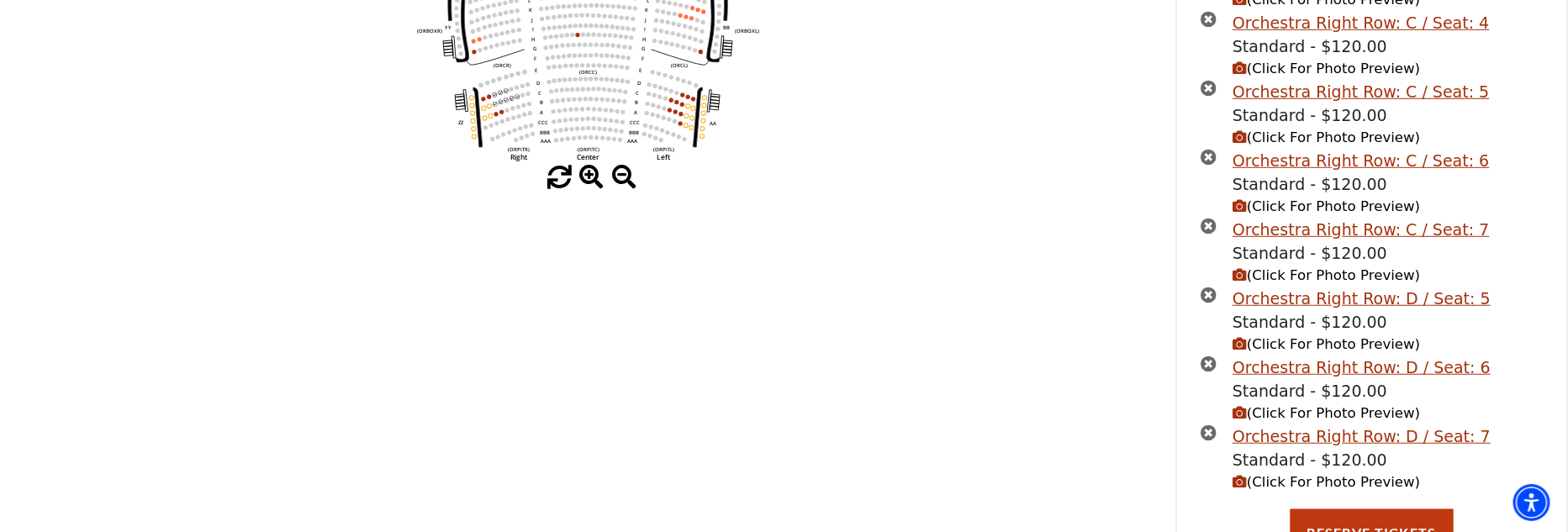
scroll to position [381, 0]
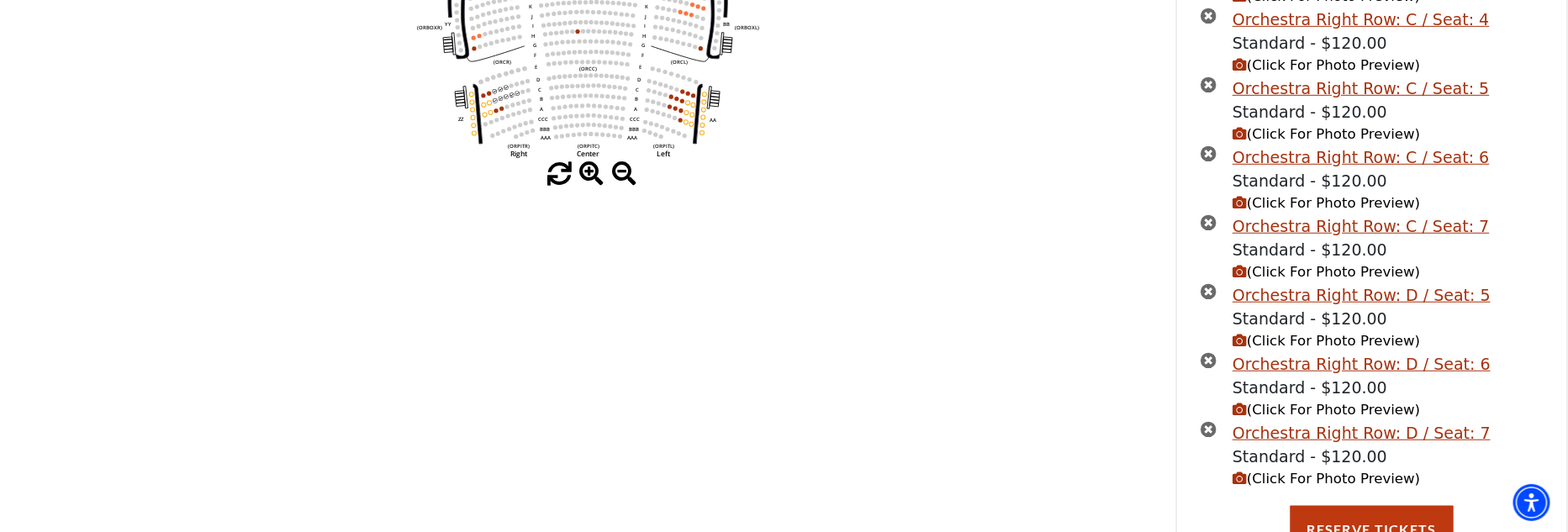
click at [1311, 195] on span "(Click For Photo Preview)" at bounding box center [1326, 203] width 187 height 16
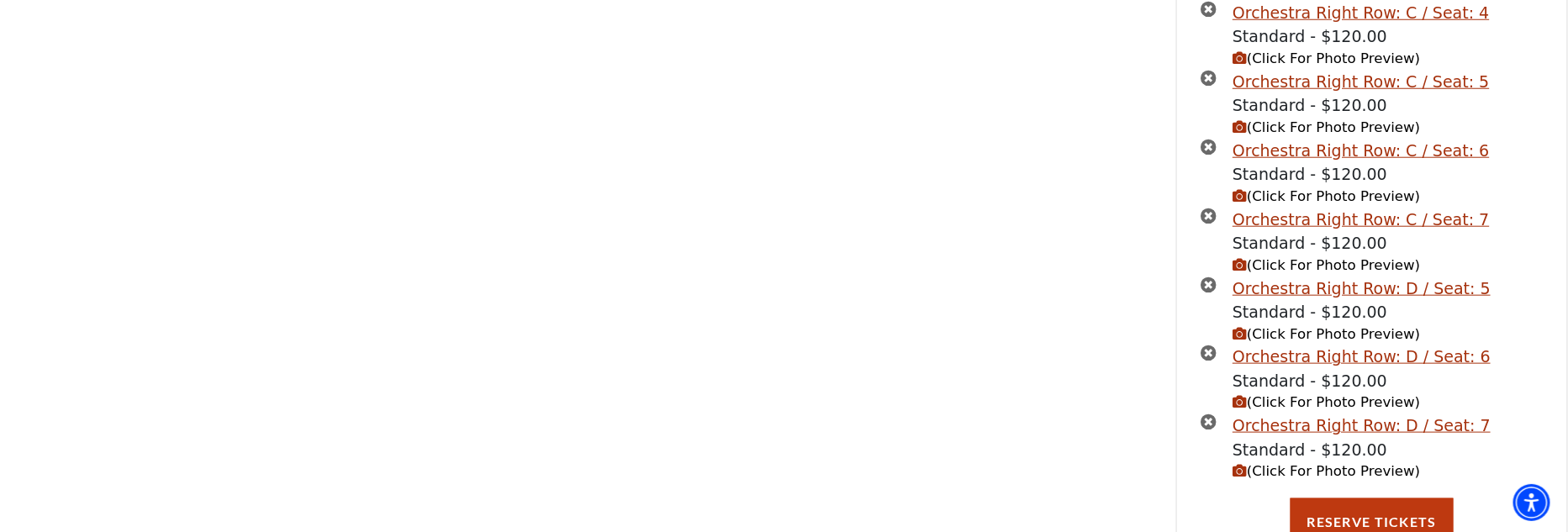
scroll to position [682, 0]
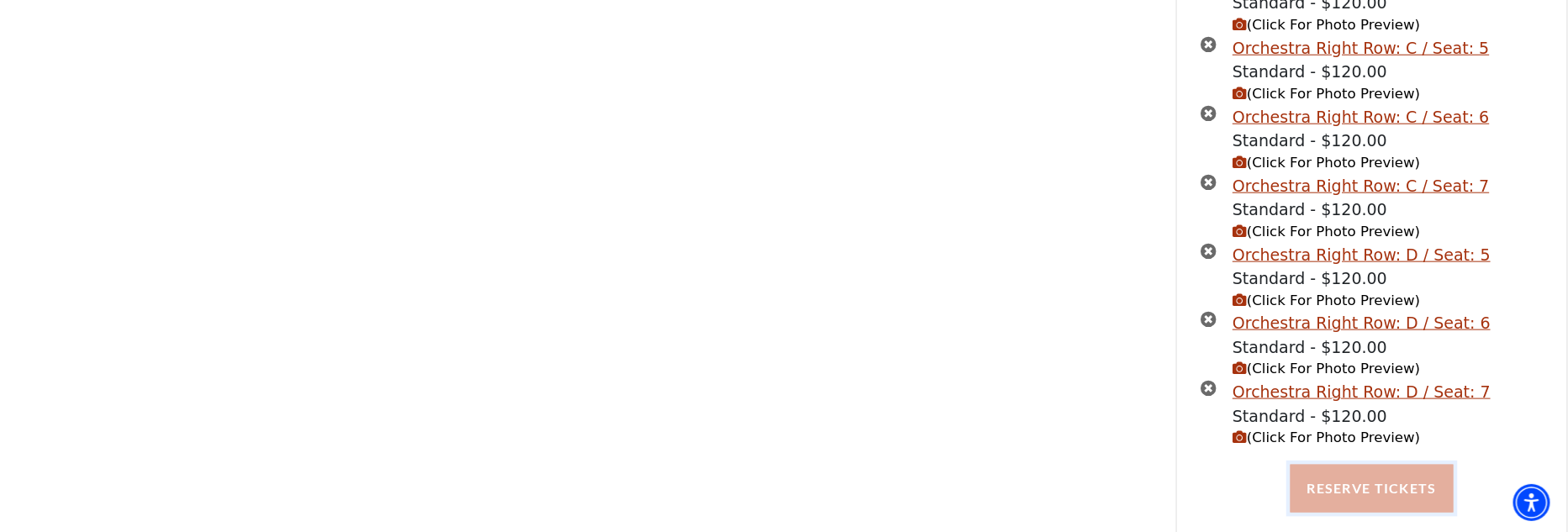
click at [1355, 471] on button "Reserve Tickets" at bounding box center [1372, 488] width 163 height 47
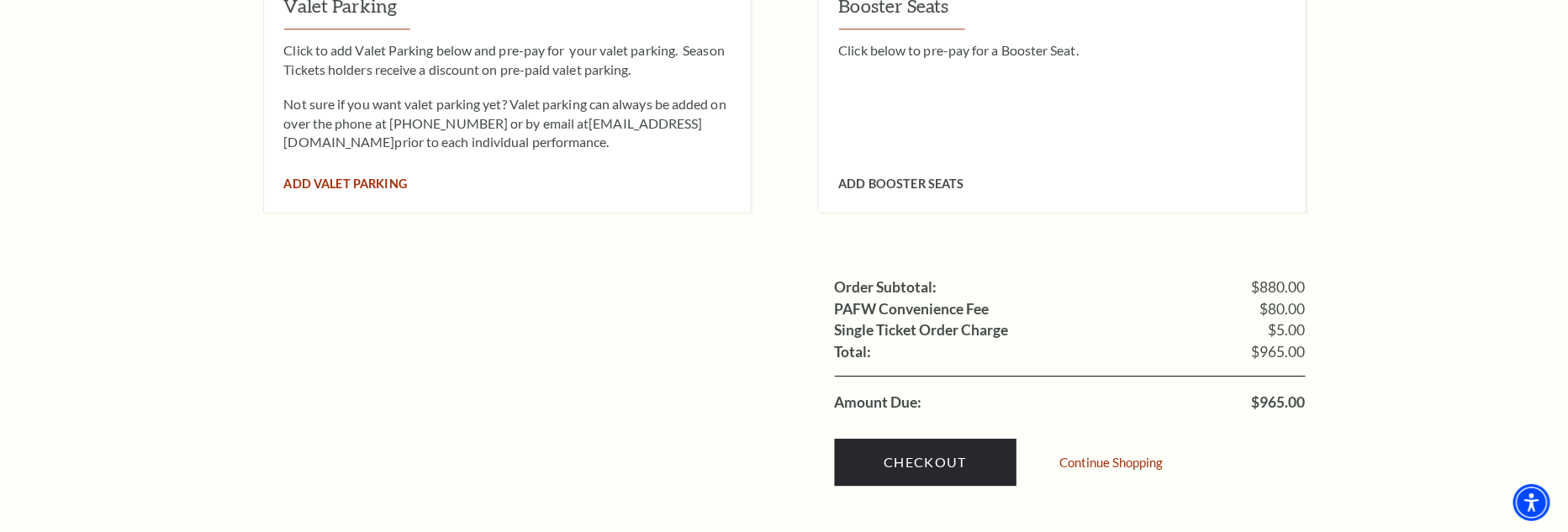
scroll to position [2016, 0]
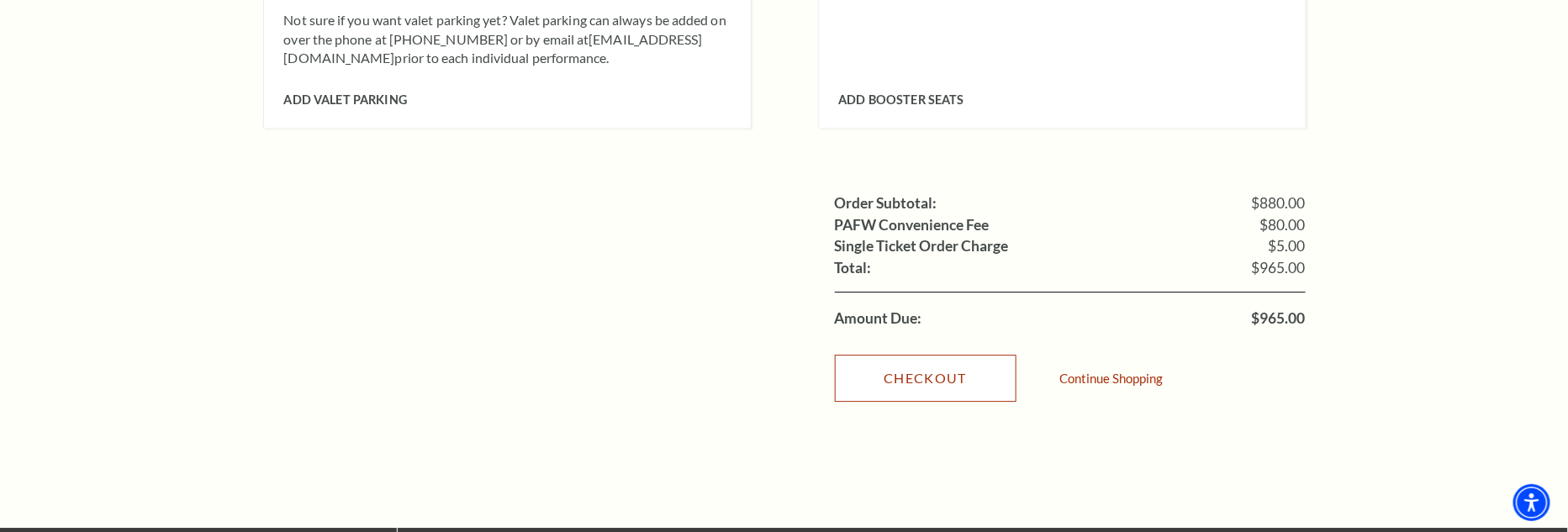
click at [930, 354] on link "Checkout" at bounding box center [926, 378] width 181 height 47
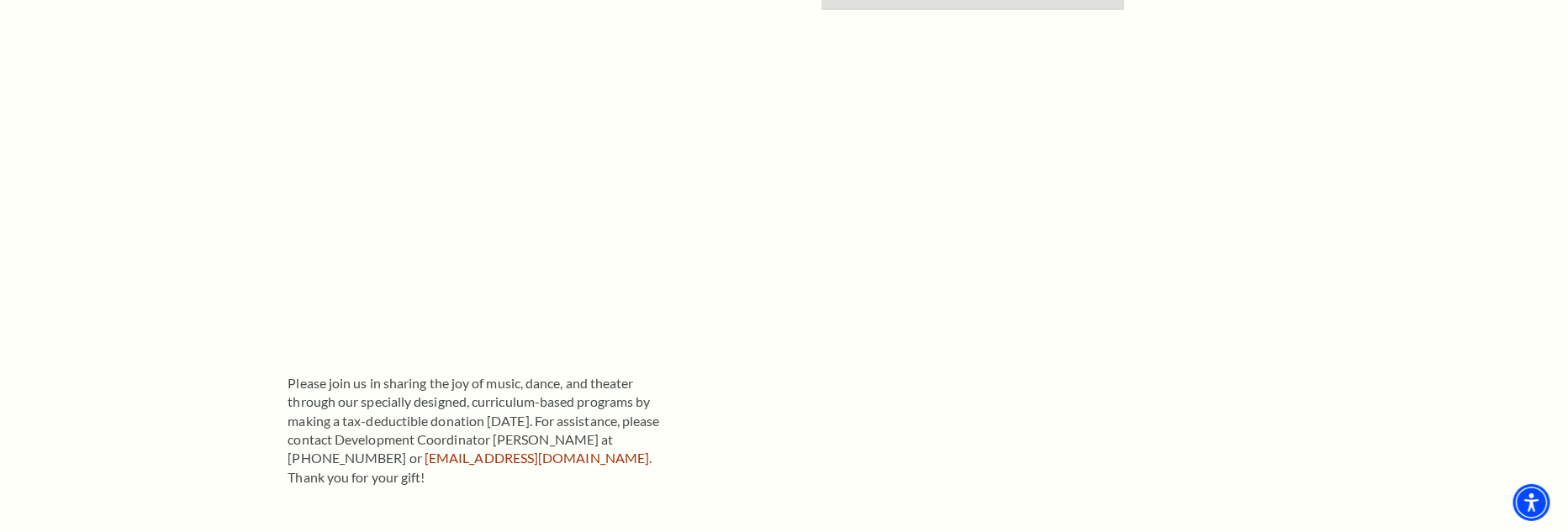
scroll to position [252, 0]
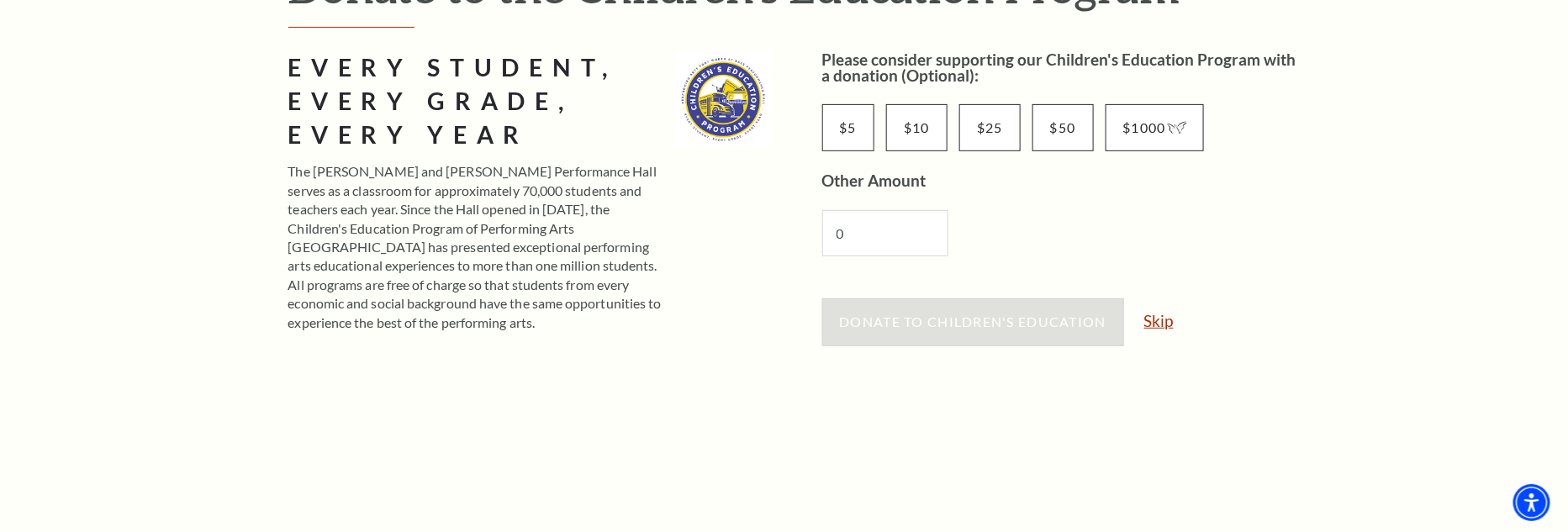
click at [1165, 323] on link "Skip" at bounding box center [1158, 320] width 29 height 16
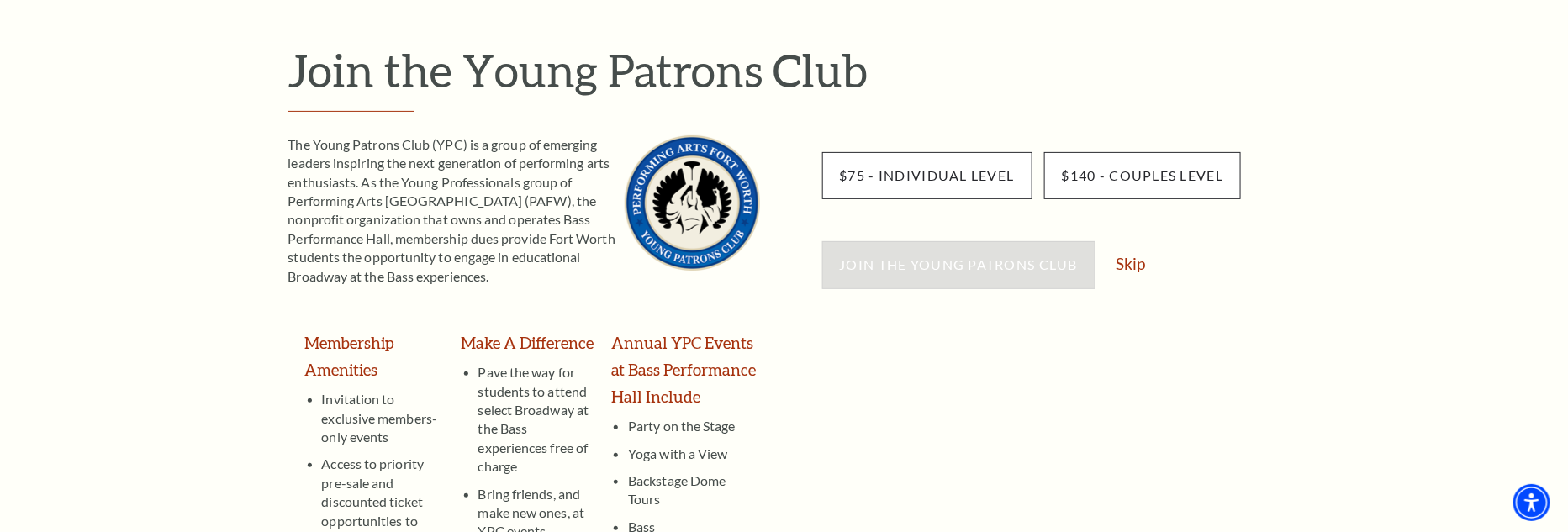
scroll to position [252, 0]
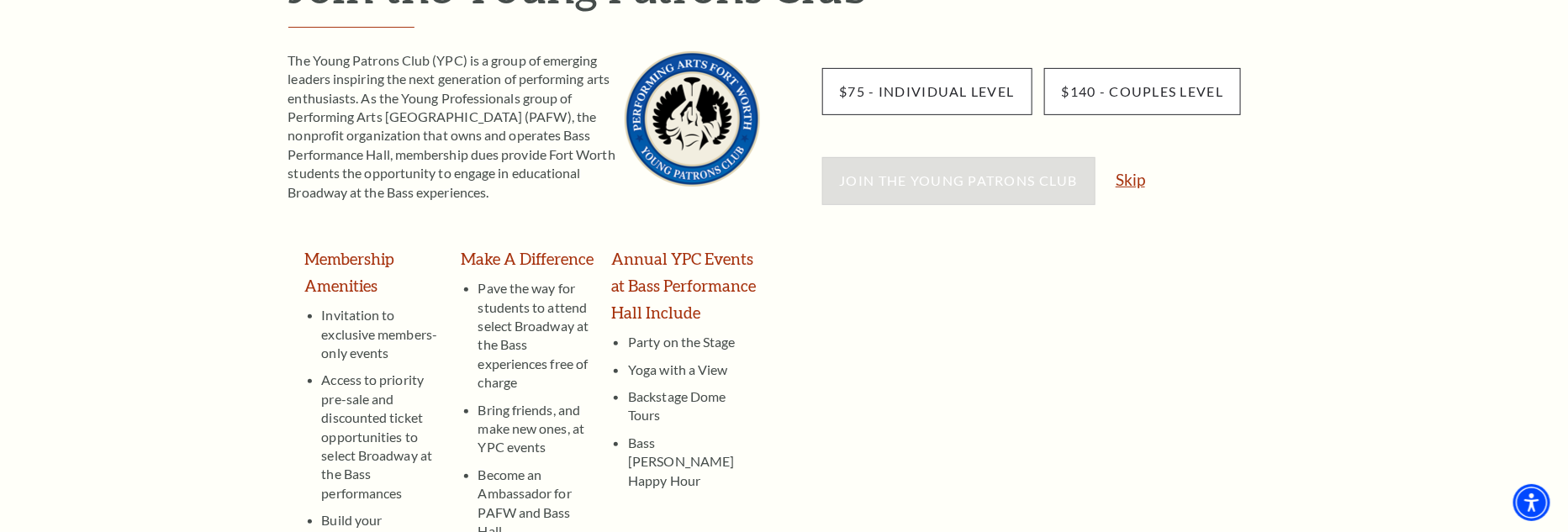
click at [1124, 178] on link "Skip" at bounding box center [1130, 179] width 29 height 16
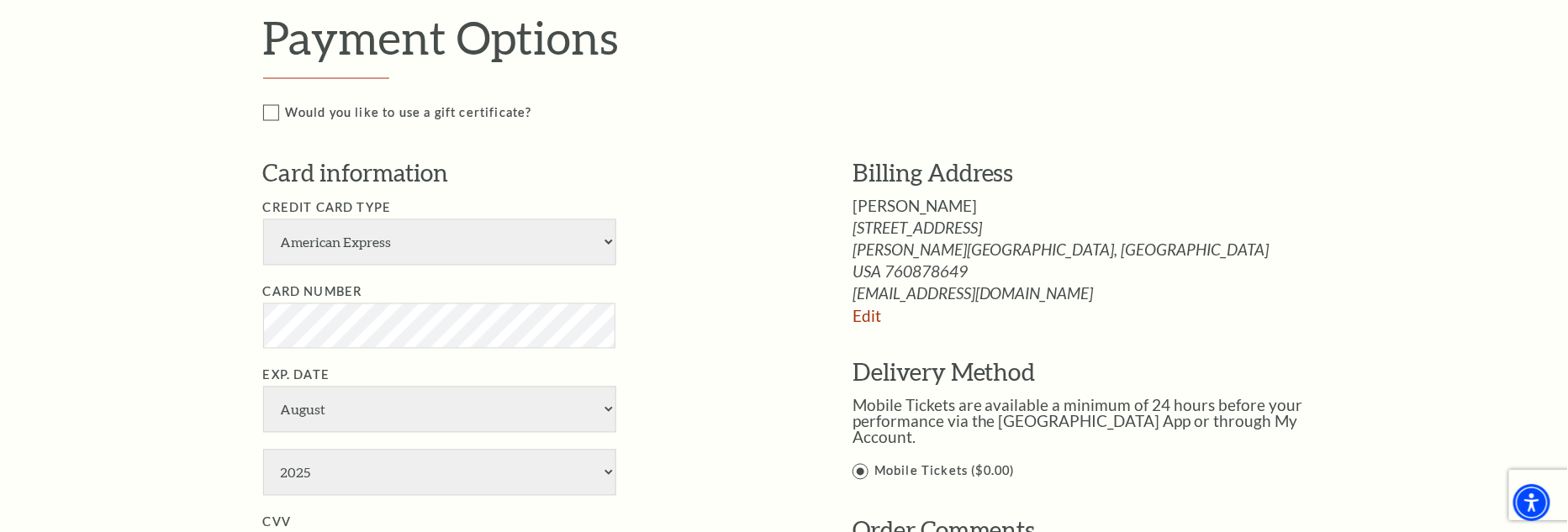
scroll to position [1260, 0]
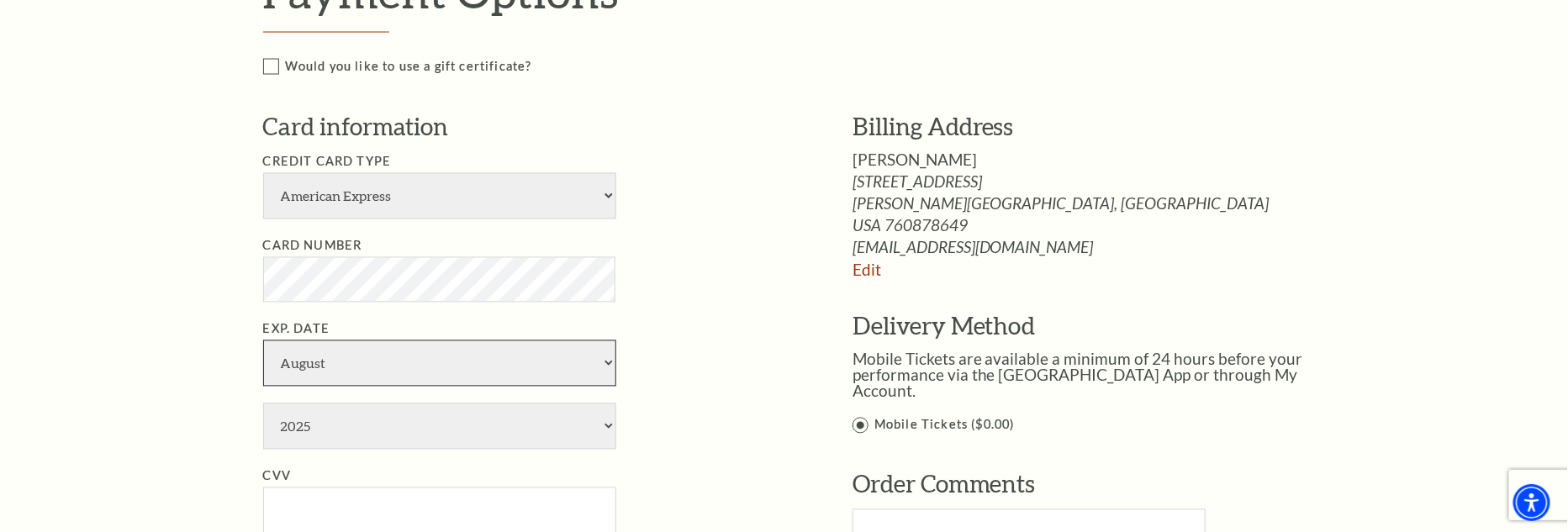
select select "1"
select select "2030"
type input "4261"
type input "[PERSON_NAME]"
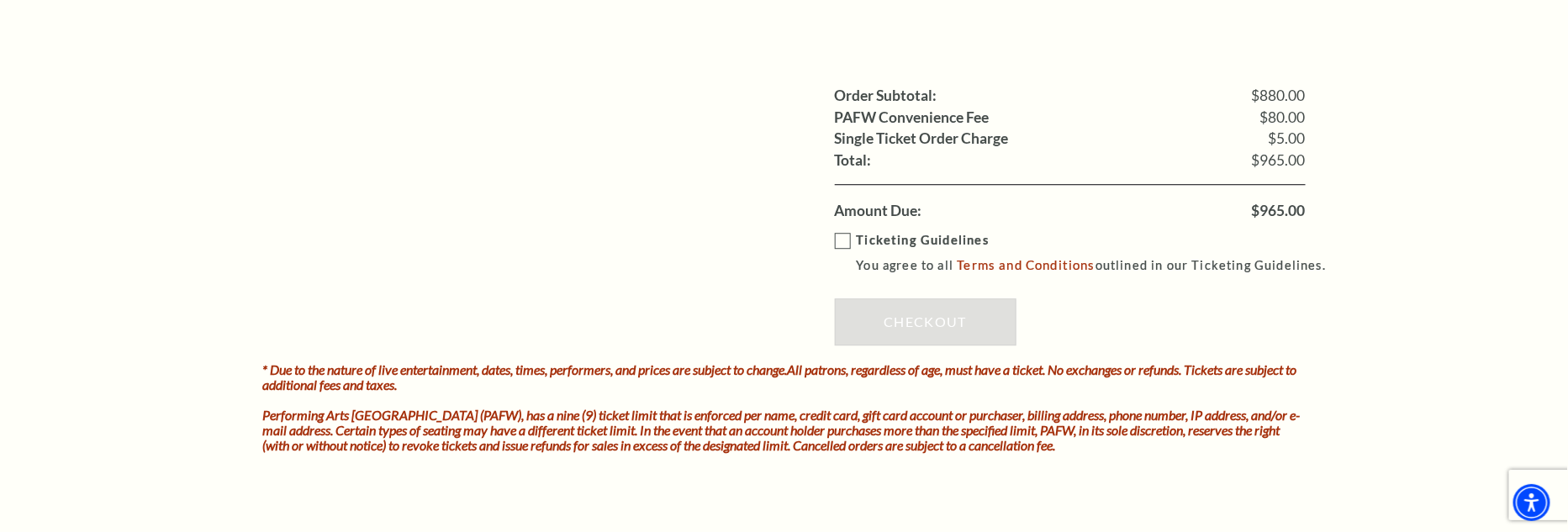
scroll to position [1932, 0]
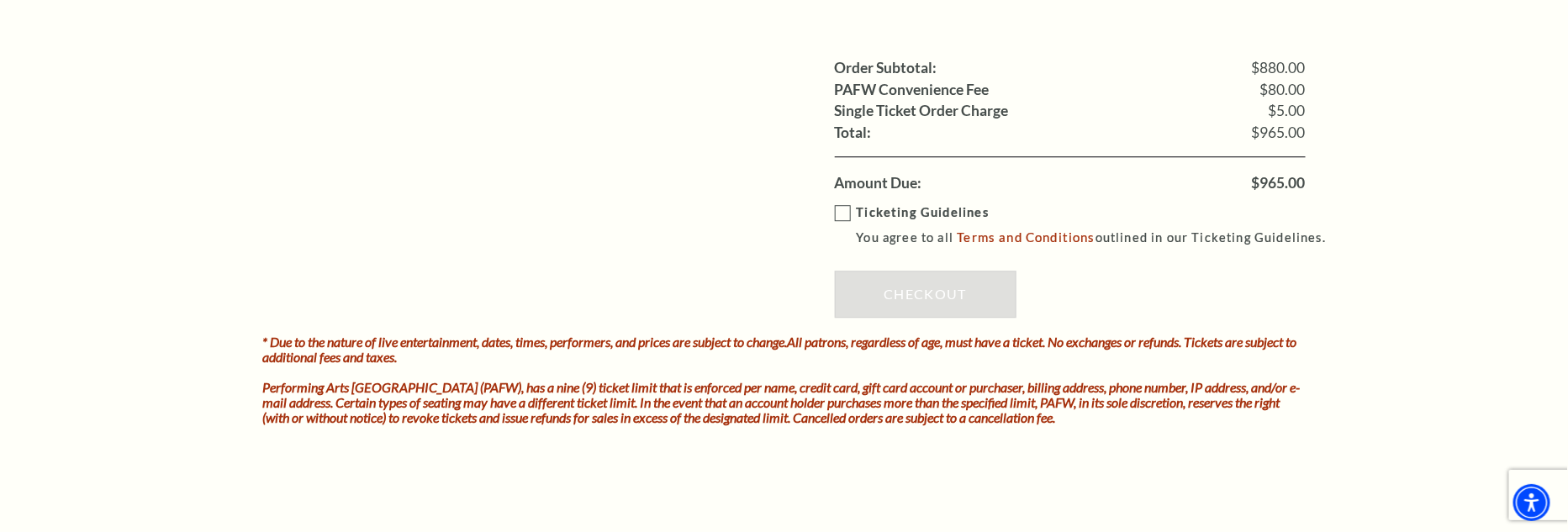
click at [841, 208] on label "Ticketing Guidelines You agree to all Terms and Conditions outlined in our Tick…" at bounding box center [1088, 225] width 507 height 47
click at [0, 0] on input "Ticketing Guidelines You agree to all Terms and Conditions outlined in our Tick…" at bounding box center [0, 0] width 0 height 0
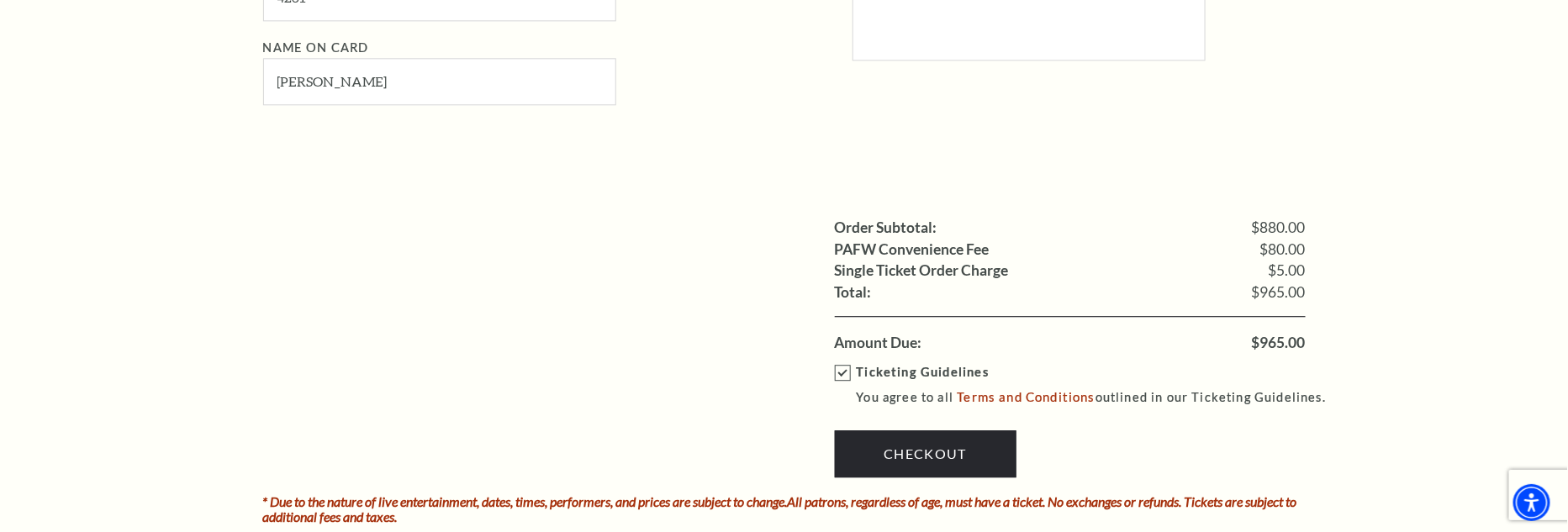
scroll to position [1764, 0]
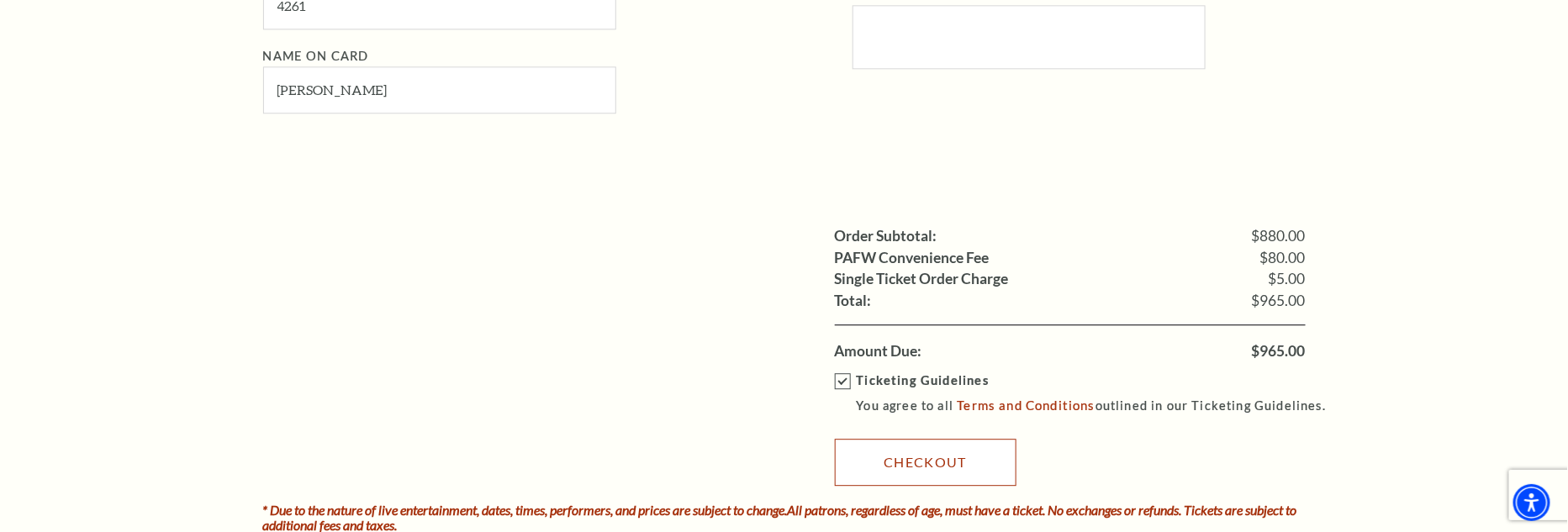
click at [917, 459] on link "Checkout" at bounding box center [926, 463] width 181 height 47
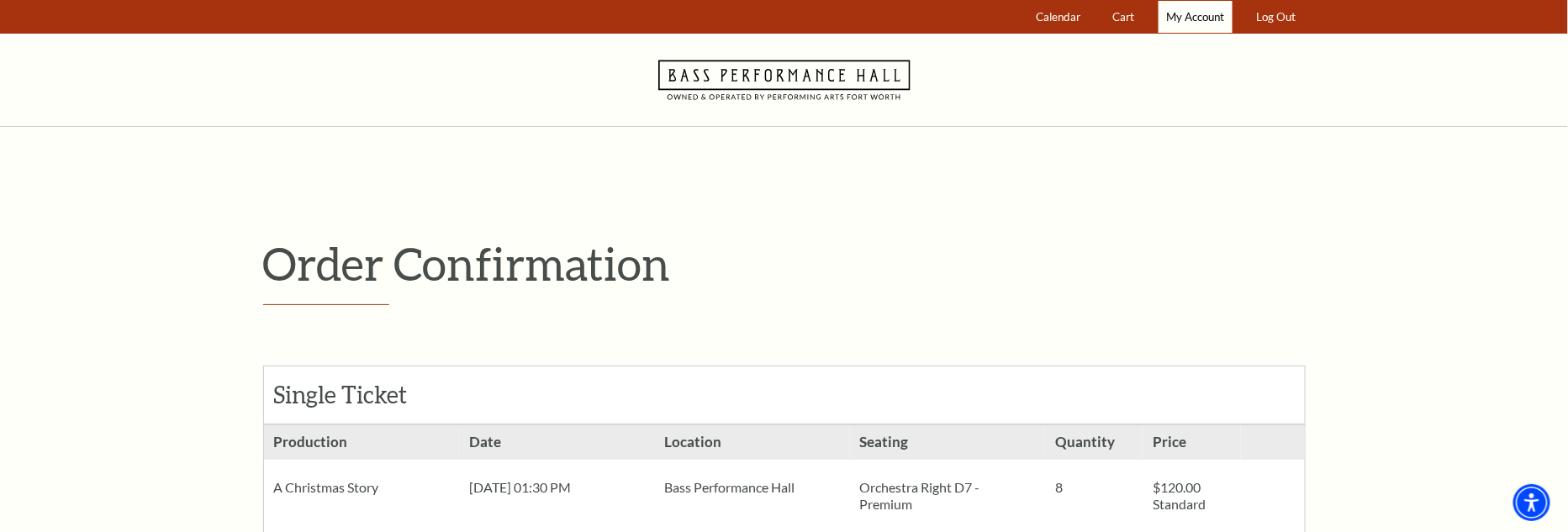
click at [1209, 12] on span "My Account" at bounding box center [1196, 16] width 58 height 13
